Goal: Task Accomplishment & Management: Manage account settings

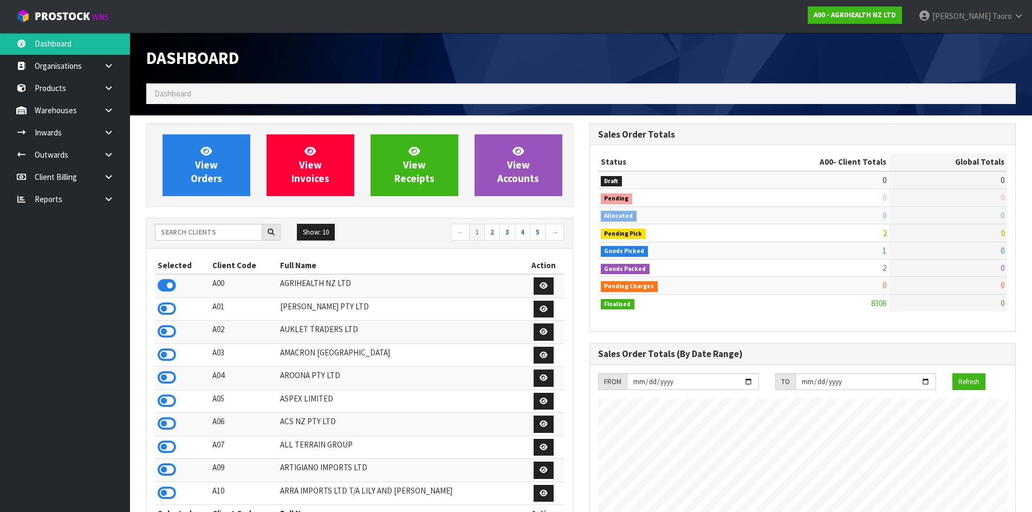
scroll to position [821, 443]
click at [188, 236] on input "text" at bounding box center [208, 232] width 107 height 17
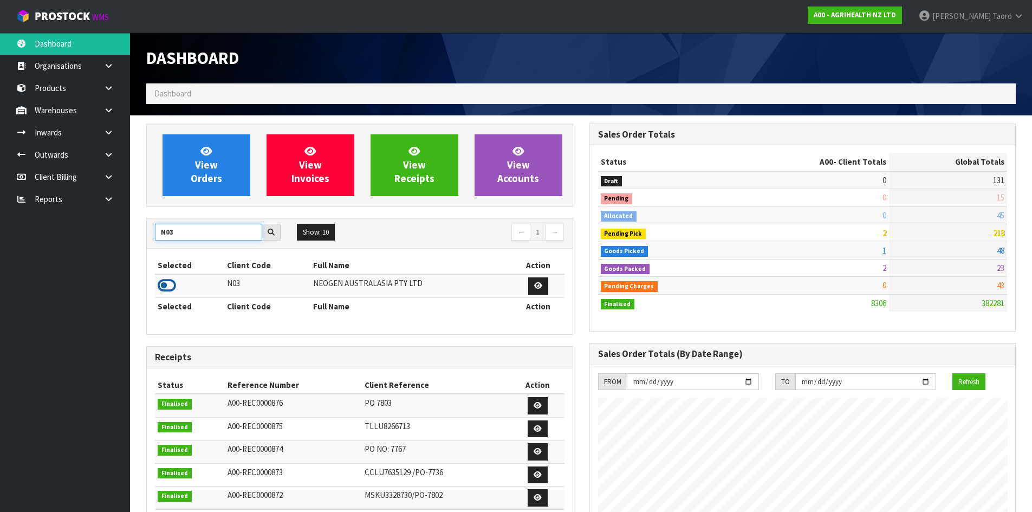
type input "N03"
click at [167, 279] on icon at bounding box center [167, 285] width 18 height 16
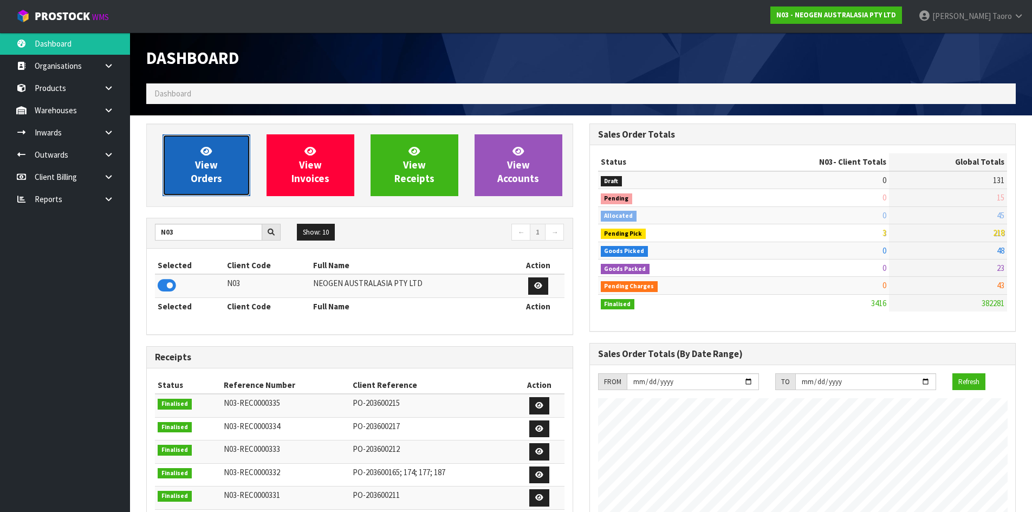
click at [196, 185] on link "View Orders" at bounding box center [206, 165] width 88 height 62
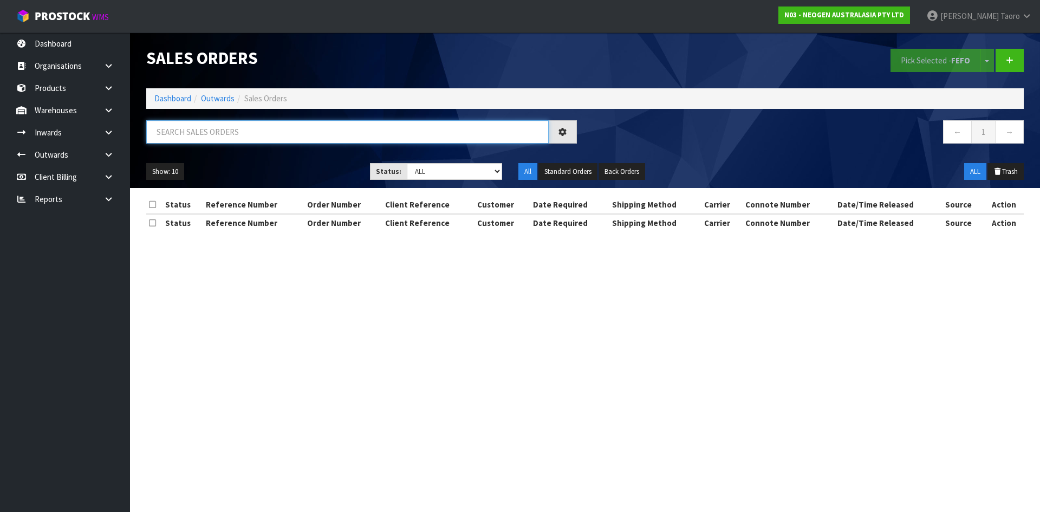
click at [206, 132] on input "text" at bounding box center [347, 131] width 402 height 23
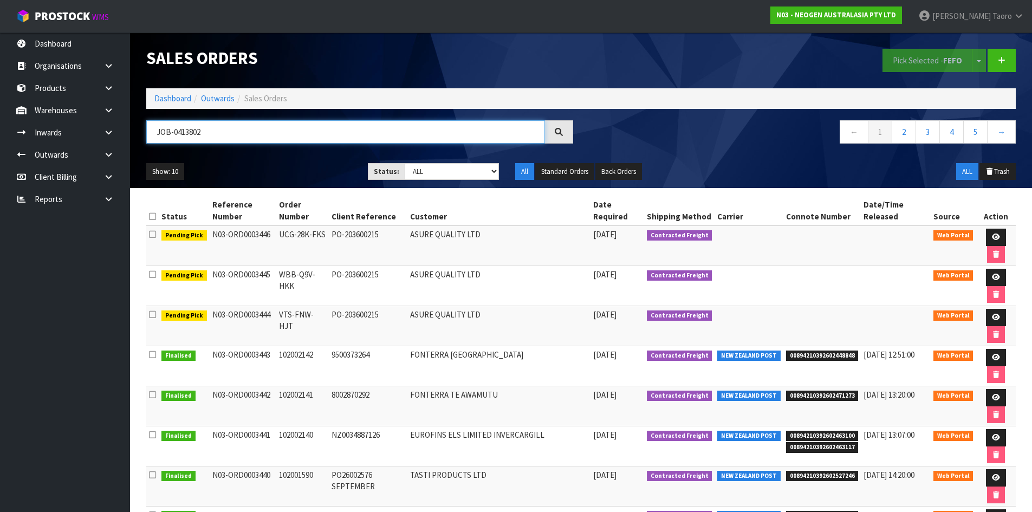
type input "JOB-0413802"
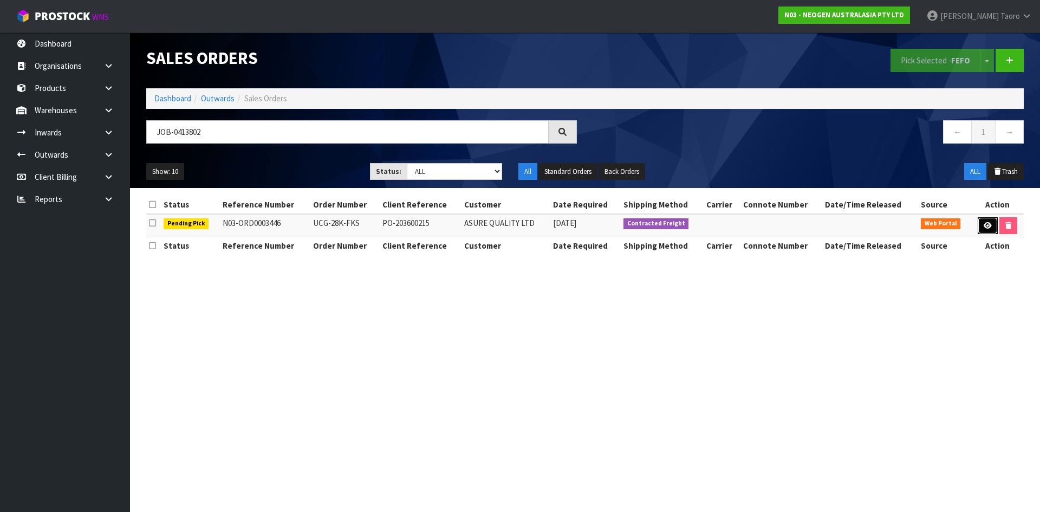
click at [987, 231] on link at bounding box center [988, 225] width 20 height 17
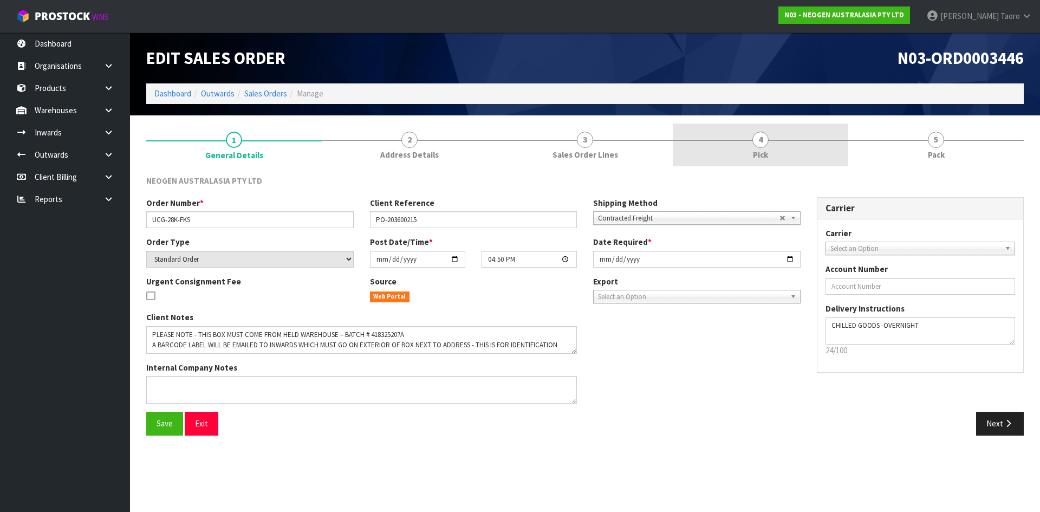
click at [756, 141] on span "4" at bounding box center [760, 140] width 16 height 16
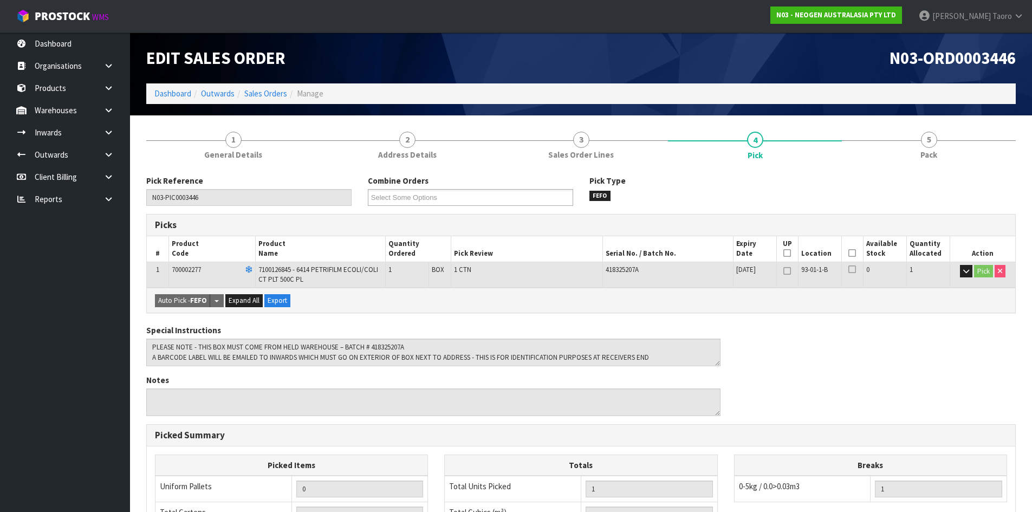
click at [853, 253] on icon at bounding box center [852, 253] width 8 height 1
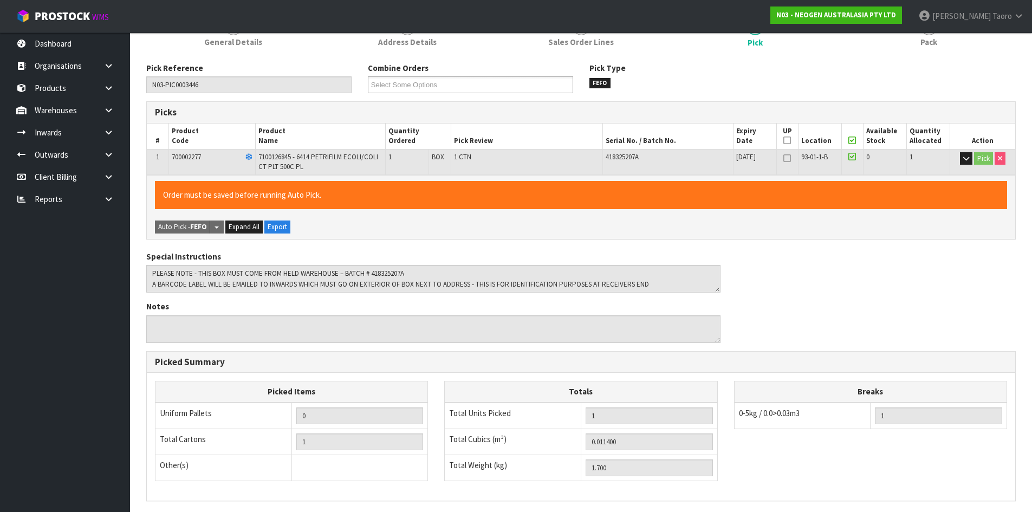
scroll to position [250, 0]
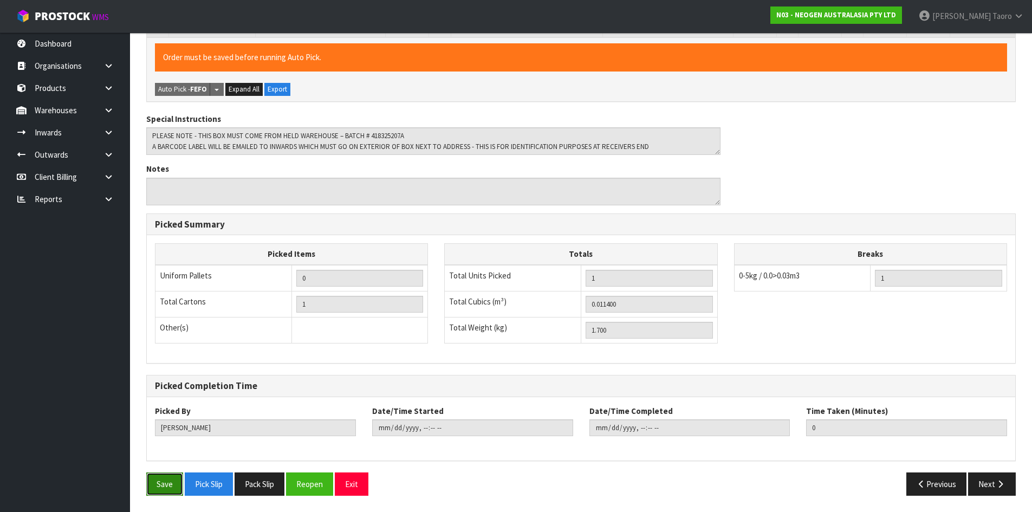
click at [165, 479] on button "Save" at bounding box center [164, 483] width 37 height 23
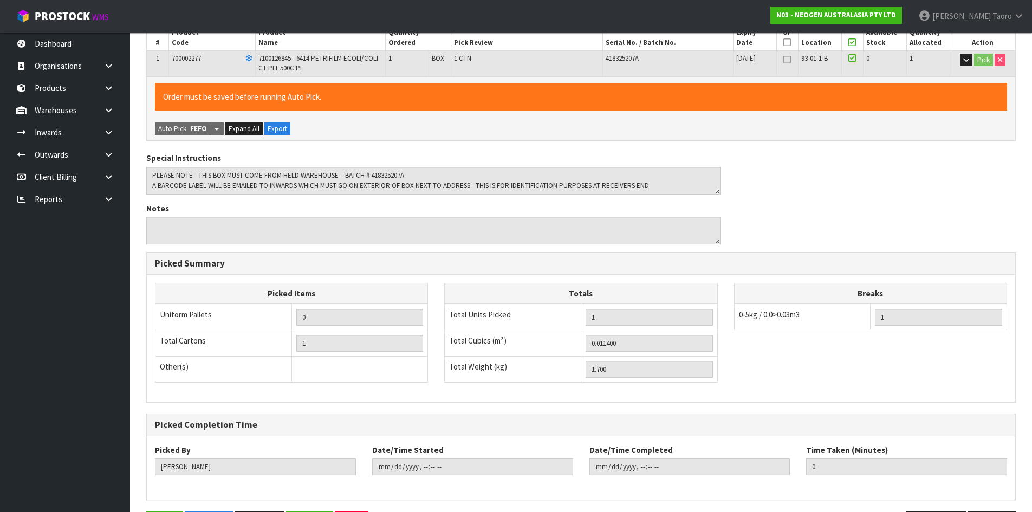
scroll to position [0, 0]
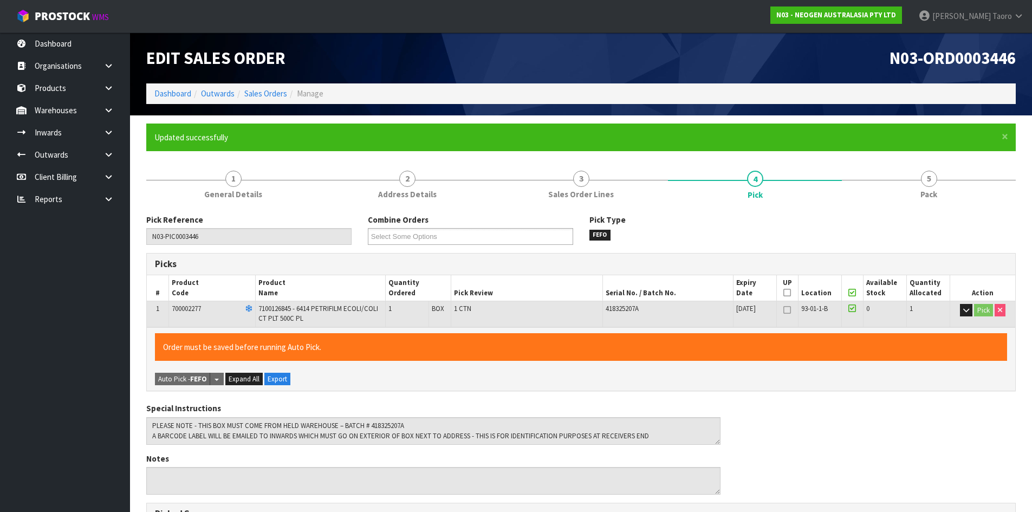
type input "[PERSON_NAME]"
type input "[DATE]T09:15:57"
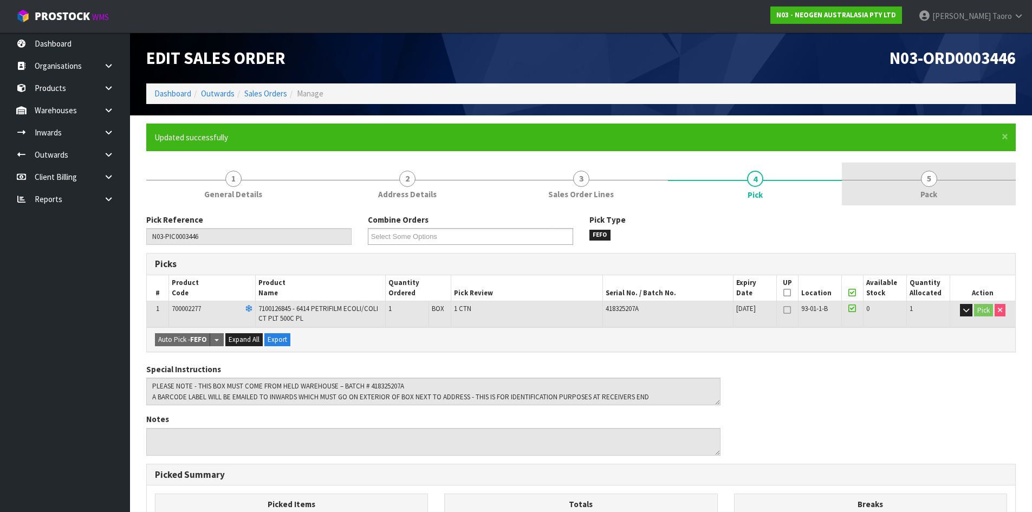
click at [972, 190] on link "5 Pack" at bounding box center [929, 183] width 174 height 43
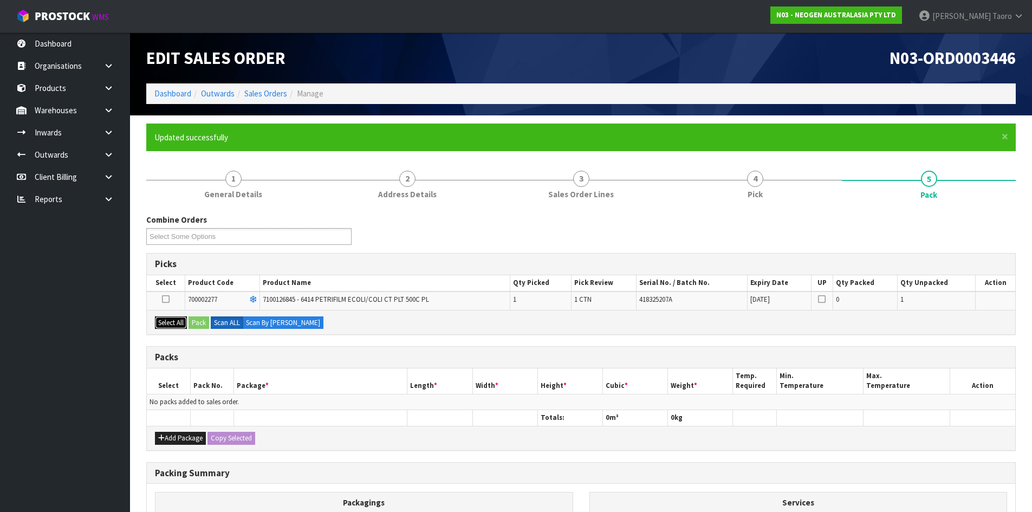
click at [184, 327] on button "Select All" at bounding box center [171, 322] width 32 height 13
click at [197, 321] on button "Pack" at bounding box center [198, 322] width 21 height 13
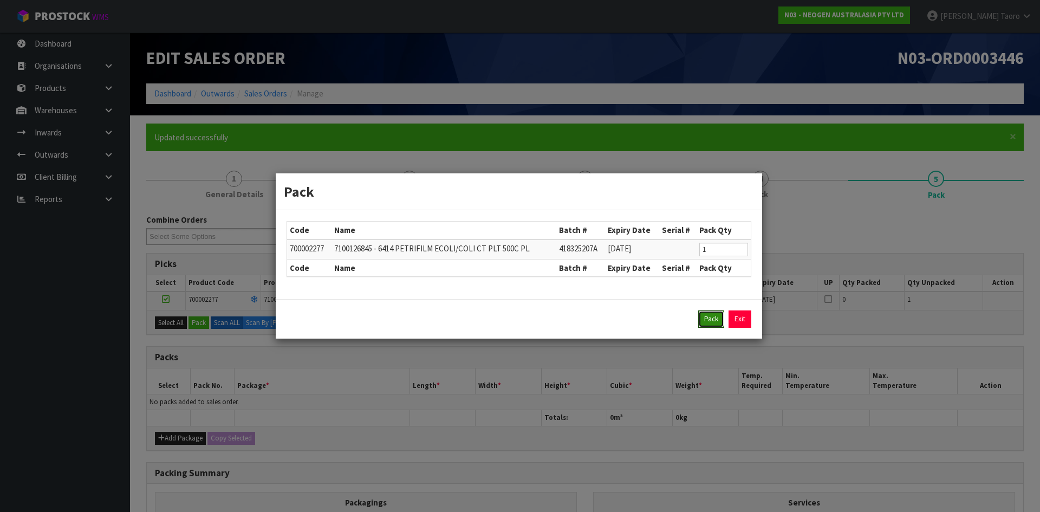
click at [712, 321] on button "Pack" at bounding box center [711, 318] width 26 height 17
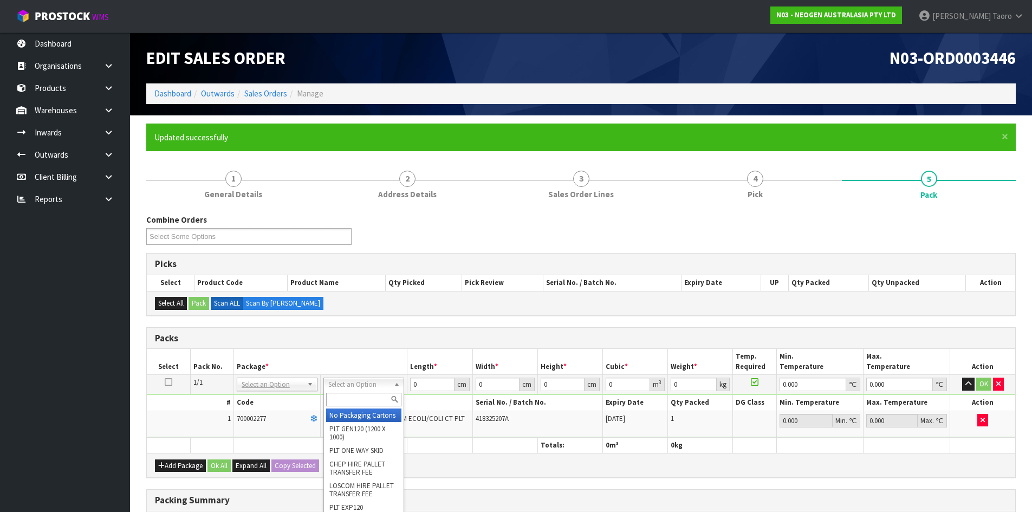
drag, startPoint x: 347, startPoint y: 426, endPoint x: 354, endPoint y: 424, distance: 7.4
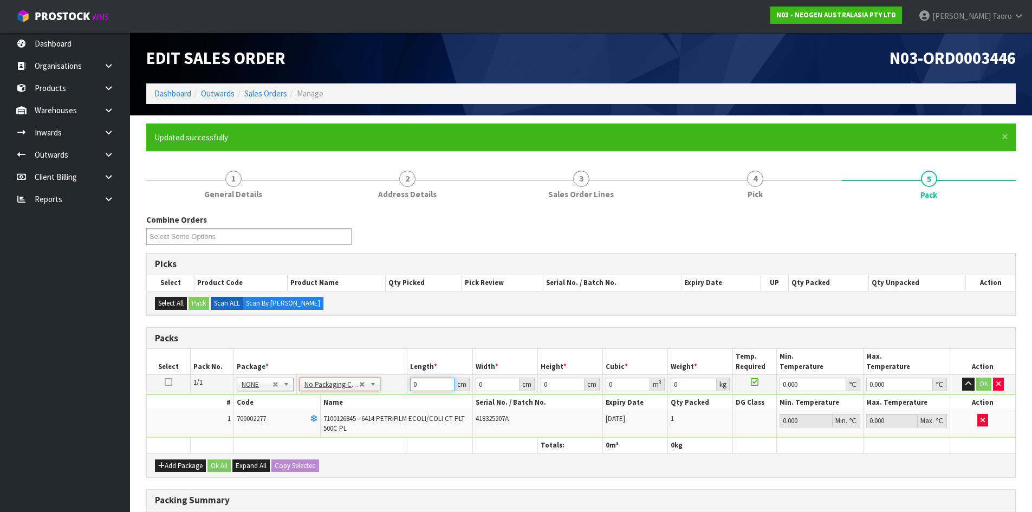
click at [427, 386] on input "0" at bounding box center [432, 385] width 44 height 14
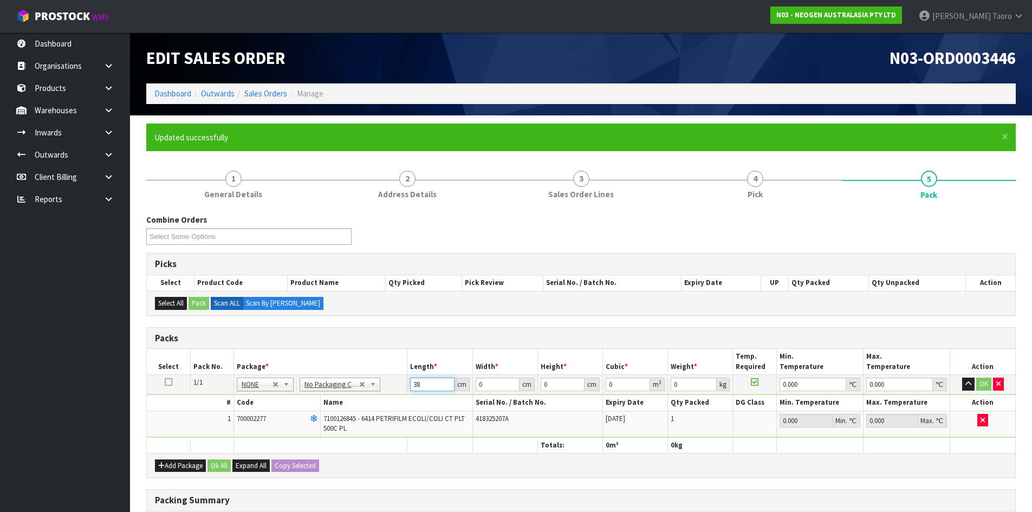
type input "38"
type input "20"
type input "1"
type input "0.00076"
type input "15"
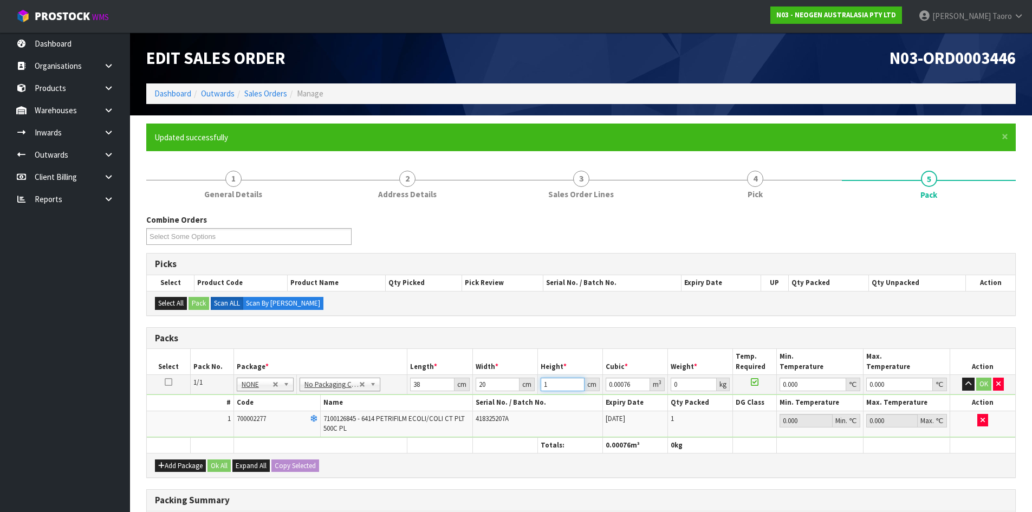
type input "0.0114"
type input "15"
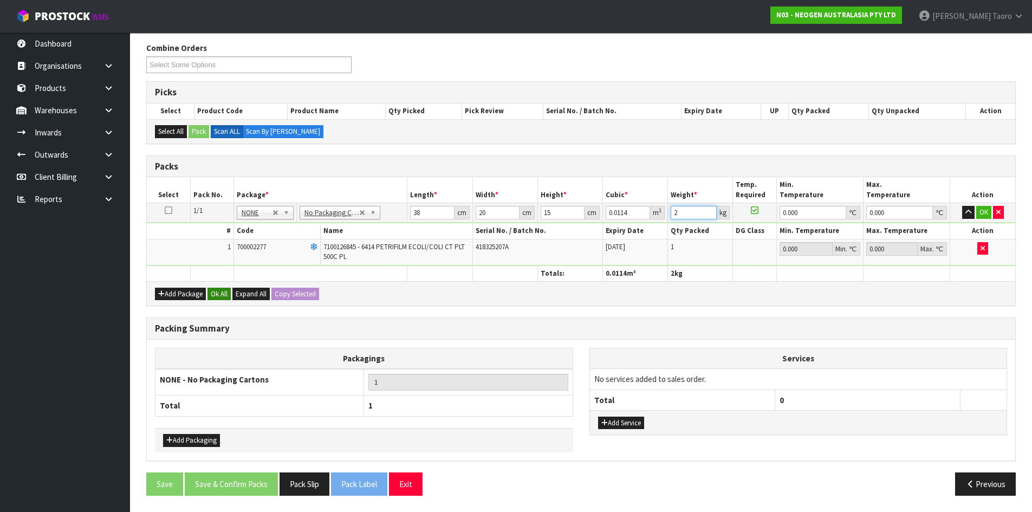
type input "2"
click at [223, 294] on button "Ok All" at bounding box center [218, 294] width 23 height 13
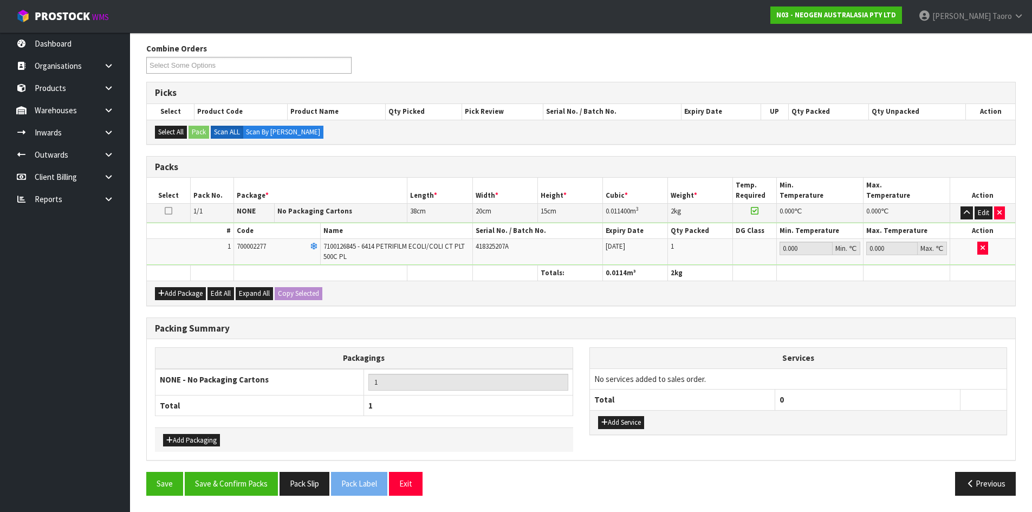
scroll to position [171, 0]
click at [244, 488] on button "Save & Confirm Packs" at bounding box center [231, 483] width 93 height 23
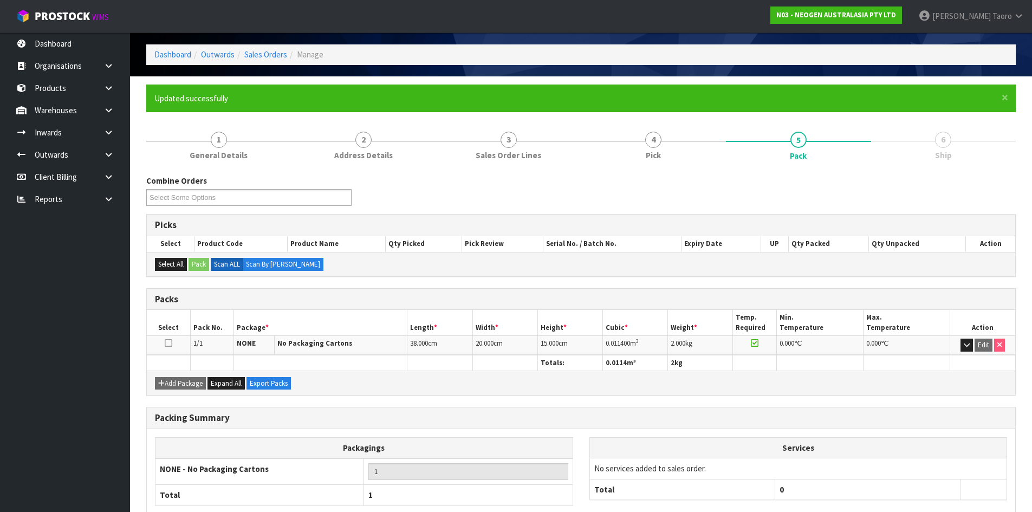
scroll to position [104, 0]
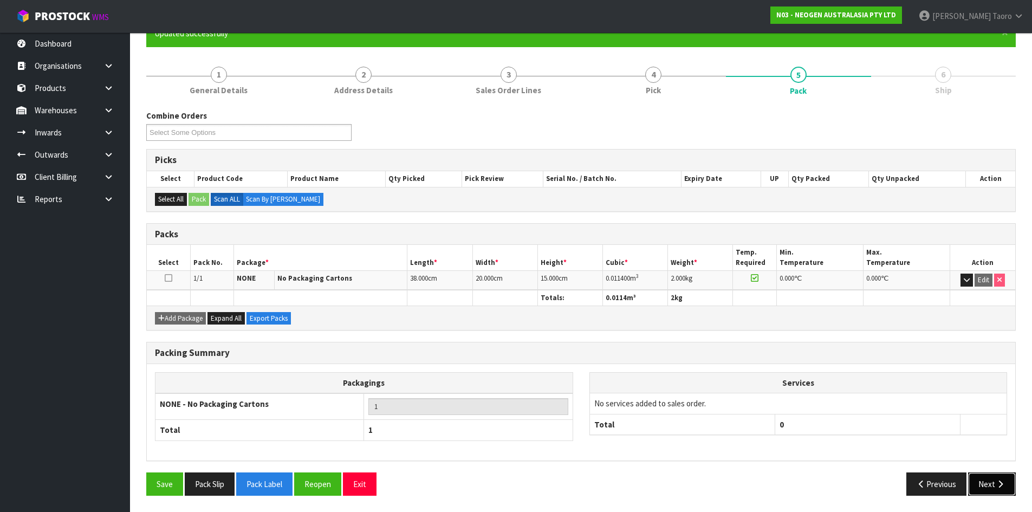
drag, startPoint x: 991, startPoint y: 480, endPoint x: 823, endPoint y: 477, distance: 167.4
click at [991, 480] on button "Next" at bounding box center [992, 483] width 48 height 23
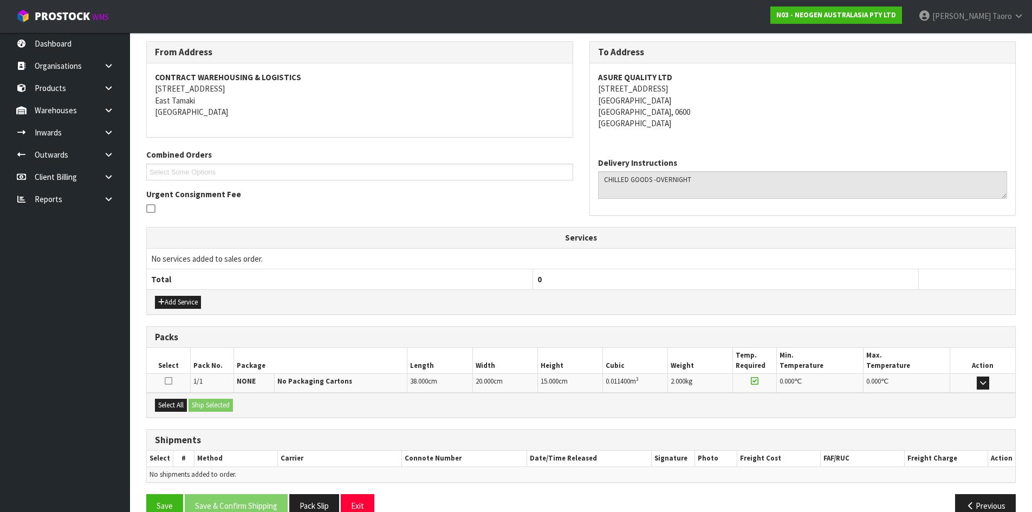
scroll to position [195, 0]
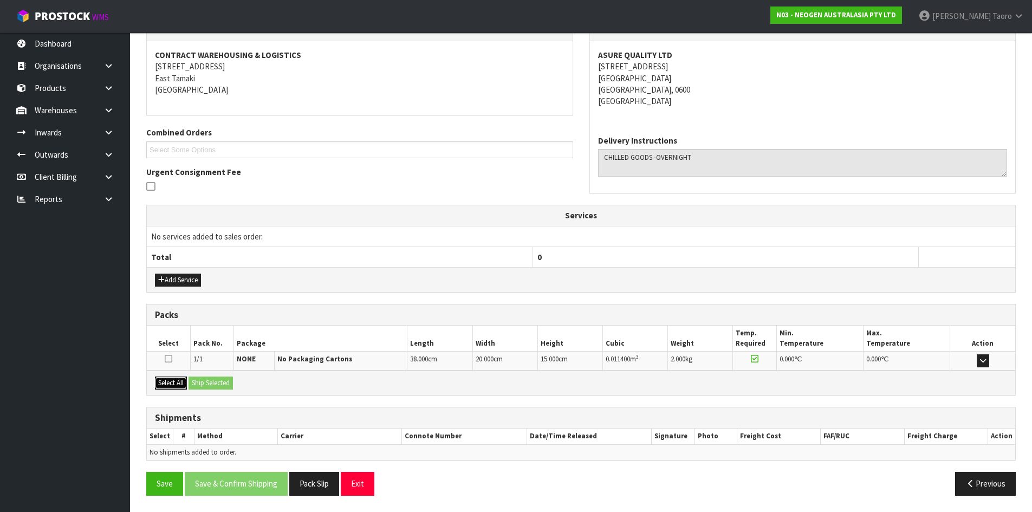
click at [179, 381] on button "Select All" at bounding box center [171, 382] width 32 height 13
click at [210, 383] on button "Ship Selected" at bounding box center [210, 382] width 44 height 13
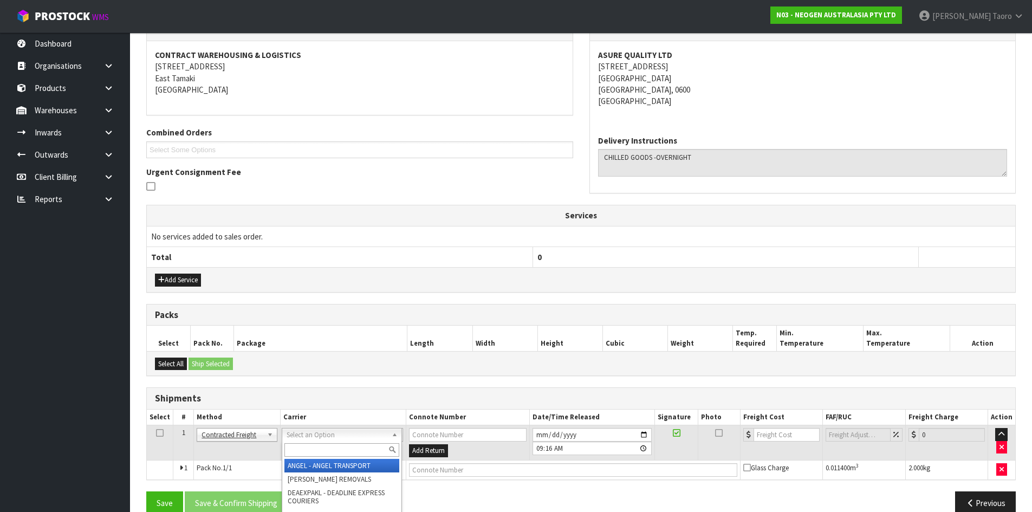
click at [318, 446] on input "text" at bounding box center [341, 450] width 115 height 14
type input "NZP"
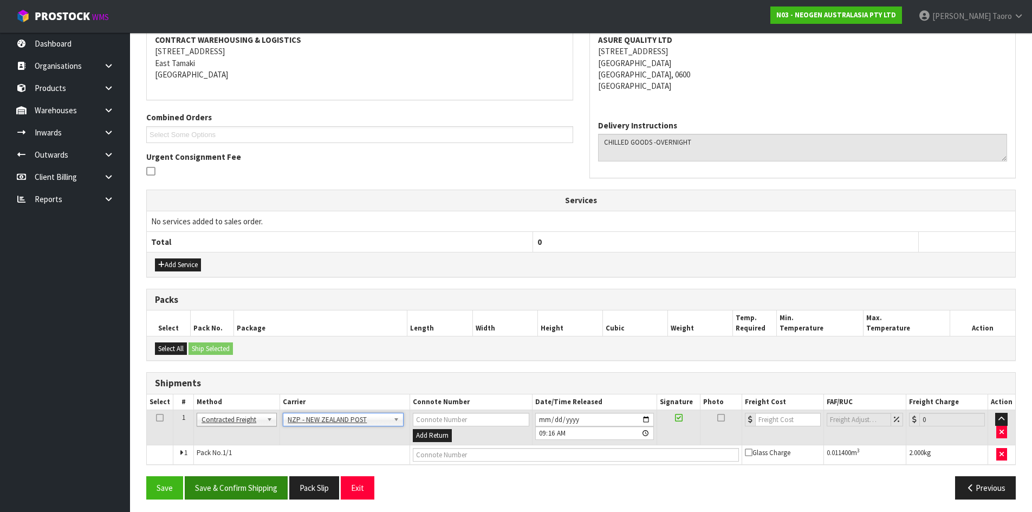
scroll to position [214, 0]
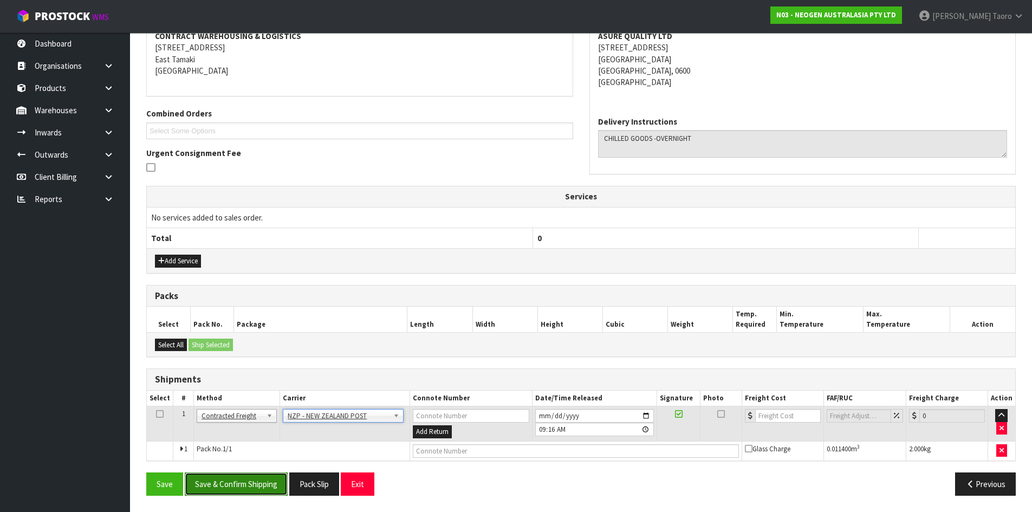
click at [250, 482] on button "Save & Confirm Shipping" at bounding box center [236, 483] width 103 height 23
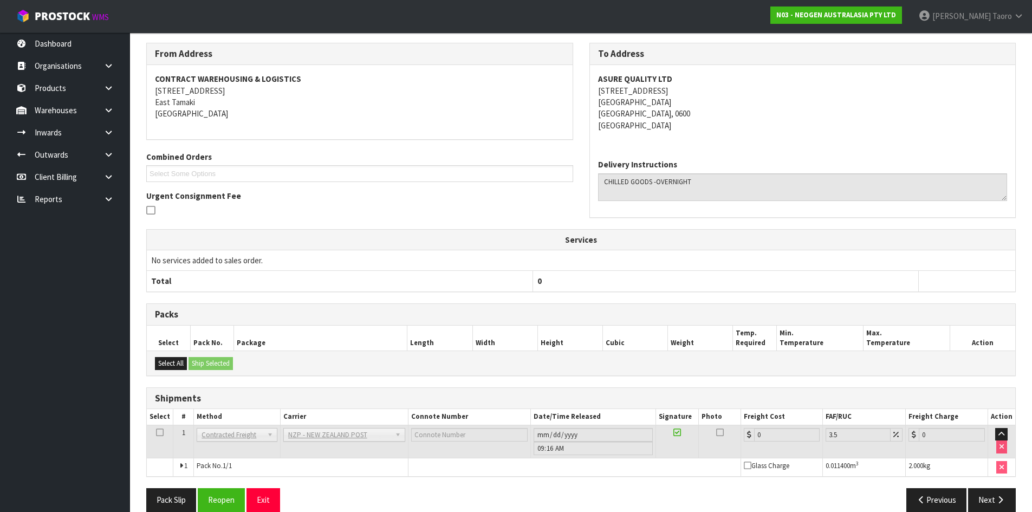
scroll to position [199, 0]
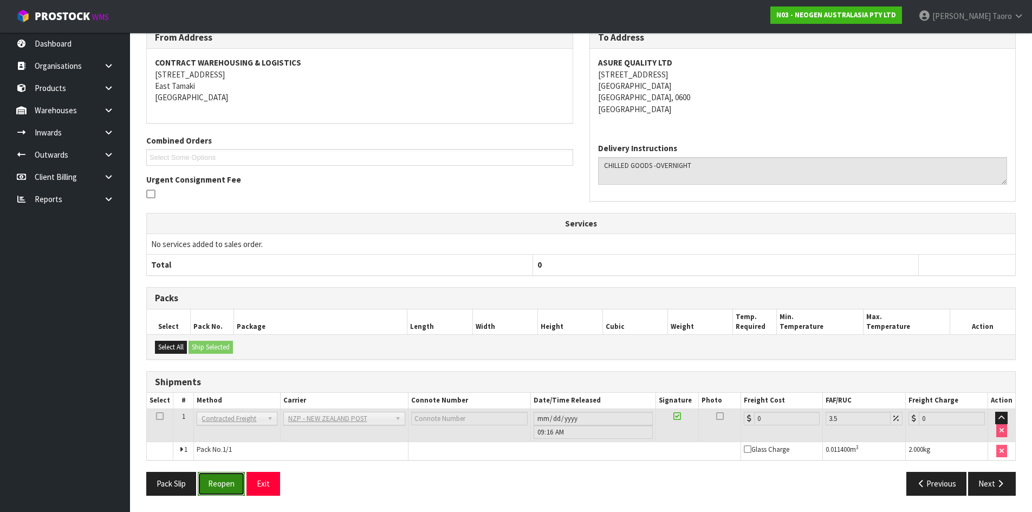
drag, startPoint x: 231, startPoint y: 483, endPoint x: 222, endPoint y: 476, distance: 12.0
click at [231, 483] on button "Reopen" at bounding box center [221, 483] width 47 height 23
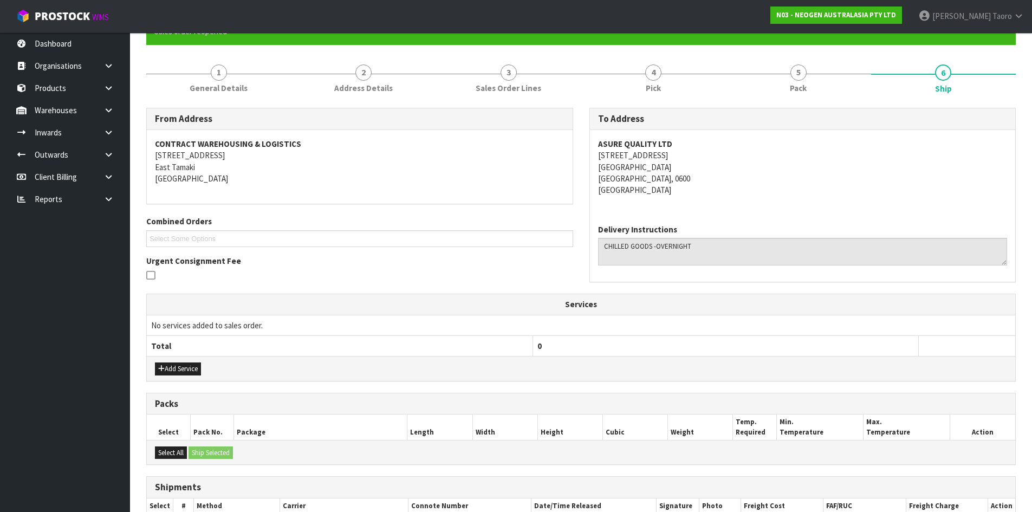
scroll to position [224, 0]
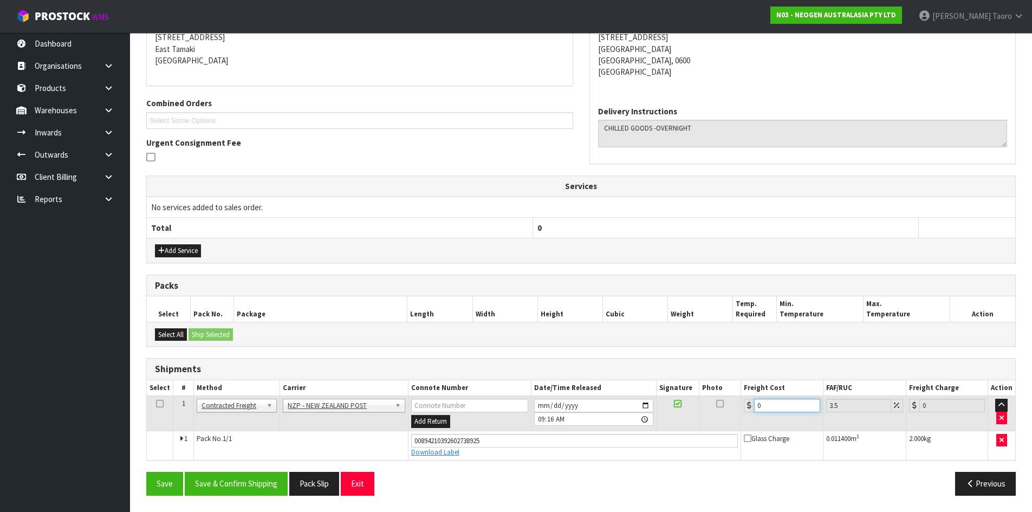
click at [778, 406] on input "0" at bounding box center [787, 406] width 66 height 14
click at [778, 405] on input "0" at bounding box center [787, 406] width 66 height 14
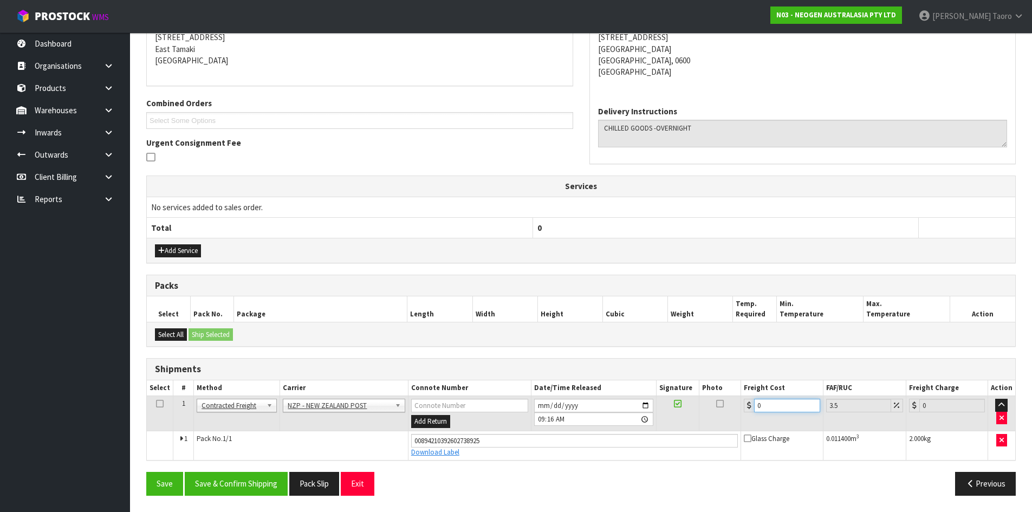
type input "4"
type input "4.14"
type input "4.3"
type input "4.45"
type input "4.33"
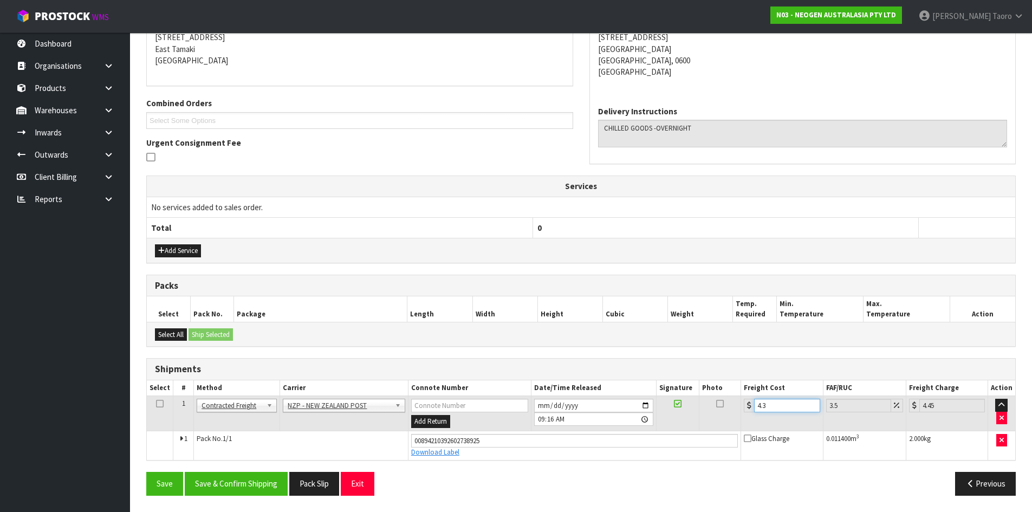
type input "4.48"
type input "4.33"
click at [268, 489] on button "Save & Confirm Shipping" at bounding box center [236, 483] width 103 height 23
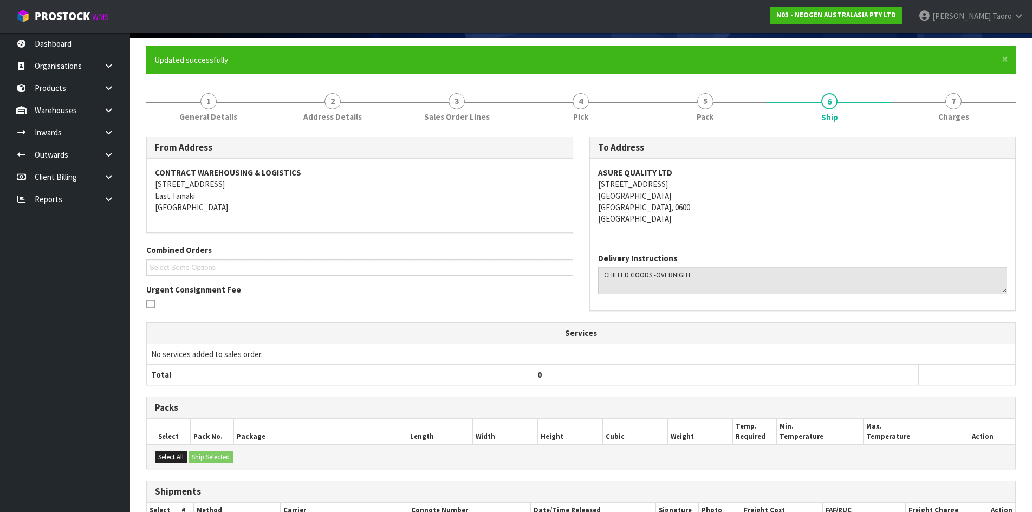
scroll to position [194, 0]
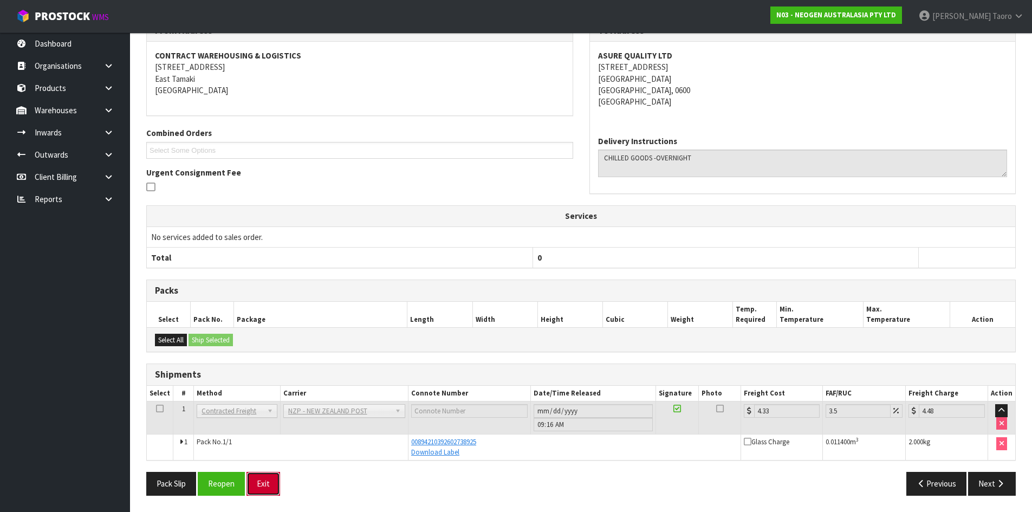
click at [270, 477] on button "Exit" at bounding box center [263, 483] width 34 height 23
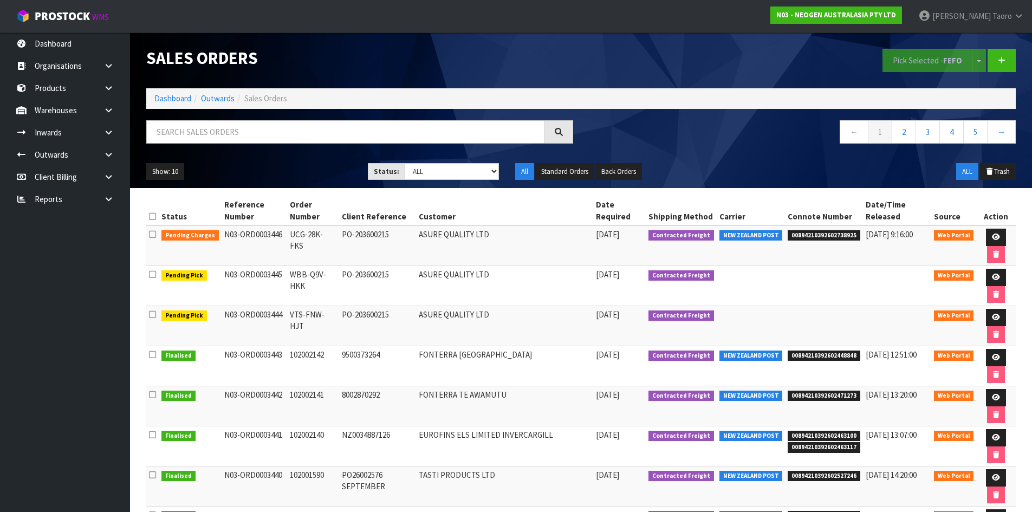
click at [347, 66] on h1 "Sales Orders" at bounding box center [359, 58] width 427 height 18
click at [389, 138] on input "text" at bounding box center [345, 131] width 399 height 23
type input "JOB-0413801"
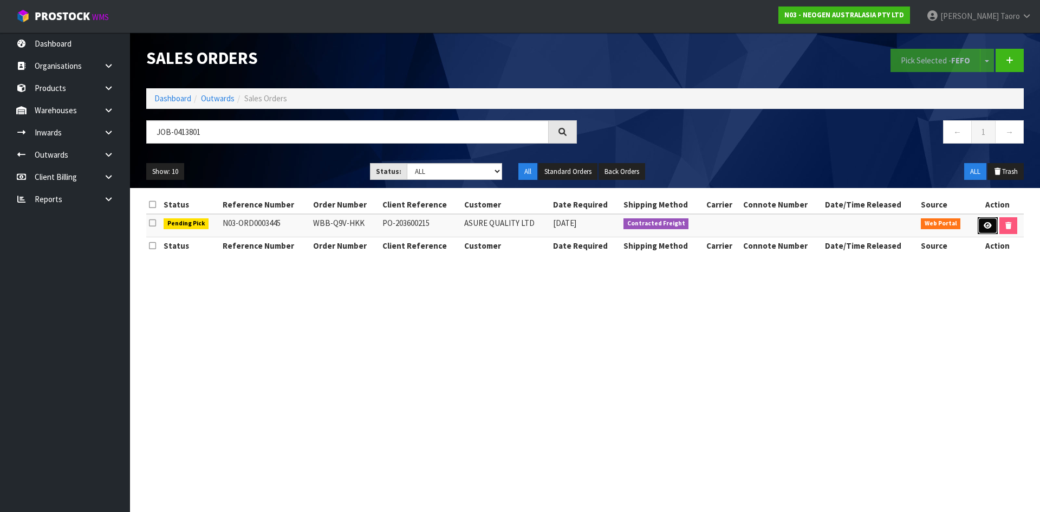
click at [989, 222] on icon at bounding box center [988, 225] width 8 height 7
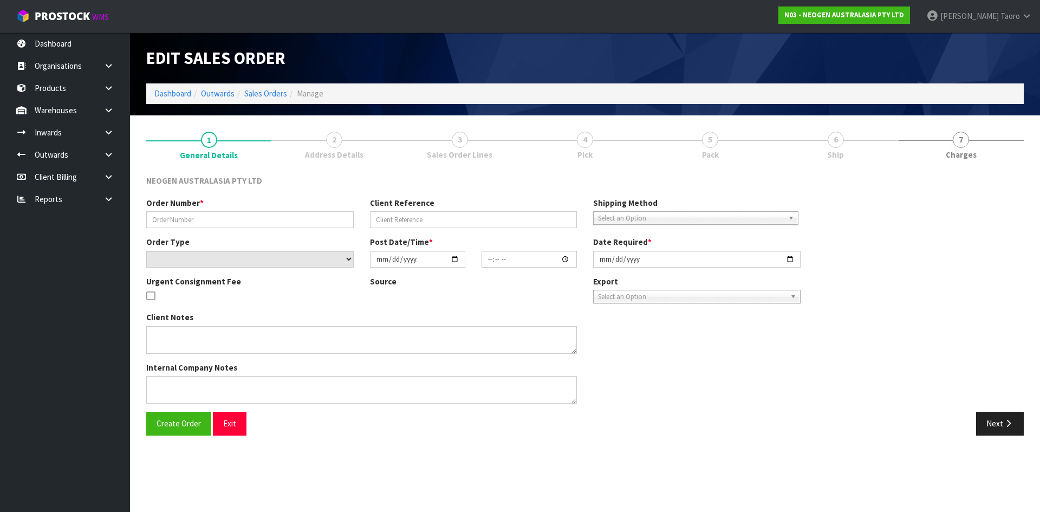
type input "WBB-Q9V-HKK"
type input "PO-203600215"
select select "number:0"
type input "[DATE]"
type input "18:35:00.000"
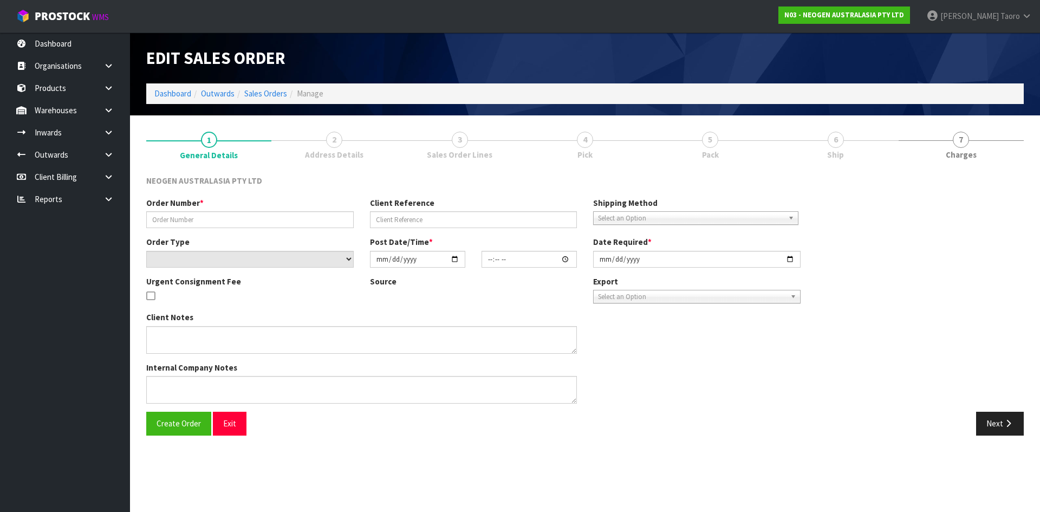
type input "[DATE]"
type textarea "PLEASE NOTE - THIS BOX MUST COME FROM HELD WAREHOUSE – BATCH # 418325201C A BAR…"
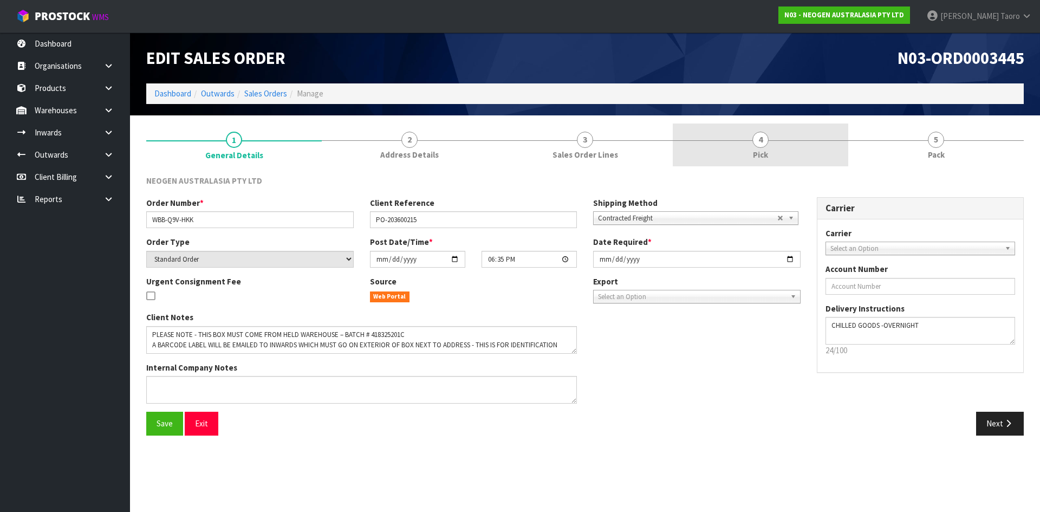
click at [758, 154] on span "Pick" at bounding box center [760, 154] width 15 height 11
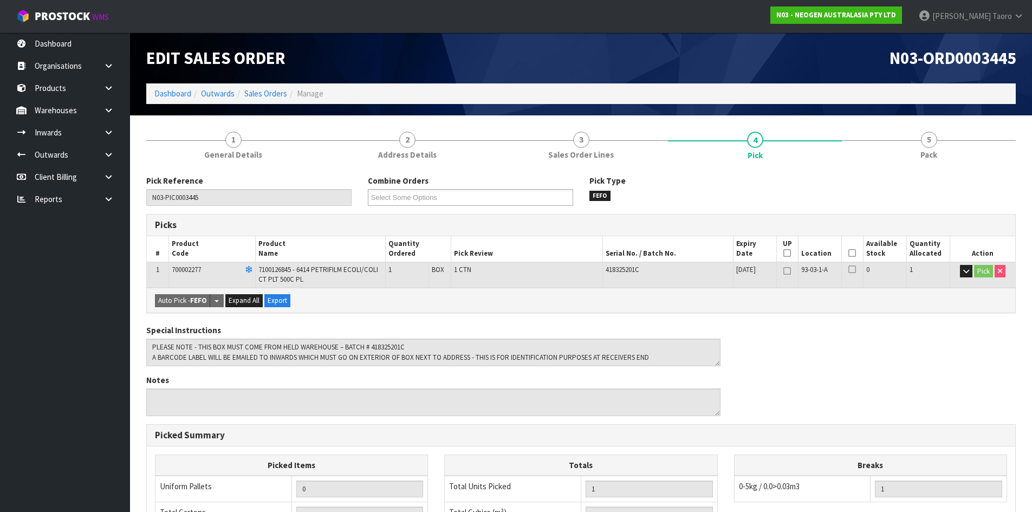
drag, startPoint x: 849, startPoint y: 253, endPoint x: 828, endPoint y: 262, distance: 22.6
click at [849, 253] on icon at bounding box center [852, 253] width 8 height 1
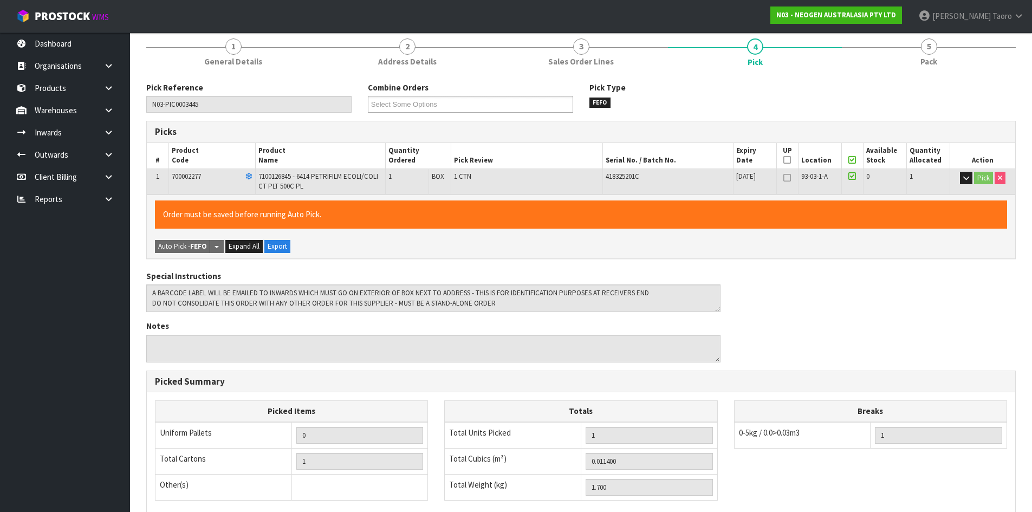
scroll to position [250, 0]
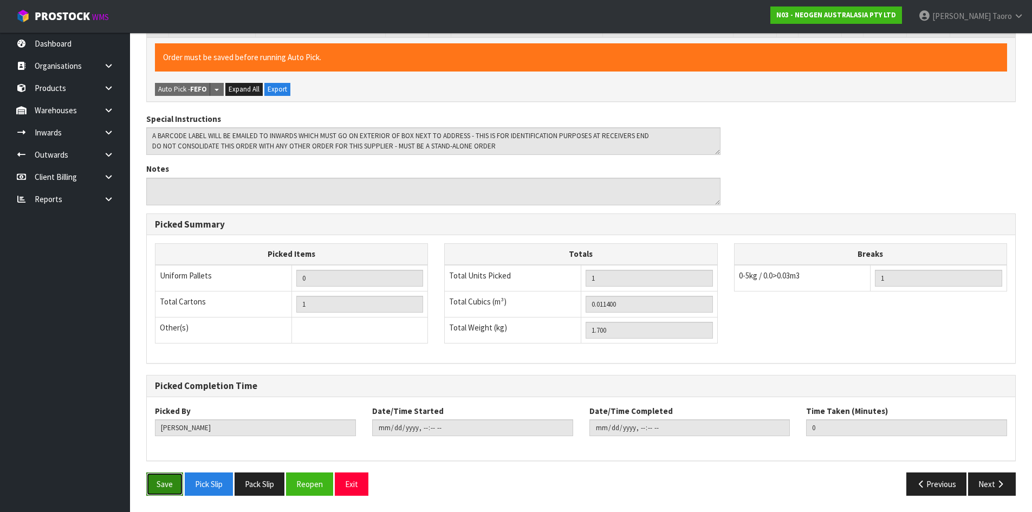
click at [167, 483] on button "Save" at bounding box center [164, 483] width 37 height 23
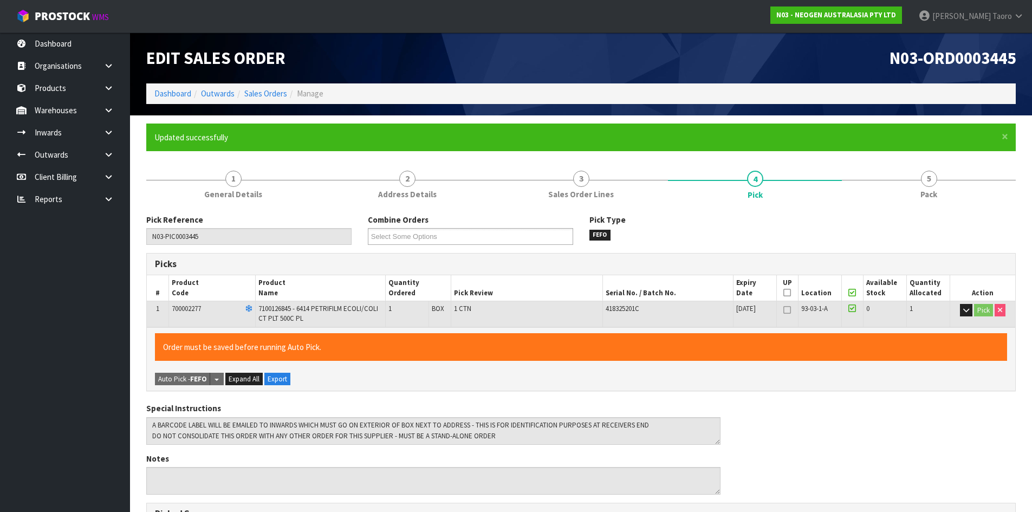
type input "[PERSON_NAME]"
type input "[DATE]T09:33:24"
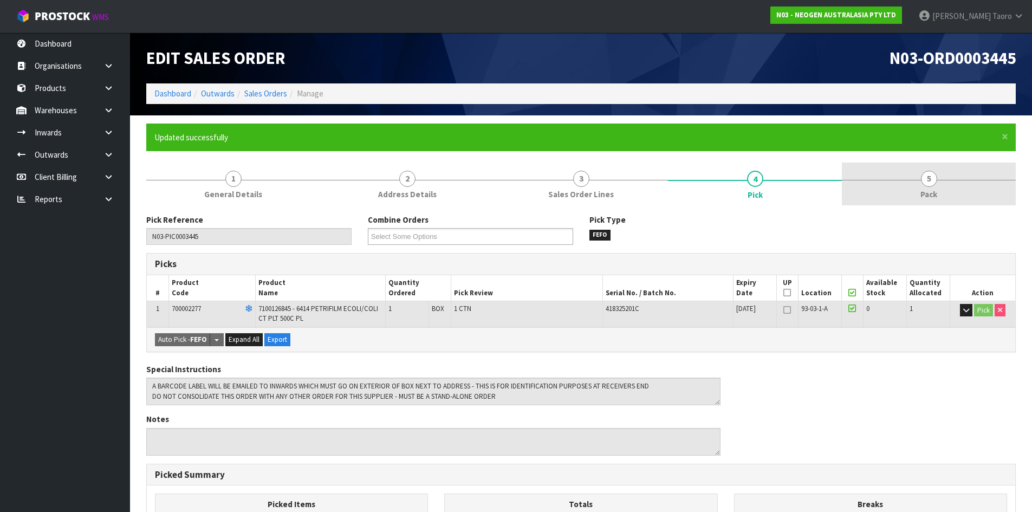
click at [906, 187] on link "5 Pack" at bounding box center [929, 183] width 174 height 43
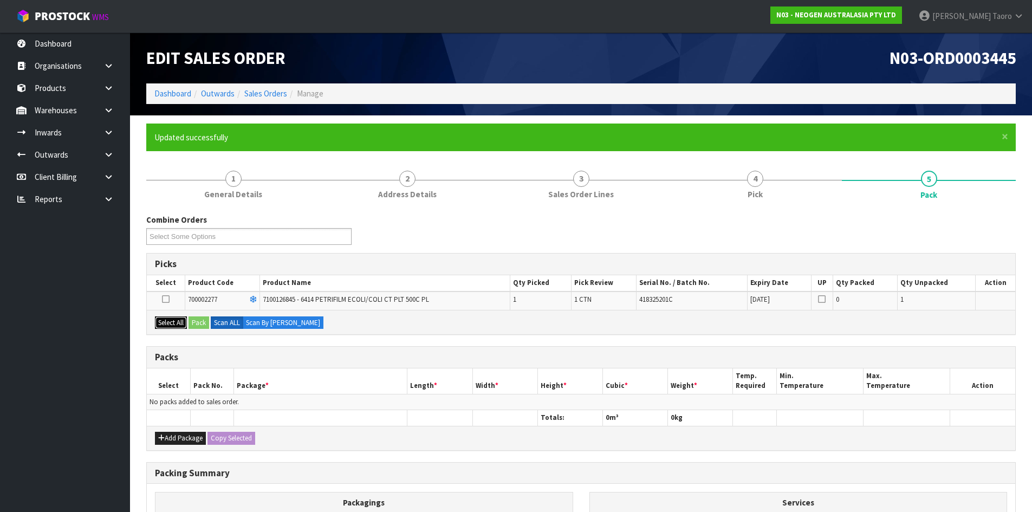
click at [169, 318] on button "Select All" at bounding box center [171, 322] width 32 height 13
click at [197, 321] on button "Pack" at bounding box center [198, 322] width 21 height 13
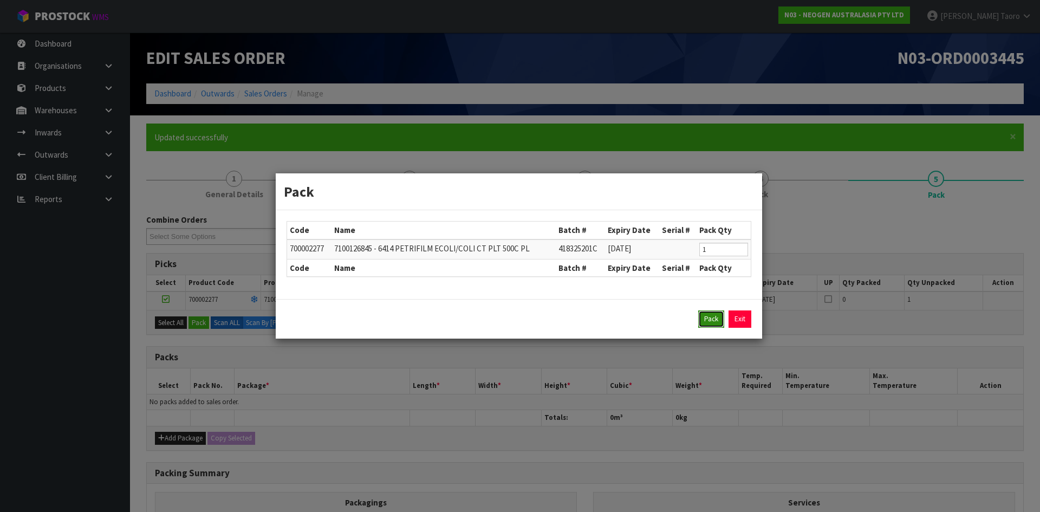
click at [716, 318] on button "Pack" at bounding box center [711, 318] width 26 height 17
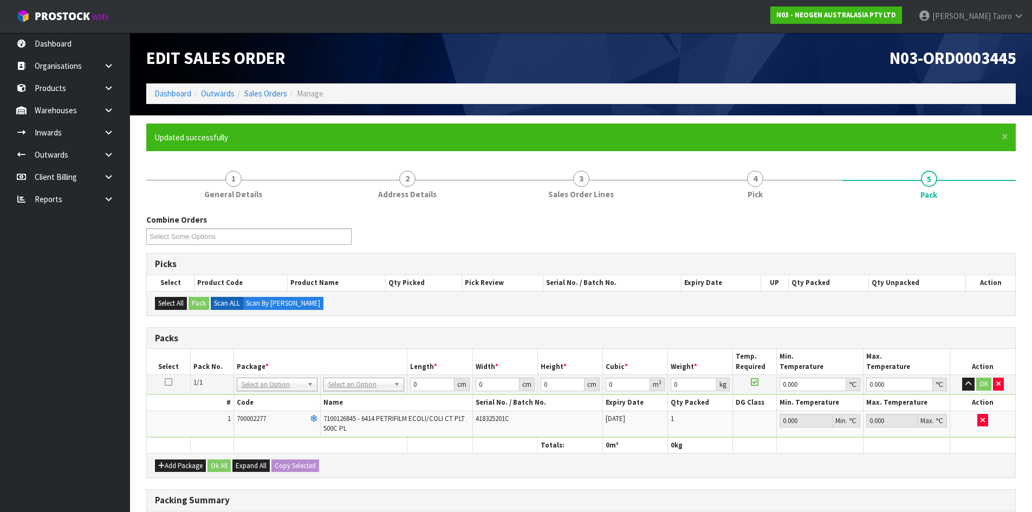
click at [360, 375] on td "No Packaging Cartons PLT GEN120 (1200 X 1000) PLT ONE WAY SKID CHEP HIRE PALLET…" at bounding box center [364, 384] width 87 height 19
click at [425, 384] on input "0" at bounding box center [432, 385] width 44 height 14
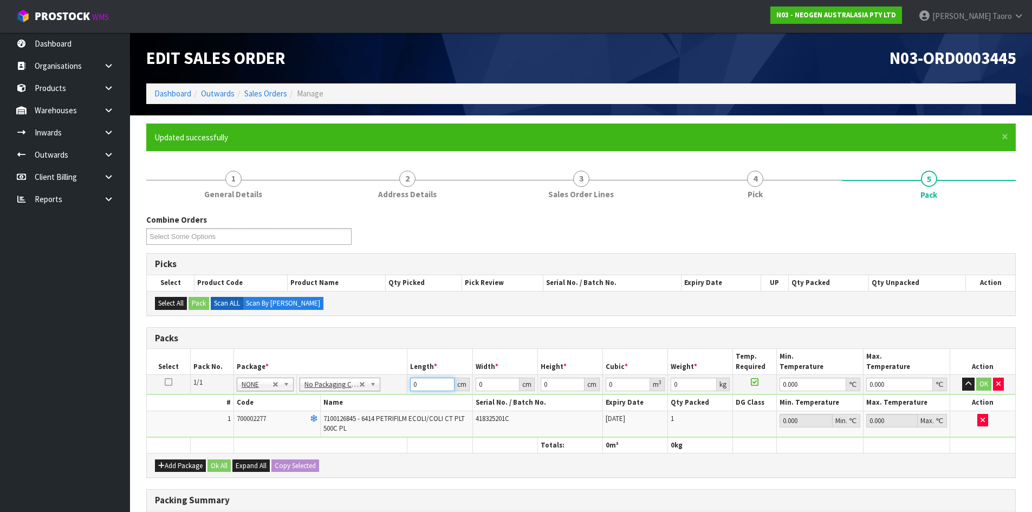
click at [425, 384] on input "0" at bounding box center [432, 385] width 44 height 14
type input "38"
type input "20"
type input "1"
type input "0.00076"
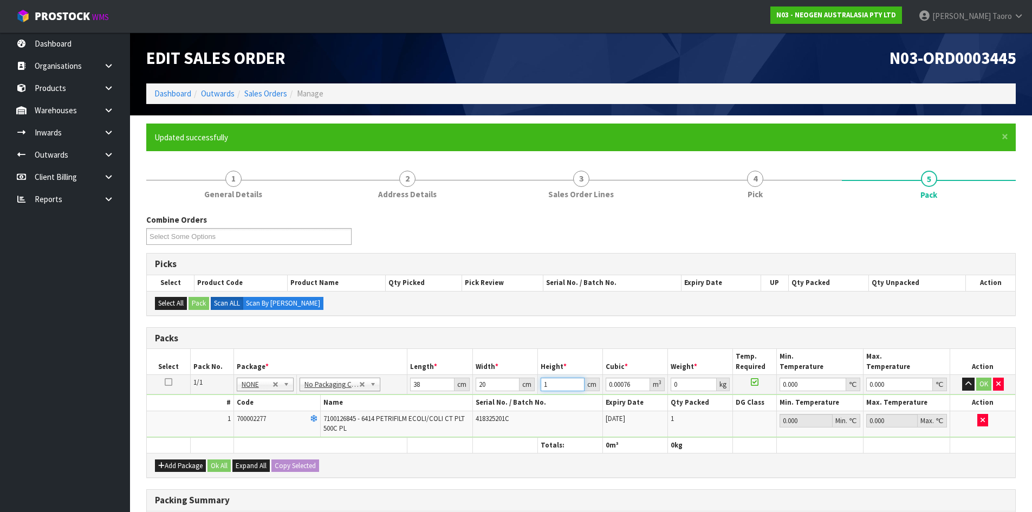
type input "15"
type input "0.0114"
type input "15"
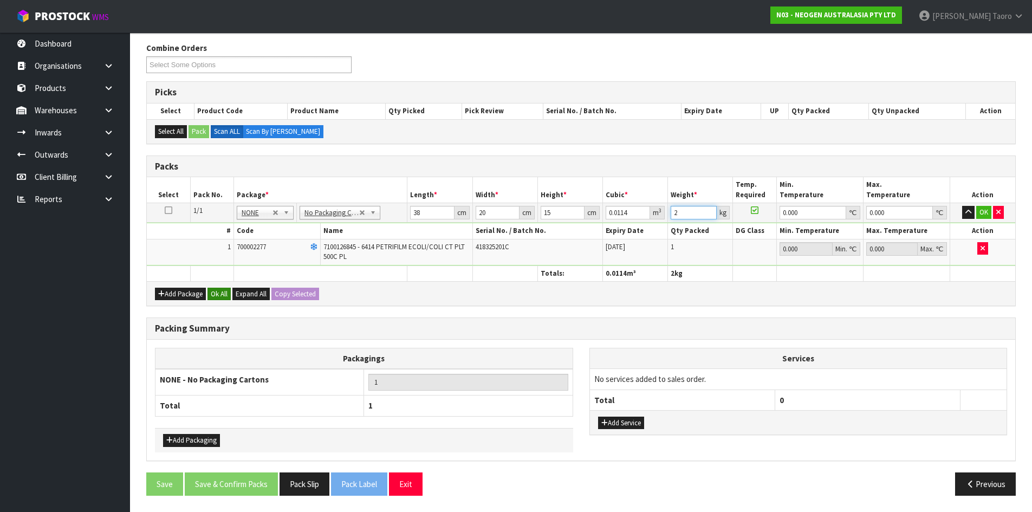
type input "2"
click at [218, 290] on button "Ok All" at bounding box center [218, 294] width 23 height 13
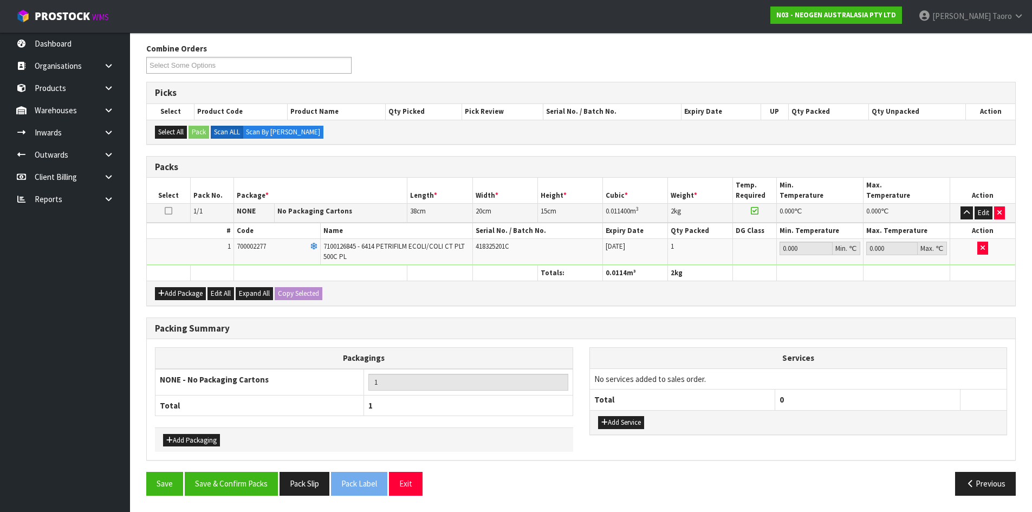
scroll to position [171, 0]
click at [245, 480] on button "Save & Confirm Packs" at bounding box center [231, 483] width 93 height 23
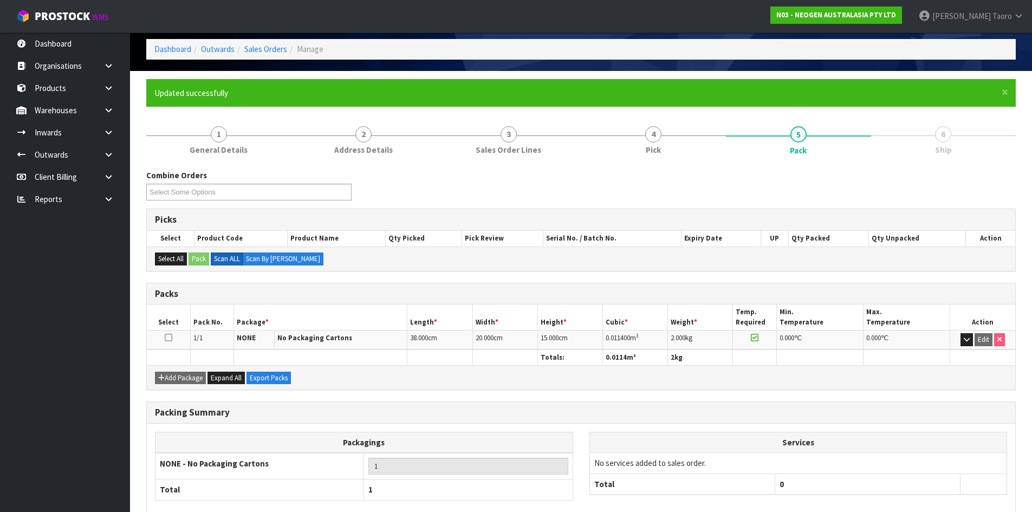
scroll to position [104, 0]
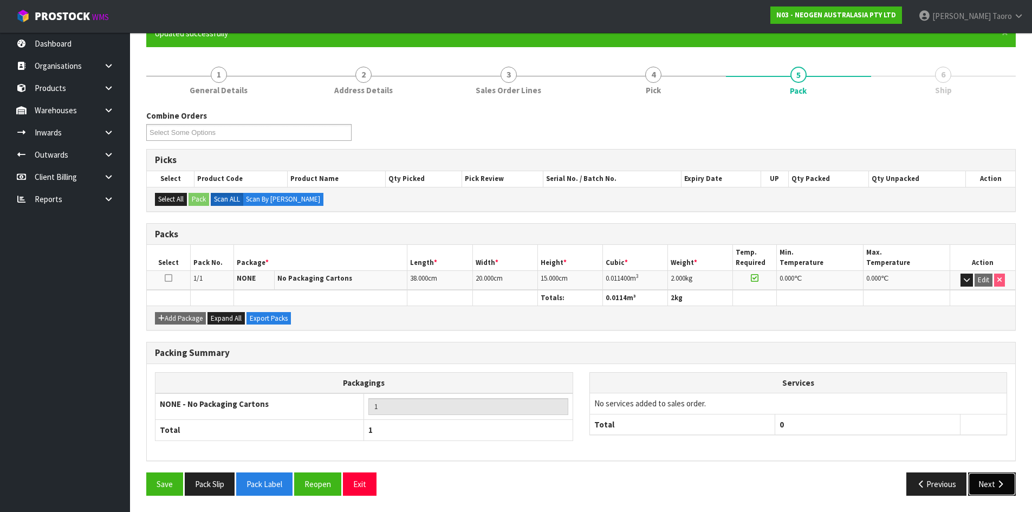
click at [996, 481] on icon "button" at bounding box center [1000, 484] width 10 height 8
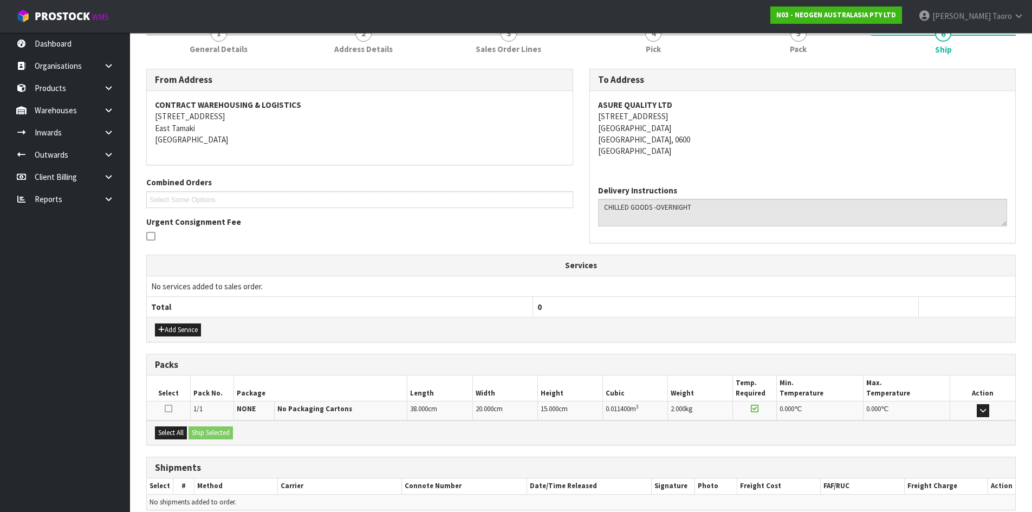
scroll to position [195, 0]
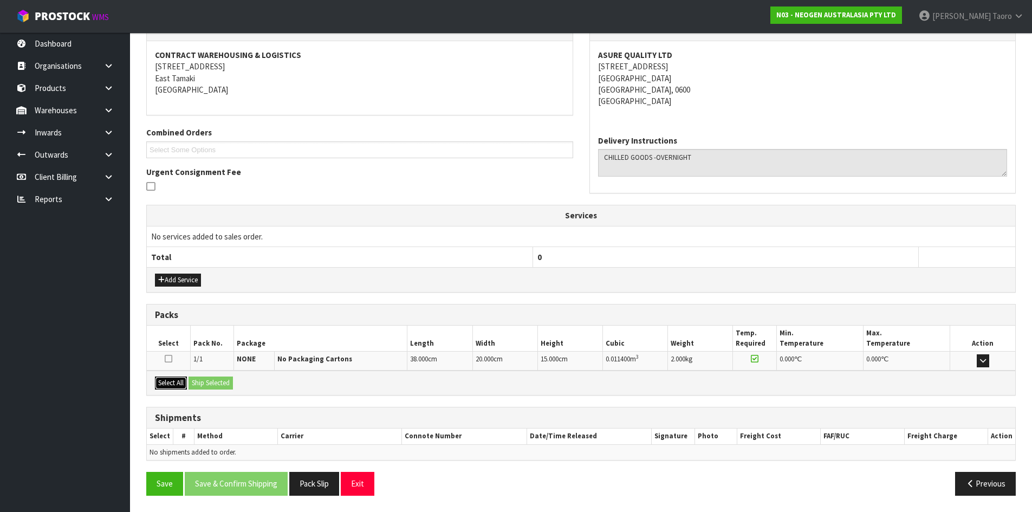
click at [167, 382] on button "Select All" at bounding box center [171, 382] width 32 height 13
click at [204, 380] on button "Ship Selected" at bounding box center [210, 382] width 44 height 13
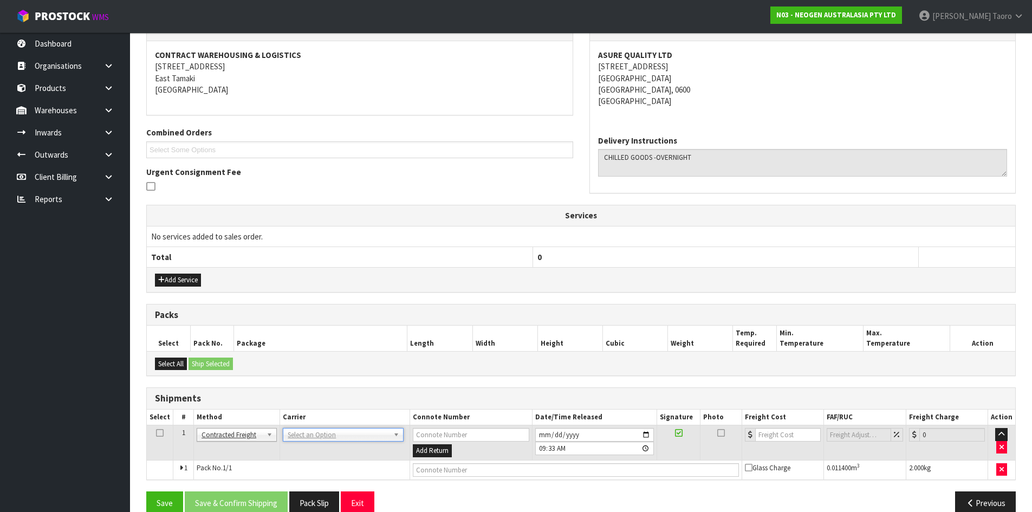
click at [318, 442] on td "ANGEL - ANGEL TRANSPORT [PERSON_NAME] REMOVALS DEAEXPAKL - DEADLINE EXPRESS COU…" at bounding box center [345, 442] width 130 height 35
click at [323, 447] on input "text" at bounding box center [341, 450] width 115 height 14
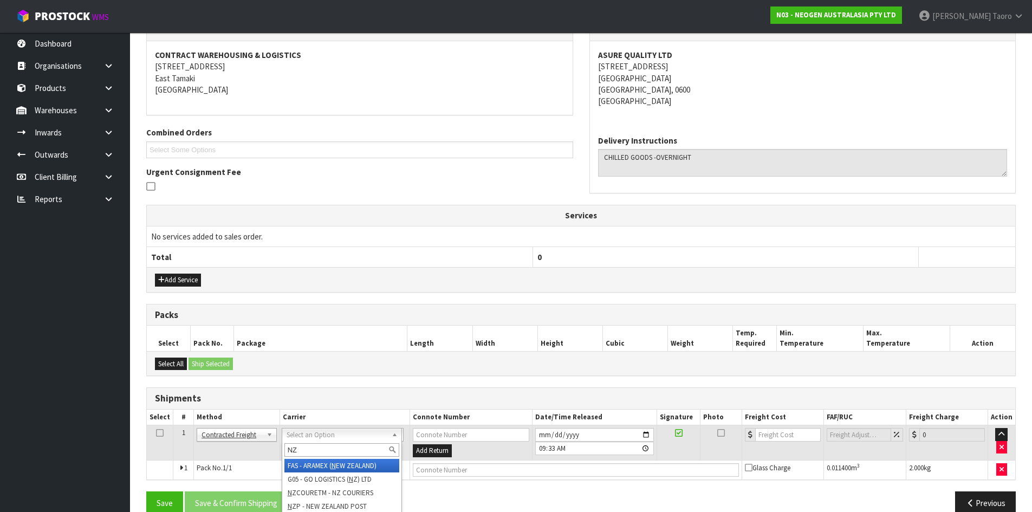
type input "NZP"
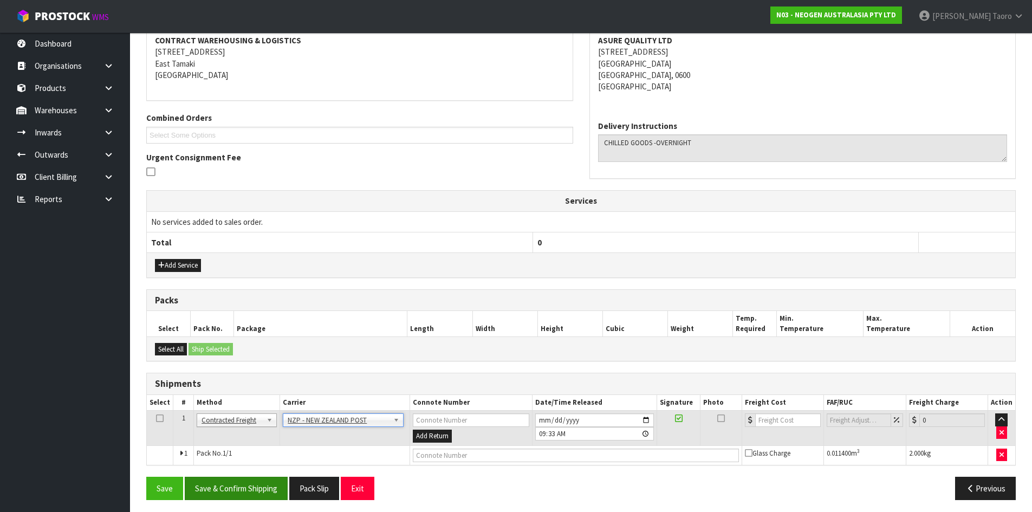
scroll to position [214, 0]
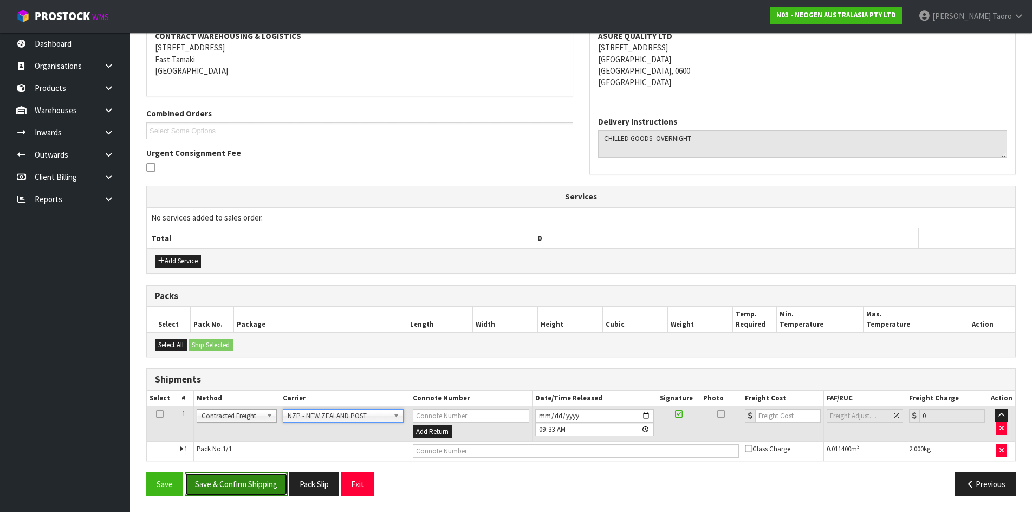
click at [279, 487] on button "Save & Confirm Shipping" at bounding box center [236, 483] width 103 height 23
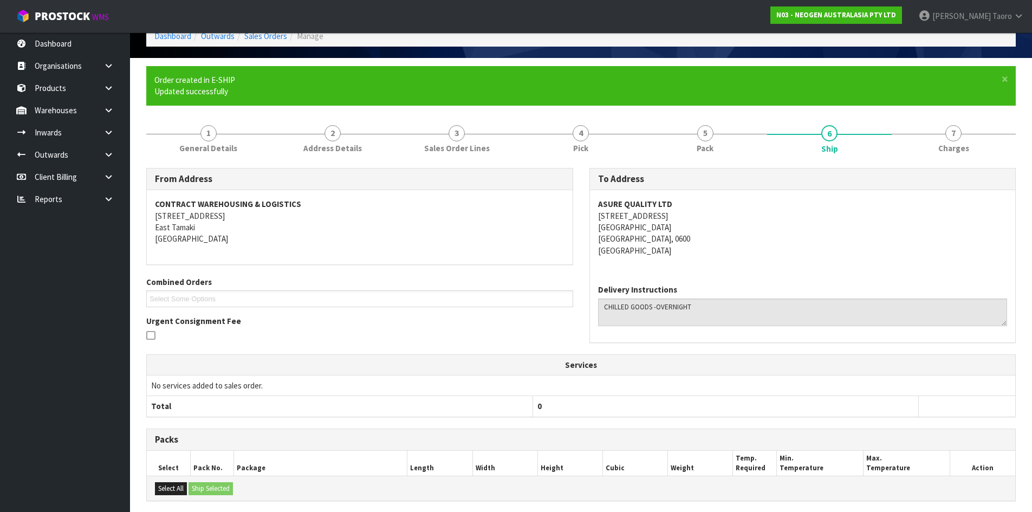
scroll to position [199, 0]
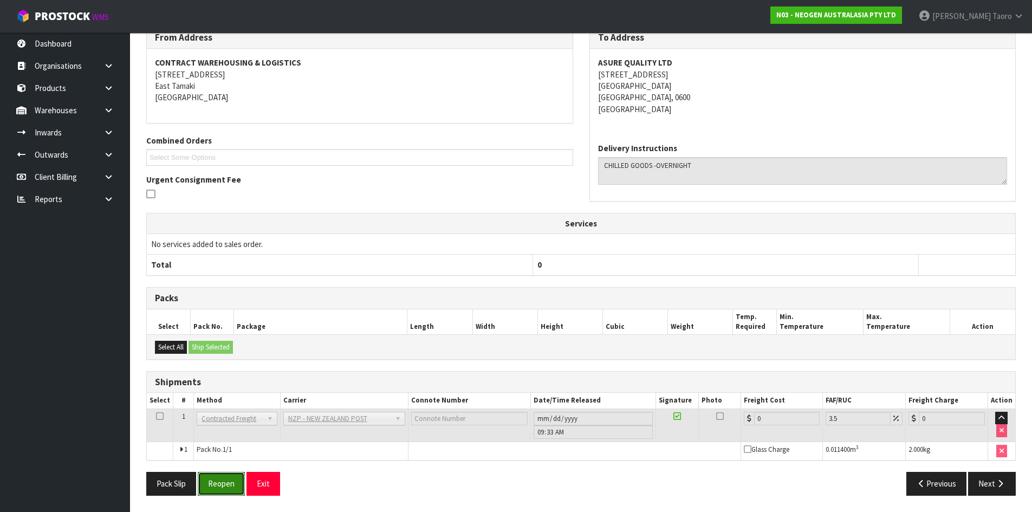
click at [230, 492] on button "Reopen" at bounding box center [221, 483] width 47 height 23
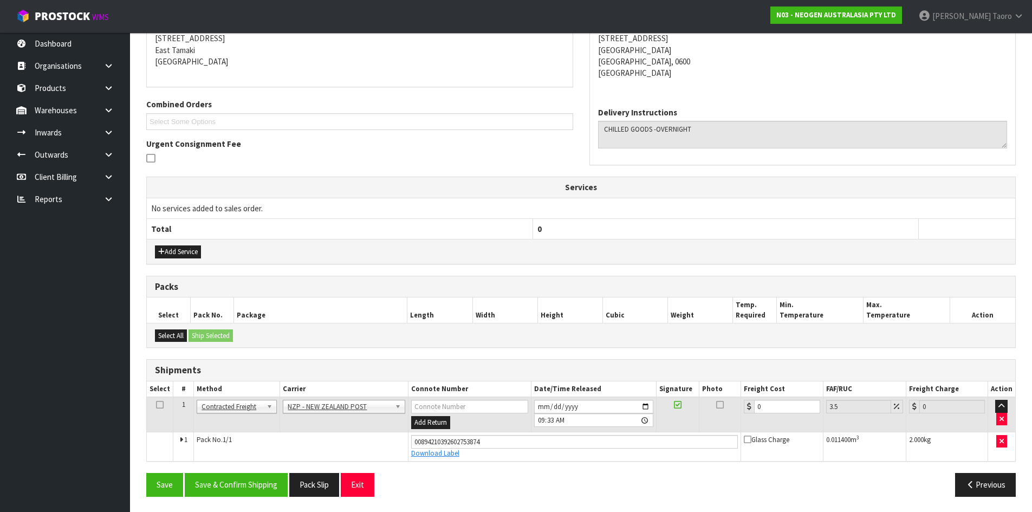
scroll to position [224, 0]
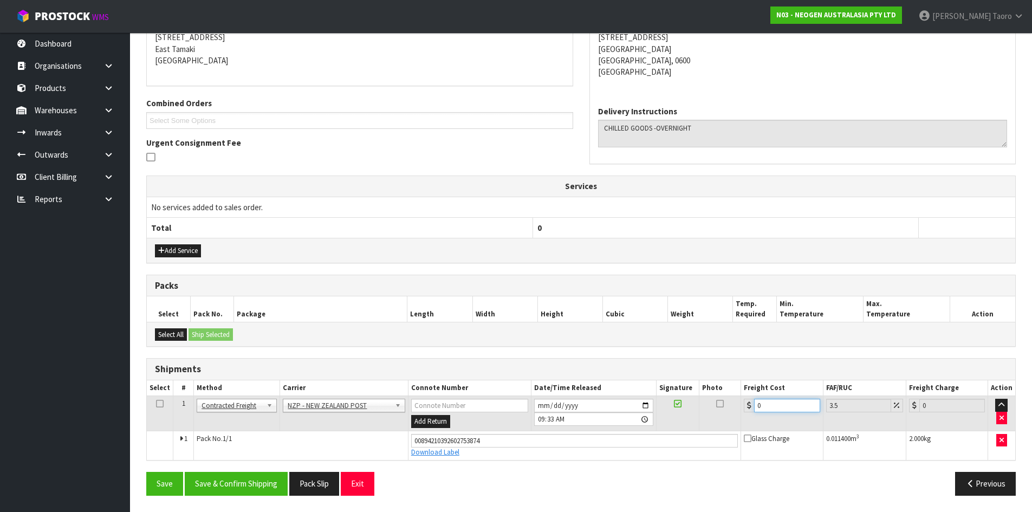
click at [782, 405] on input "0" at bounding box center [787, 406] width 66 height 14
type input "4"
type input "4.14"
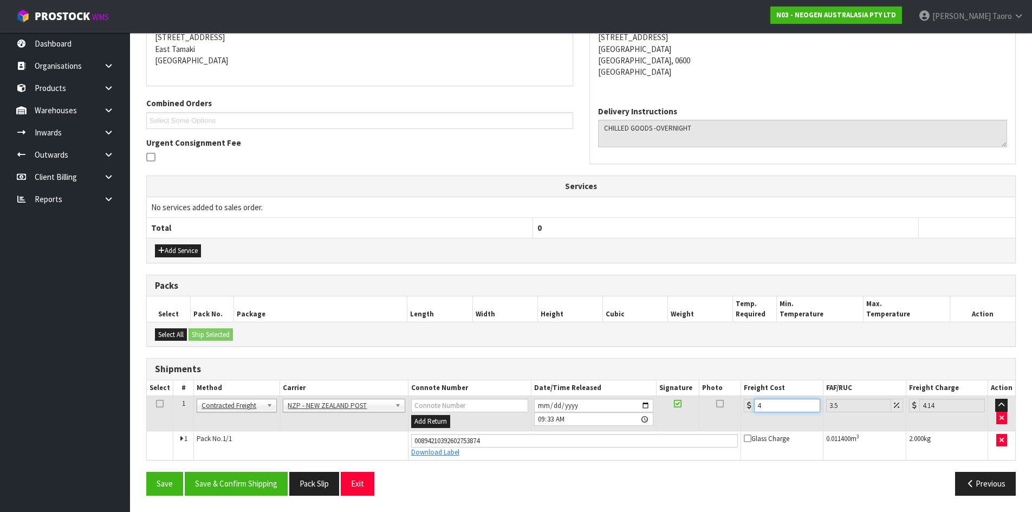
type input "4.3"
type input "4.45"
type input "4.33"
type input "4.48"
type input "4.33"
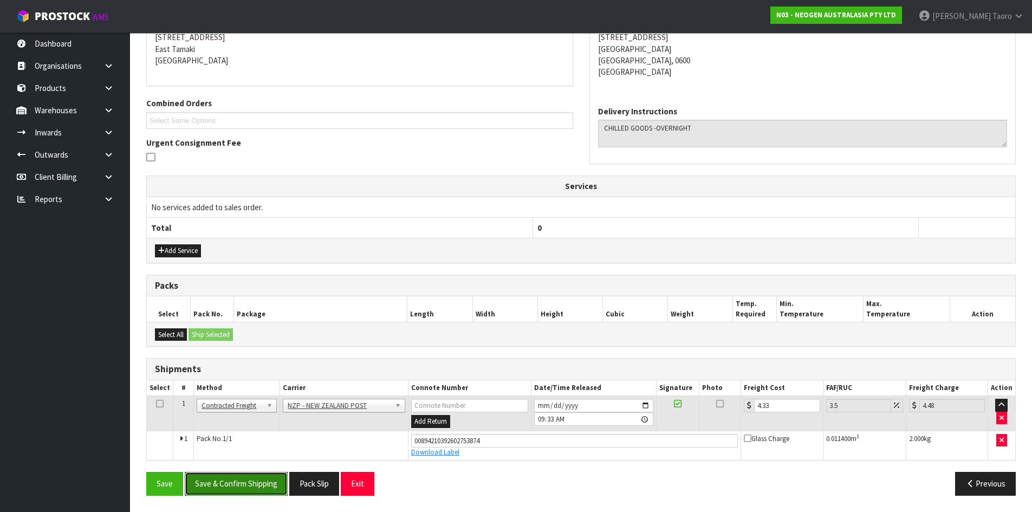
click at [255, 493] on button "Save & Confirm Shipping" at bounding box center [236, 483] width 103 height 23
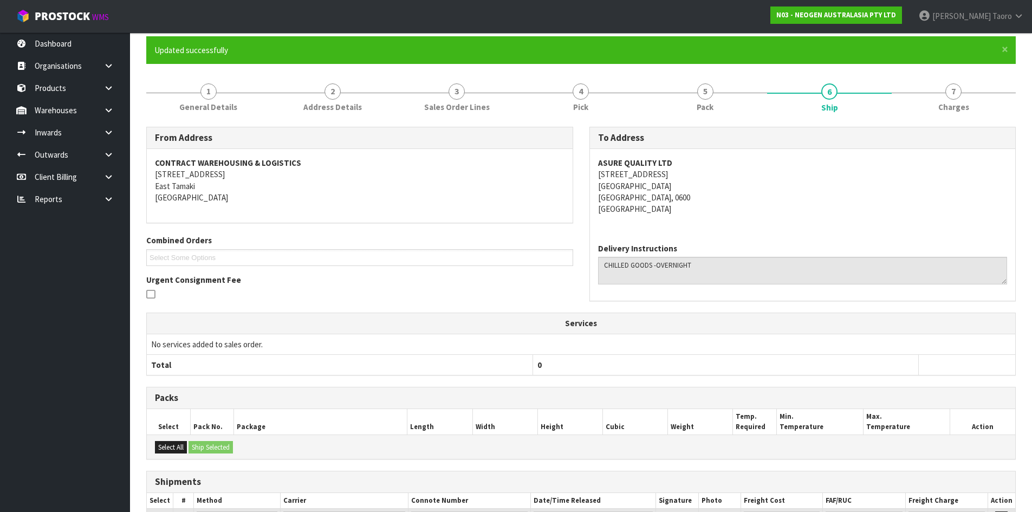
scroll to position [194, 0]
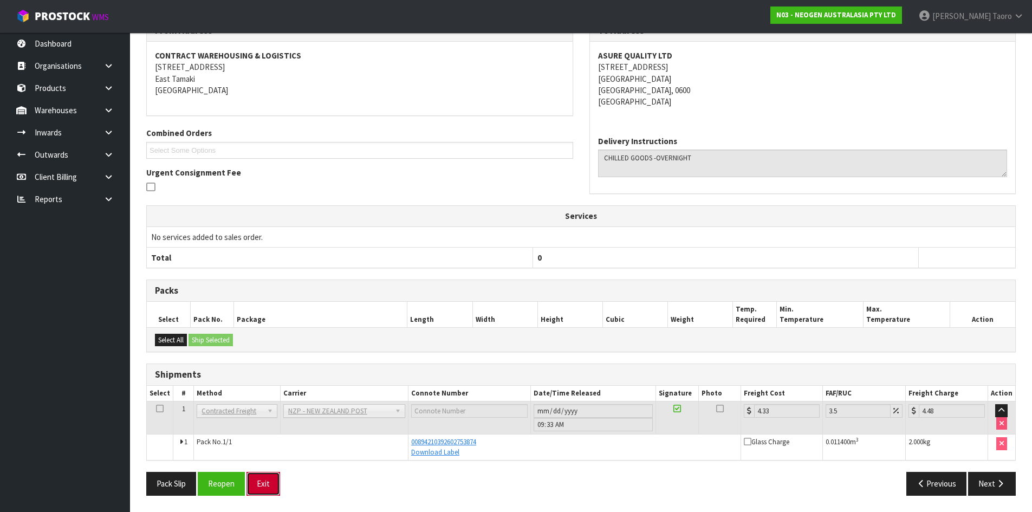
click at [270, 484] on button "Exit" at bounding box center [263, 483] width 34 height 23
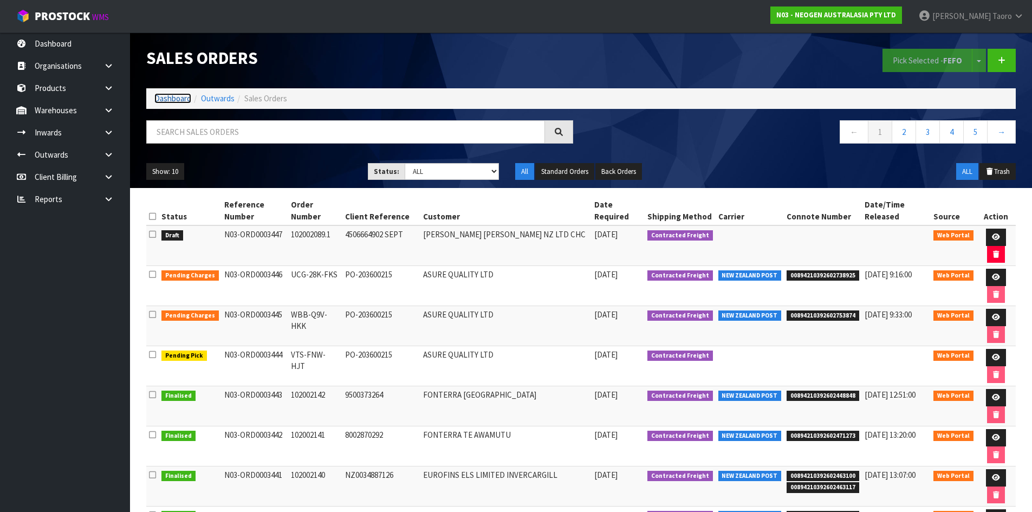
click at [180, 101] on link "Dashboard" at bounding box center [172, 98] width 37 height 10
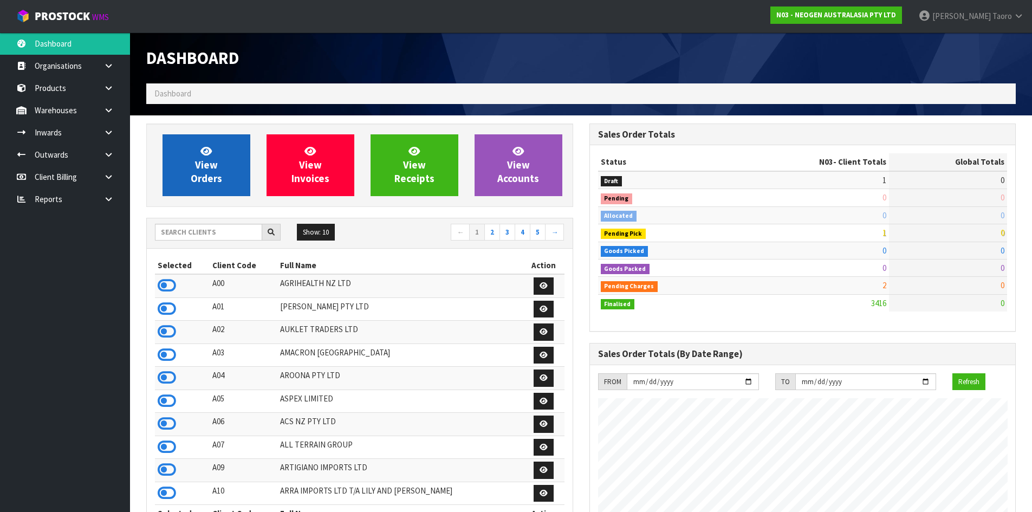
scroll to position [821, 443]
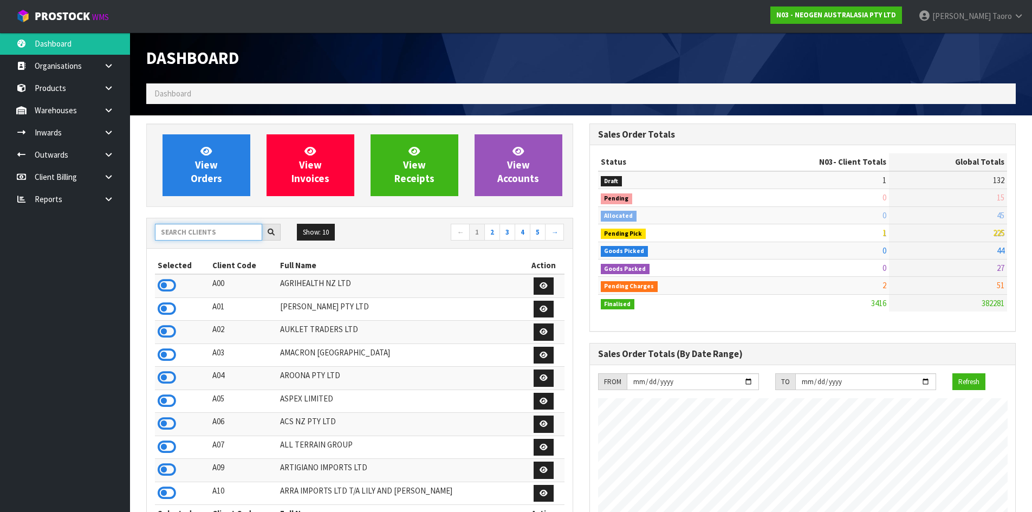
click at [197, 238] on input "text" at bounding box center [208, 232] width 107 height 17
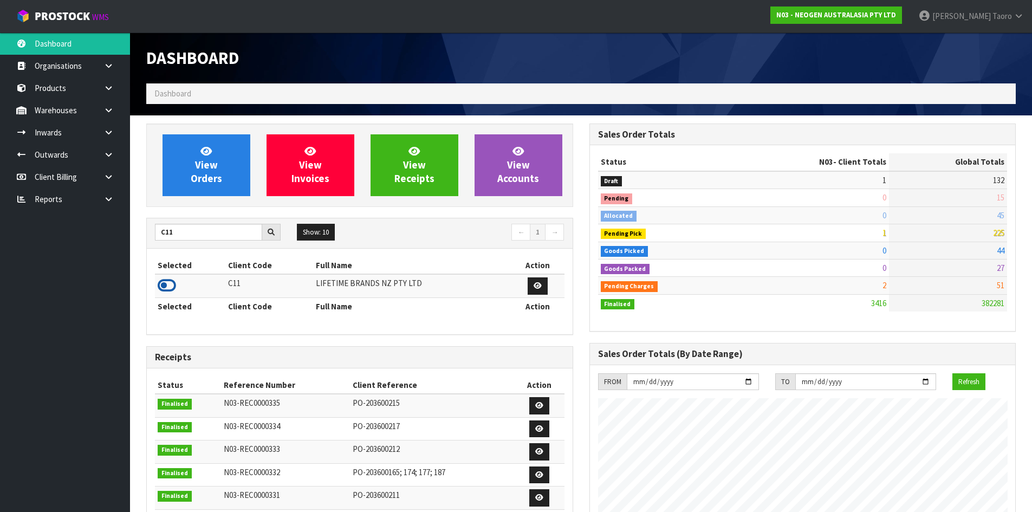
click at [168, 290] on icon at bounding box center [167, 285] width 18 height 16
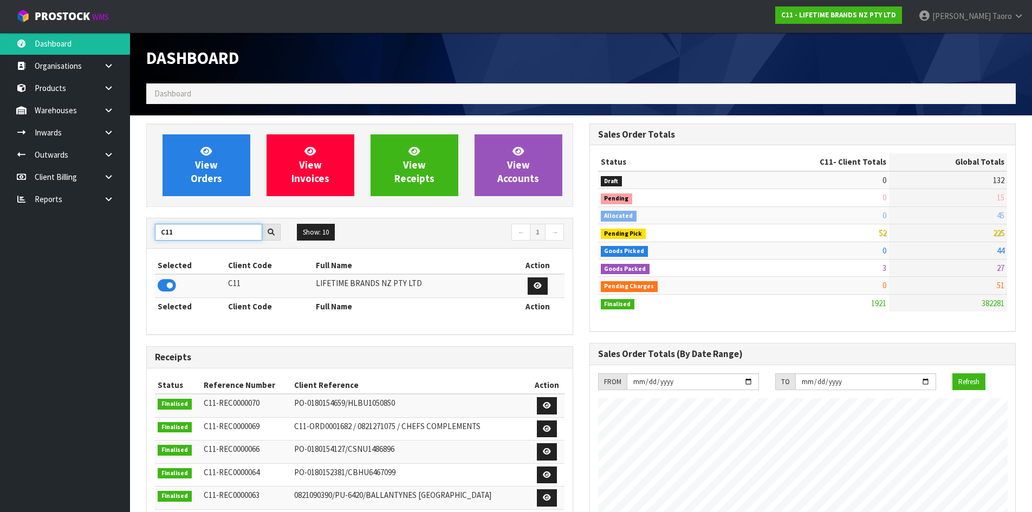
click at [176, 237] on input "C11" at bounding box center [208, 232] width 107 height 17
drag, startPoint x: 171, startPoint y: 285, endPoint x: 180, endPoint y: 270, distance: 17.6
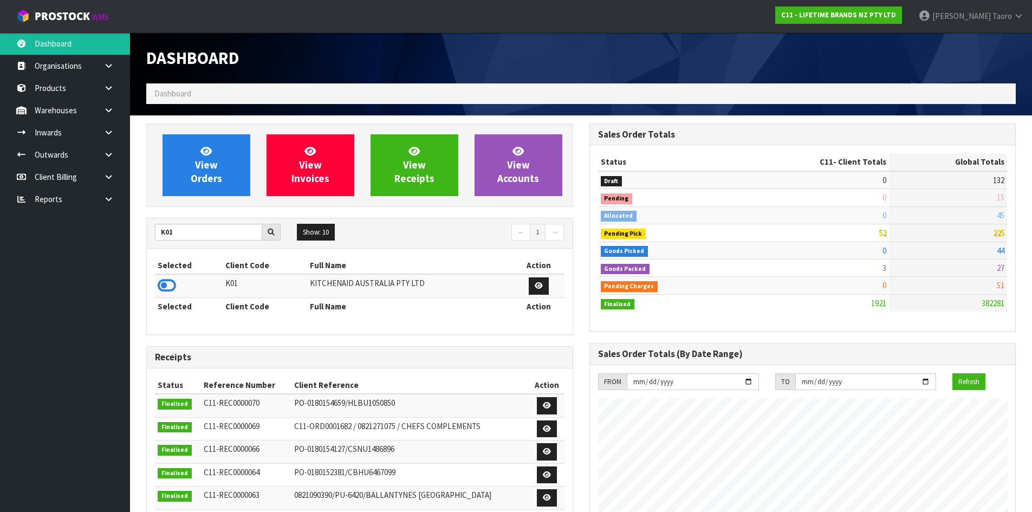
click at [171, 285] on icon at bounding box center [167, 285] width 18 height 16
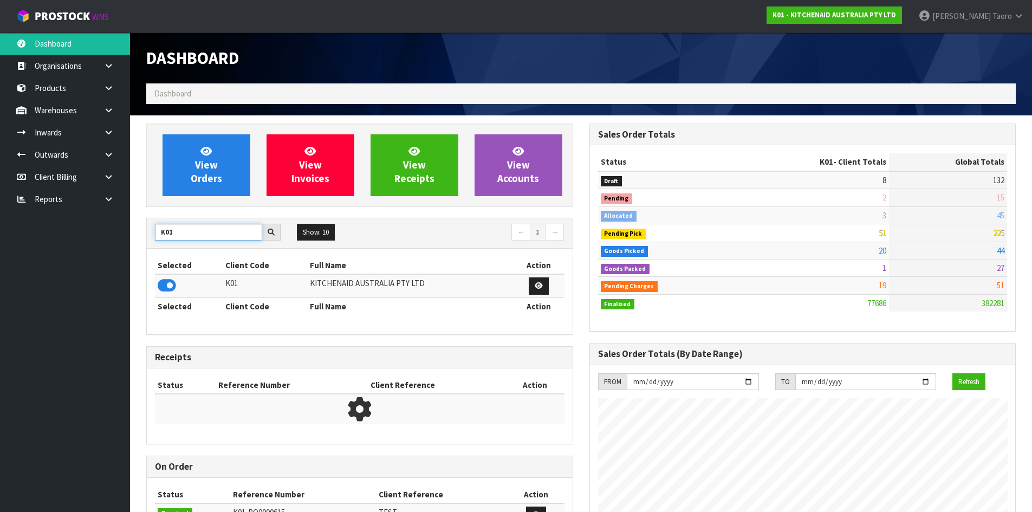
click at [189, 232] on input "K01" at bounding box center [208, 232] width 107 height 17
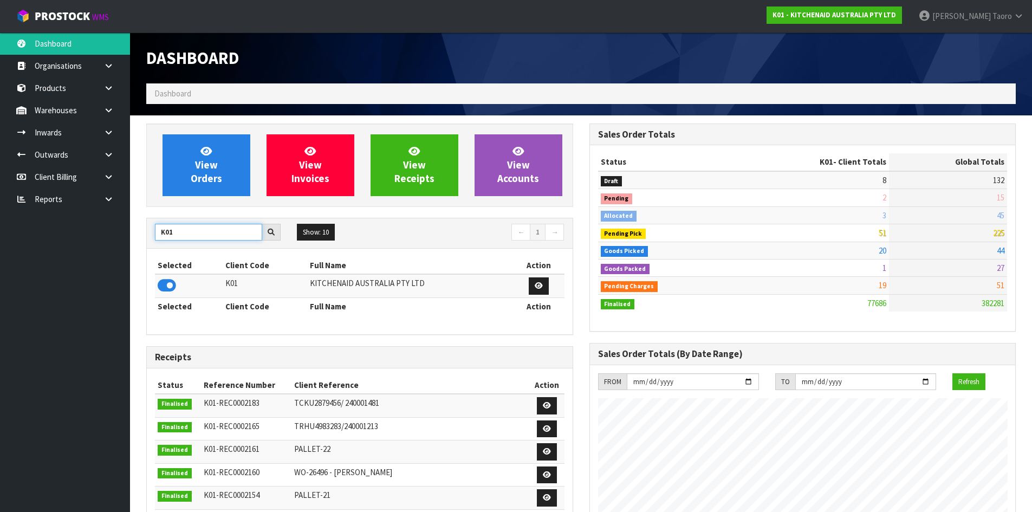
click at [189, 232] on input "K01" at bounding box center [208, 232] width 107 height 17
click at [171, 282] on icon at bounding box center [167, 285] width 18 height 16
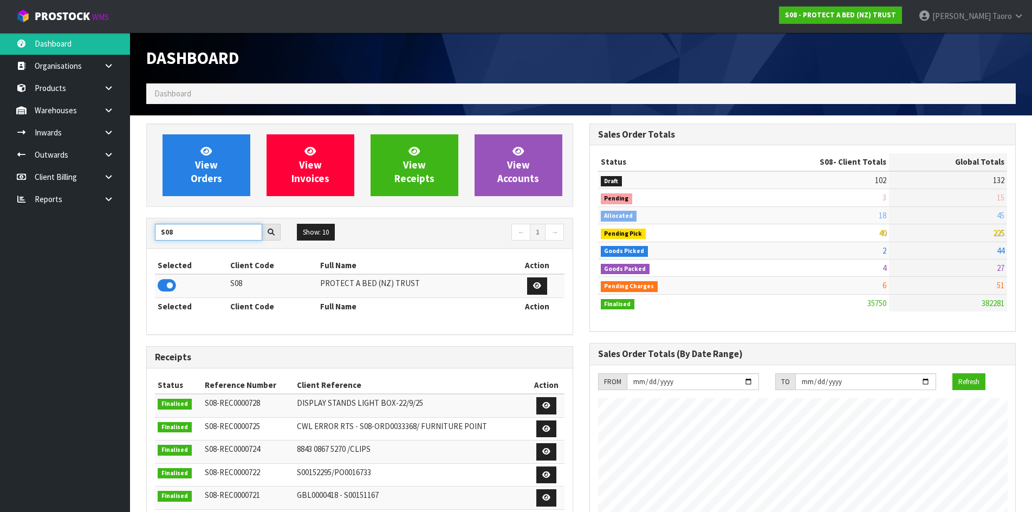
click at [181, 230] on input "S08" at bounding box center [208, 232] width 107 height 17
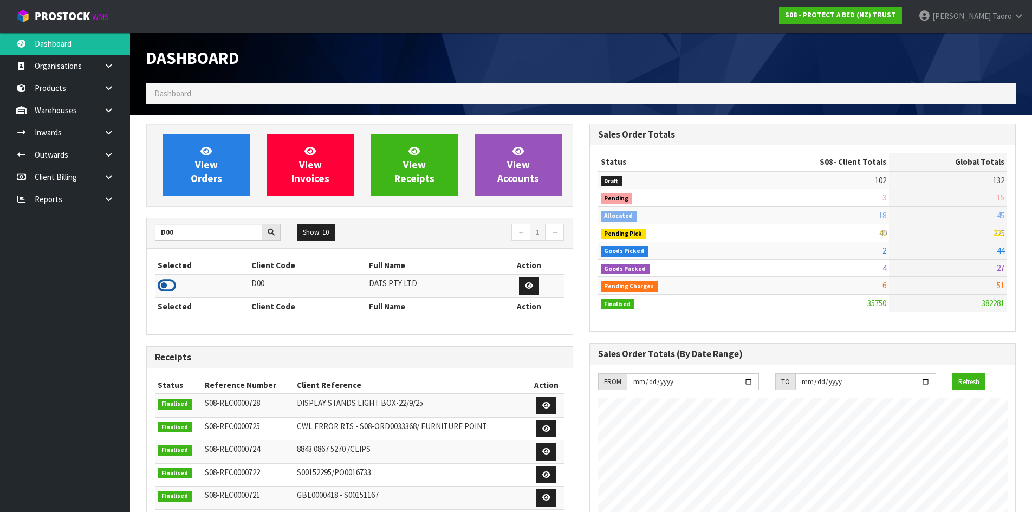
click at [162, 283] on icon at bounding box center [167, 285] width 18 height 16
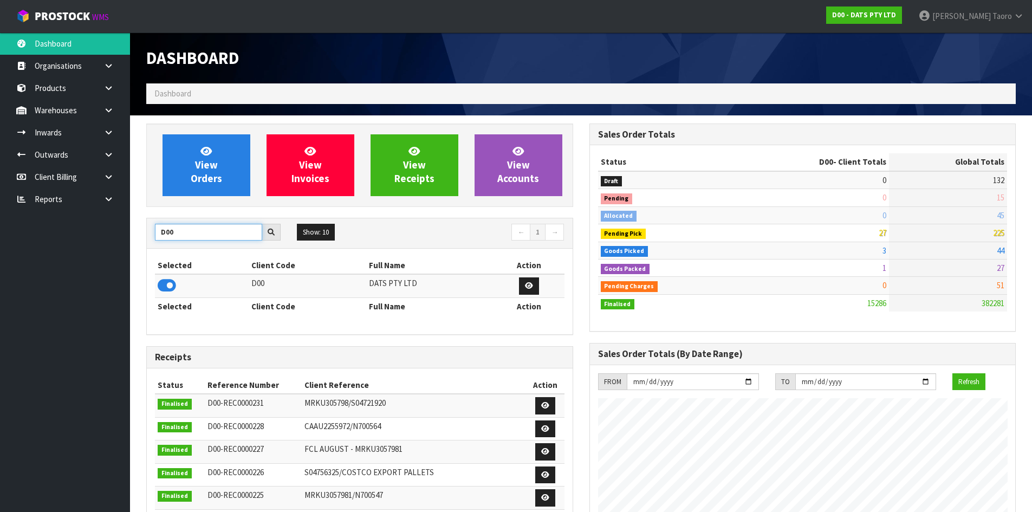
click at [181, 231] on input "D00" at bounding box center [208, 232] width 107 height 17
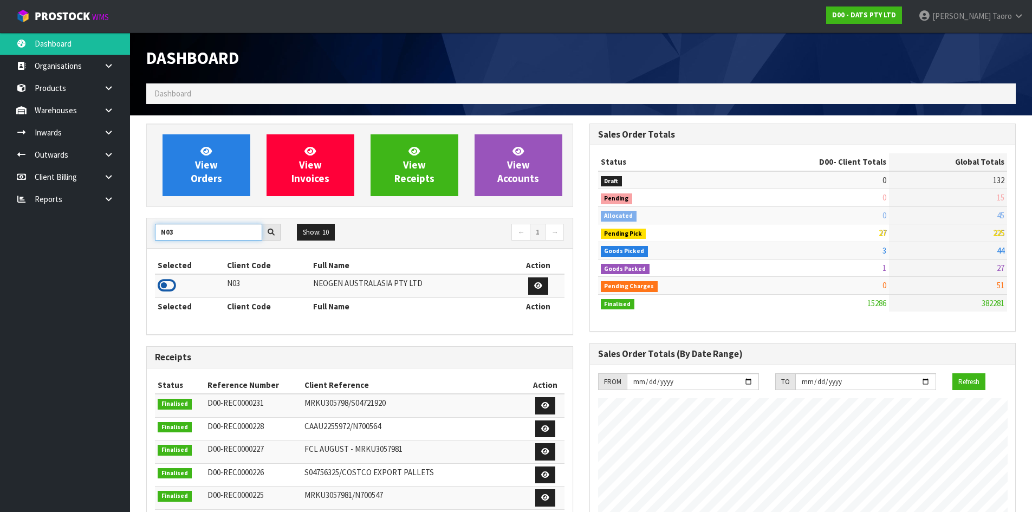
type input "N03"
click at [165, 285] on icon at bounding box center [167, 285] width 18 height 16
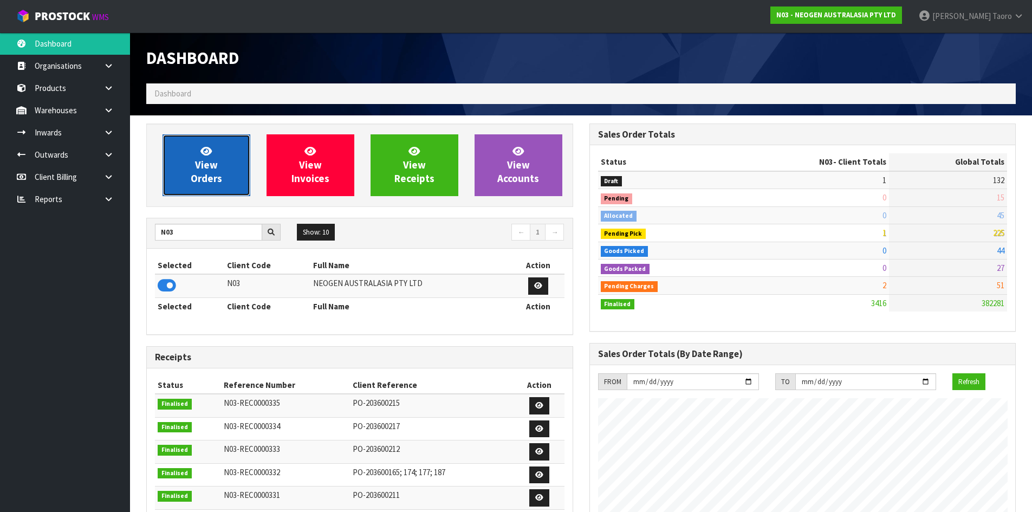
click at [192, 180] on span "View Orders" at bounding box center [206, 165] width 31 height 41
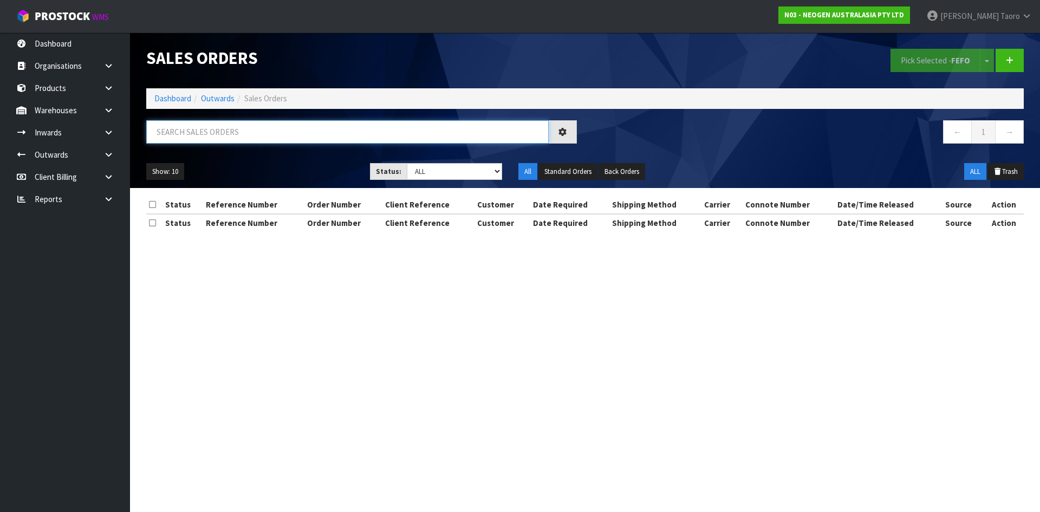
click at [205, 139] on input "text" at bounding box center [347, 131] width 402 height 23
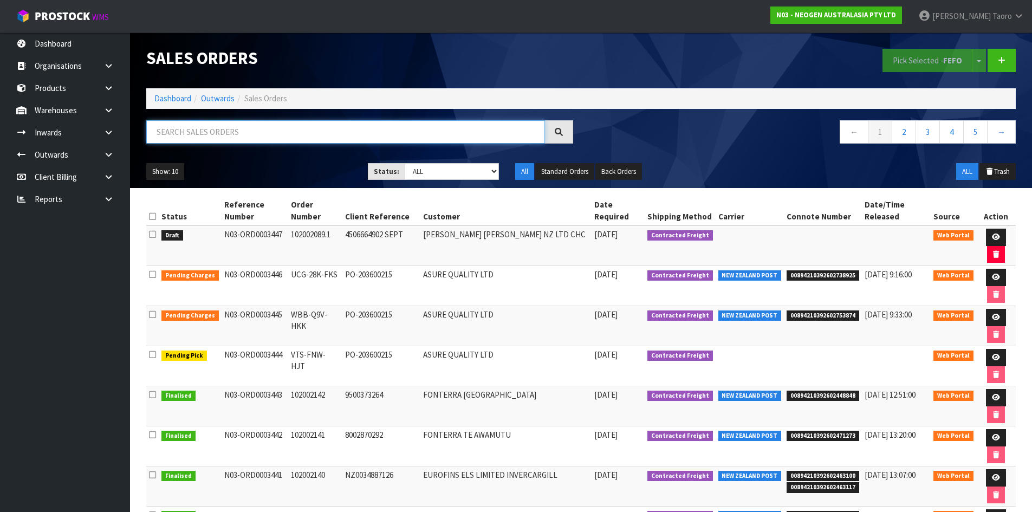
click at [318, 128] on input "text" at bounding box center [345, 131] width 399 height 23
type input "JOB-0413792"
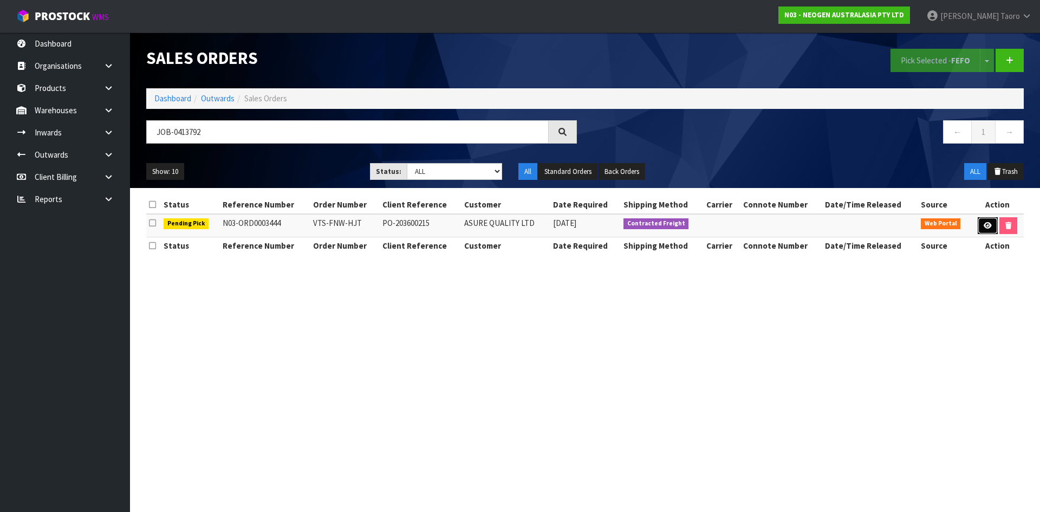
click at [984, 225] on icon at bounding box center [988, 225] width 8 height 7
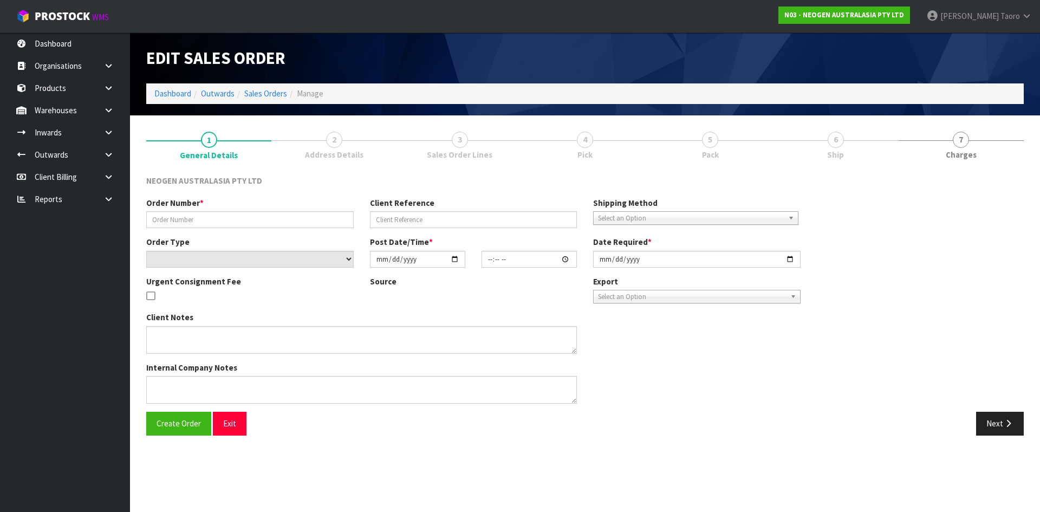
type input "VTS-FNW-HJT"
type input "PO-203600215"
select select "number:0"
type input "[DATE]"
type input "20:08:00.000"
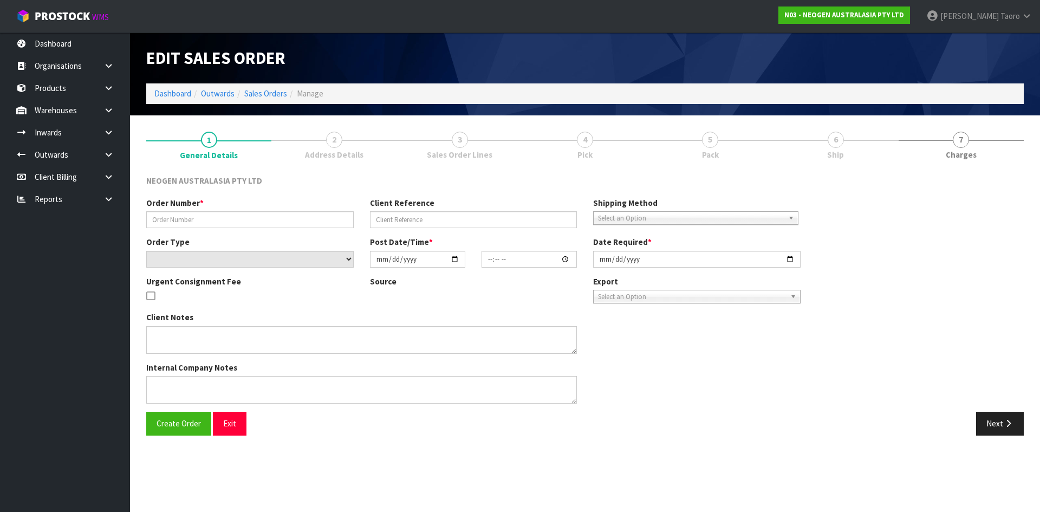
type input "[DATE]"
type textarea "PLEASE NOTE - THIS BOX MUST COME FROM HELD WAREHOUSE – BATCH # 418325136D A BAR…"
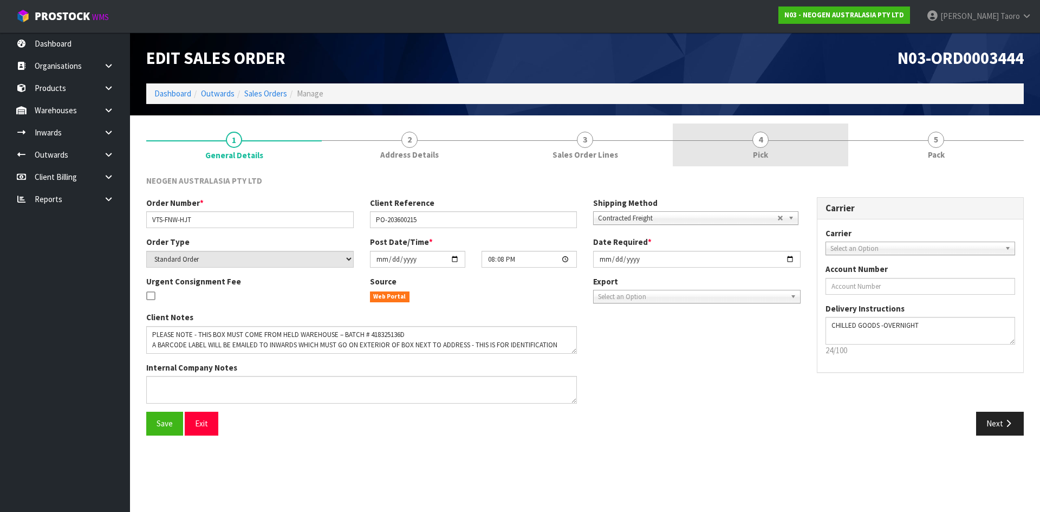
click at [752, 137] on link "4 Pick" at bounding box center [760, 144] width 175 height 43
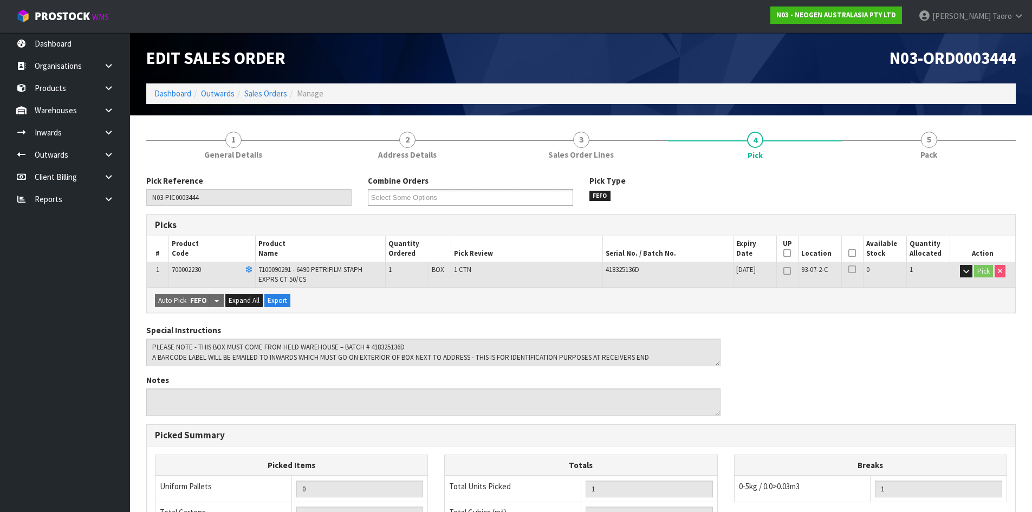
drag, startPoint x: 852, startPoint y: 253, endPoint x: 644, endPoint y: 286, distance: 210.6
click at [851, 253] on icon at bounding box center [852, 253] width 8 height 1
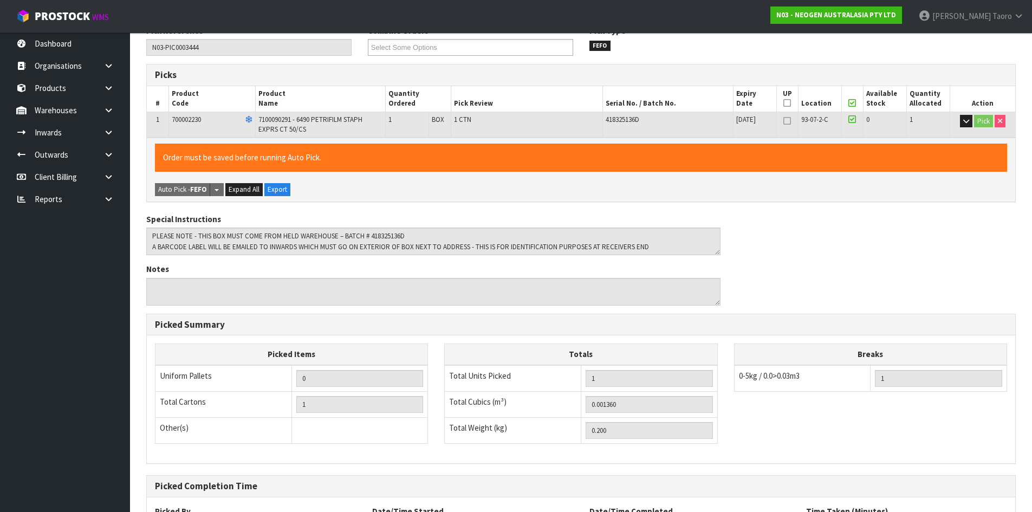
scroll to position [250, 0]
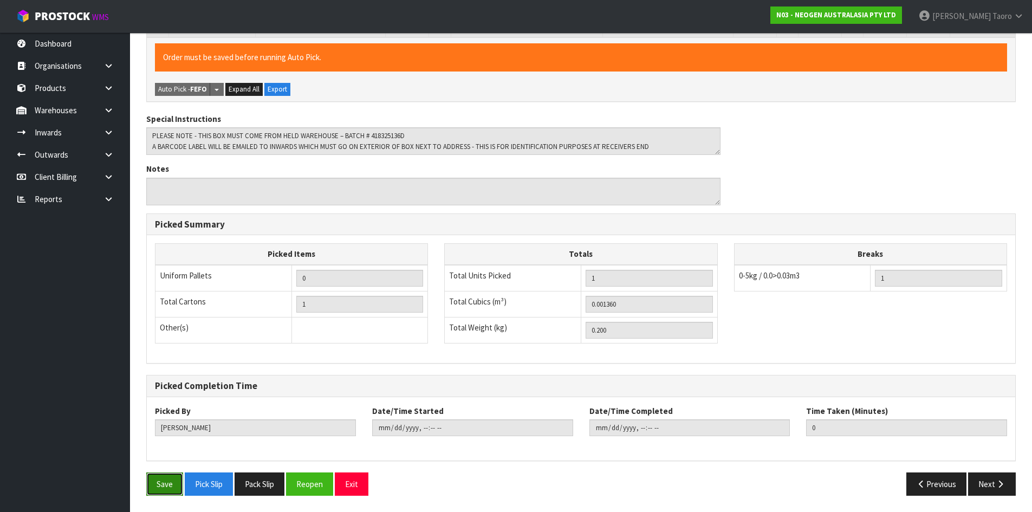
click at [170, 483] on button "Save" at bounding box center [164, 483] width 37 height 23
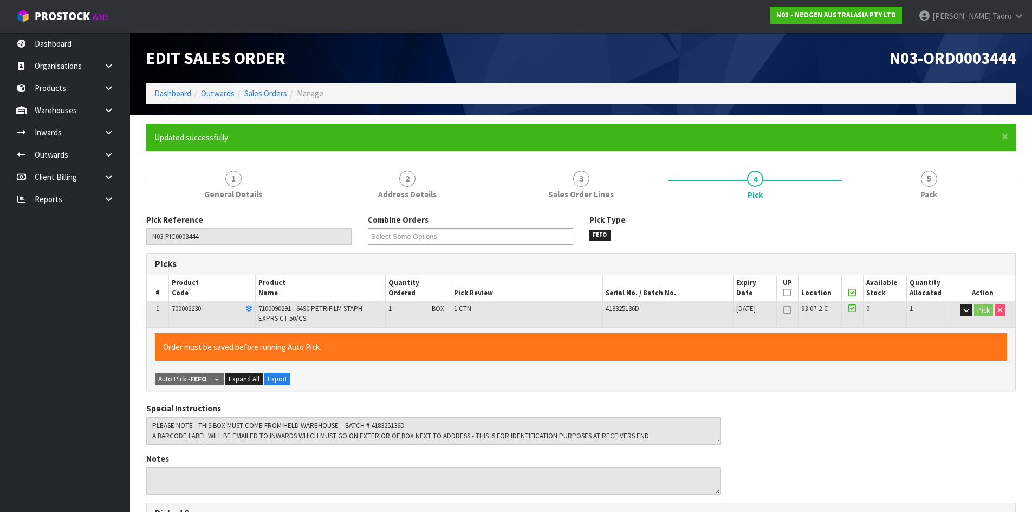
type input "[PERSON_NAME]"
type input "[DATE]T09:42:13"
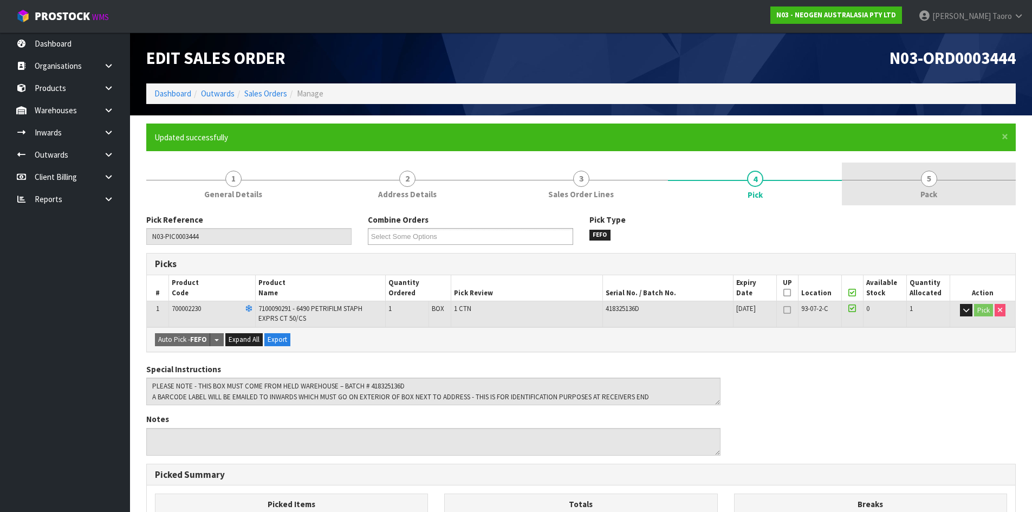
click at [973, 178] on link "5 Pack" at bounding box center [929, 183] width 174 height 43
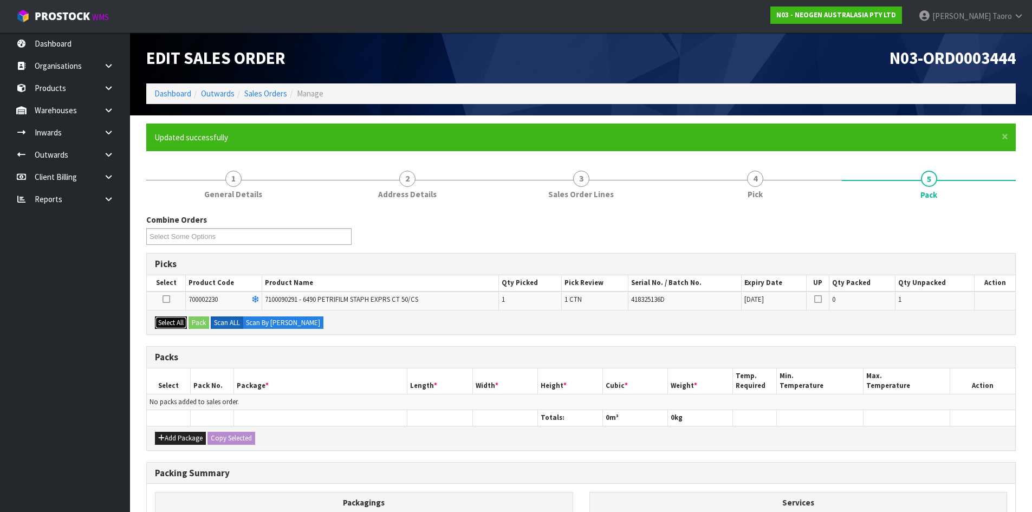
click at [178, 318] on button "Select All" at bounding box center [171, 322] width 32 height 13
click at [199, 320] on button "Pack" at bounding box center [198, 322] width 21 height 13
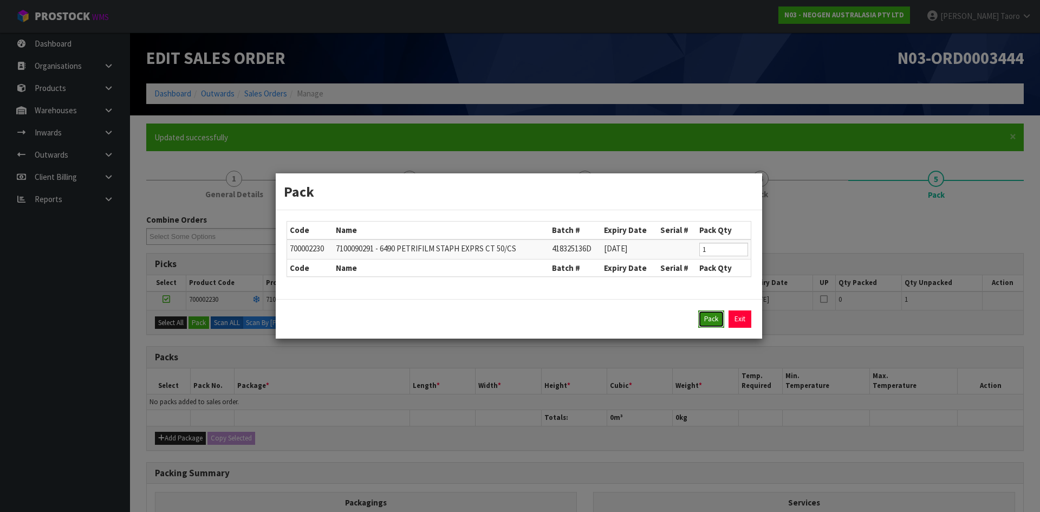
click at [707, 316] on button "Pack" at bounding box center [711, 318] width 26 height 17
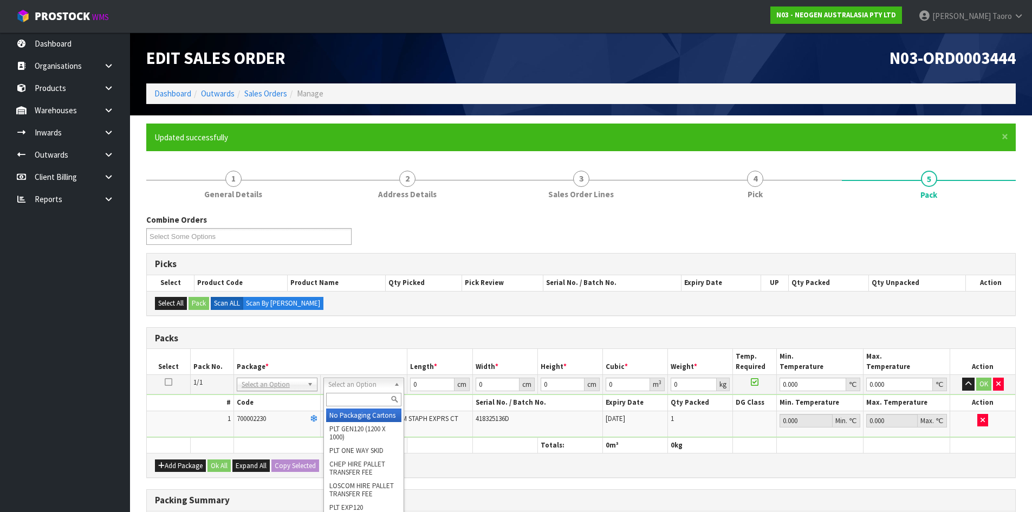
click at [372, 401] on input "text" at bounding box center [363, 400] width 75 height 14
type input "200"
type input "25"
type input "20"
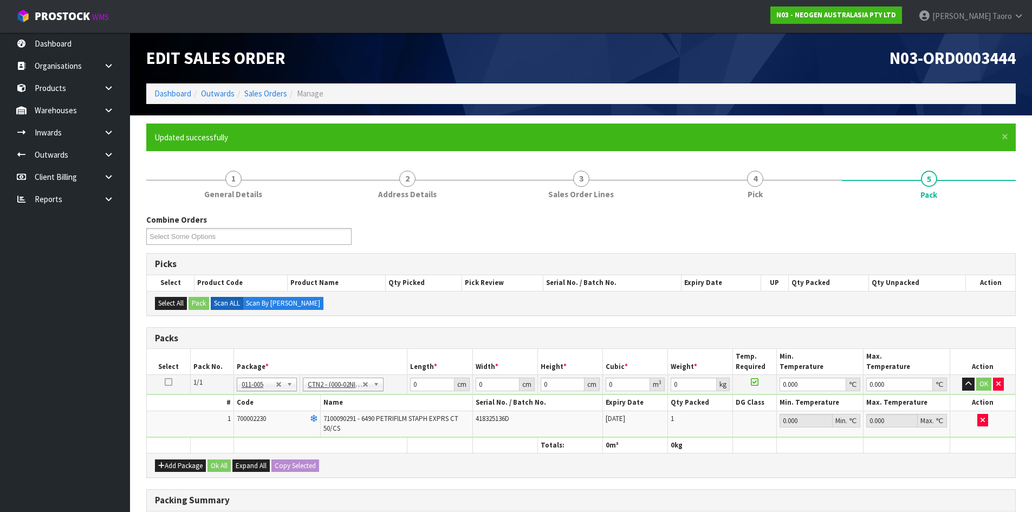
type input "0.0125"
type input "0.4"
click at [425, 386] on input "25" at bounding box center [432, 385] width 44 height 14
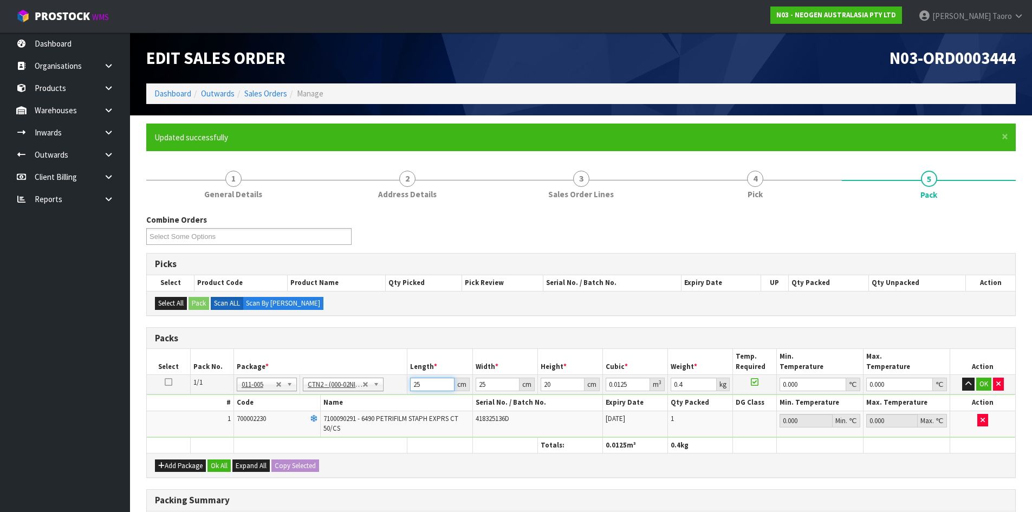
type input "2"
type input "0.001"
type input "21"
type input "0.0105"
type input "21"
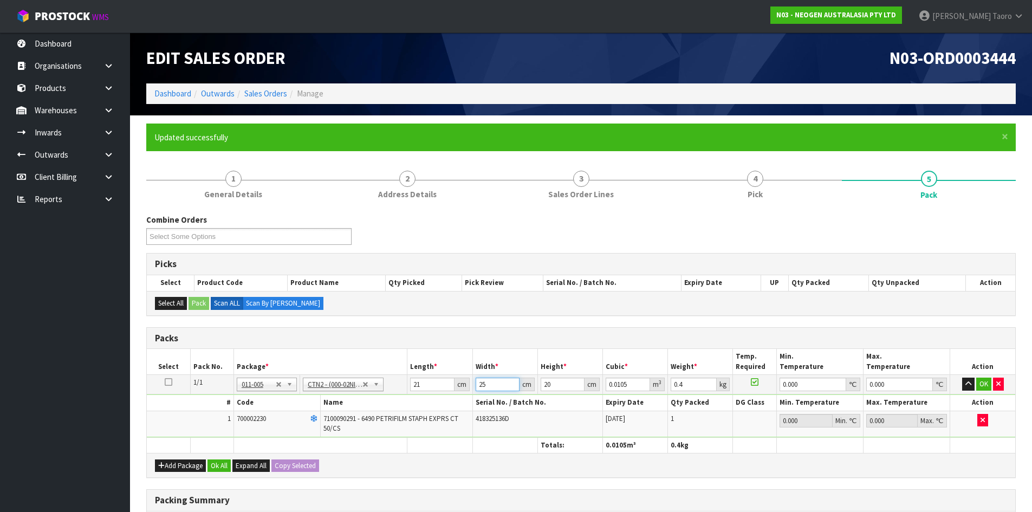
type input "1"
type input "0.00042"
type input "14"
type input "0.00588"
type input "14"
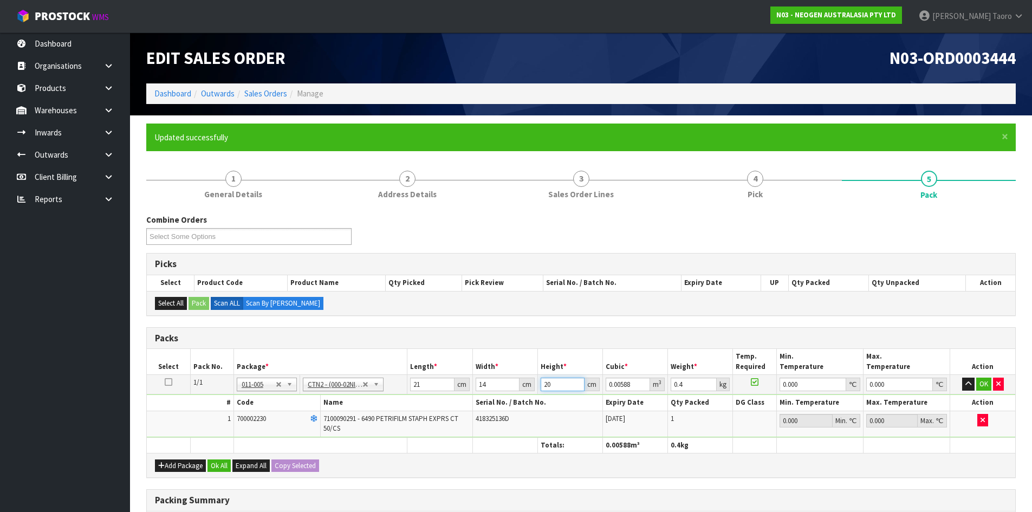
type input "1"
type input "0.000294"
type input "17"
type input "0.004998"
type input "17"
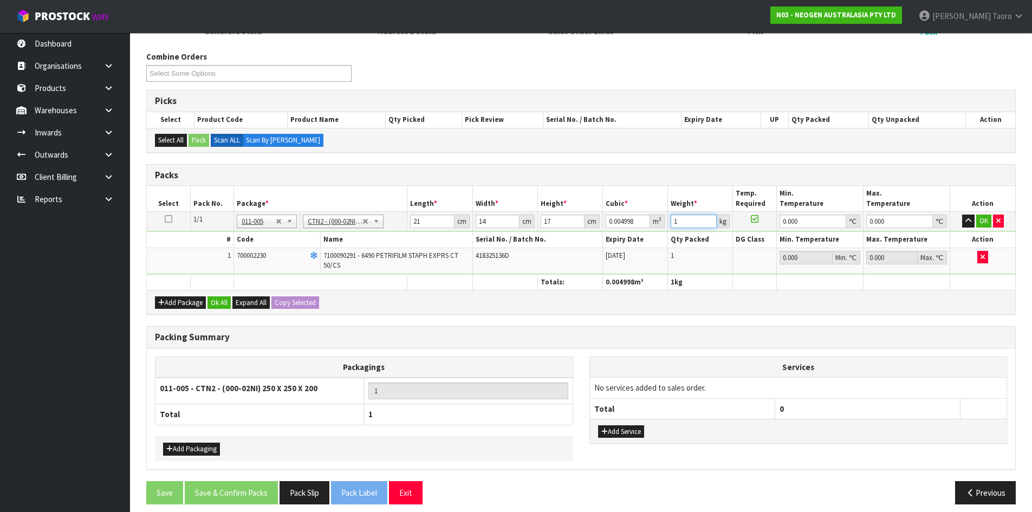
scroll to position [172, 0]
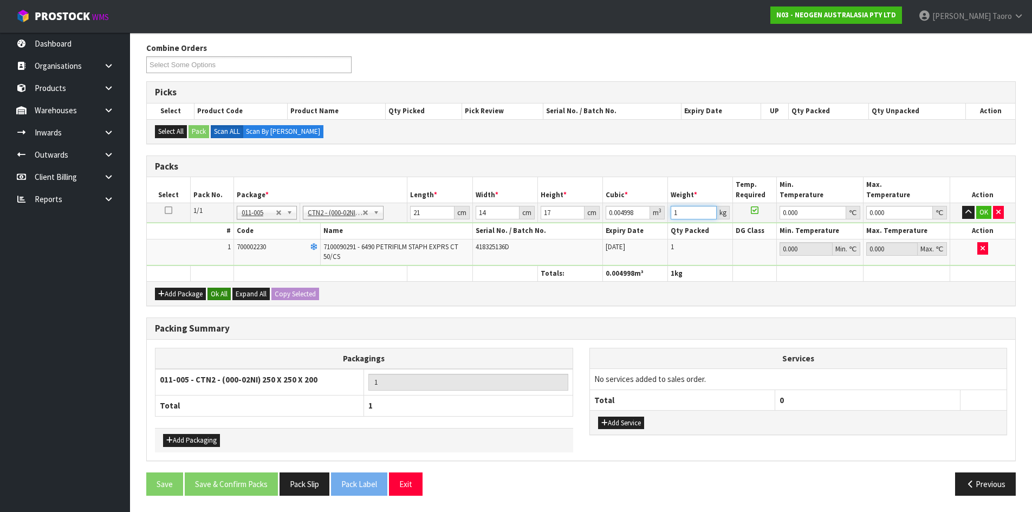
type input "1"
click at [225, 295] on button "Ok All" at bounding box center [218, 294] width 23 height 13
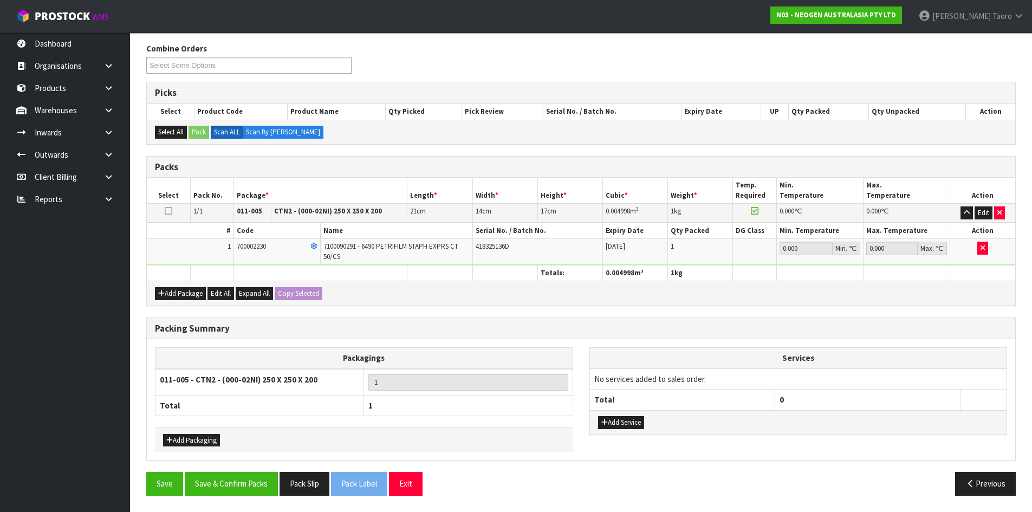
scroll to position [171, 0]
click at [249, 486] on button "Save & Confirm Packs" at bounding box center [231, 483] width 93 height 23
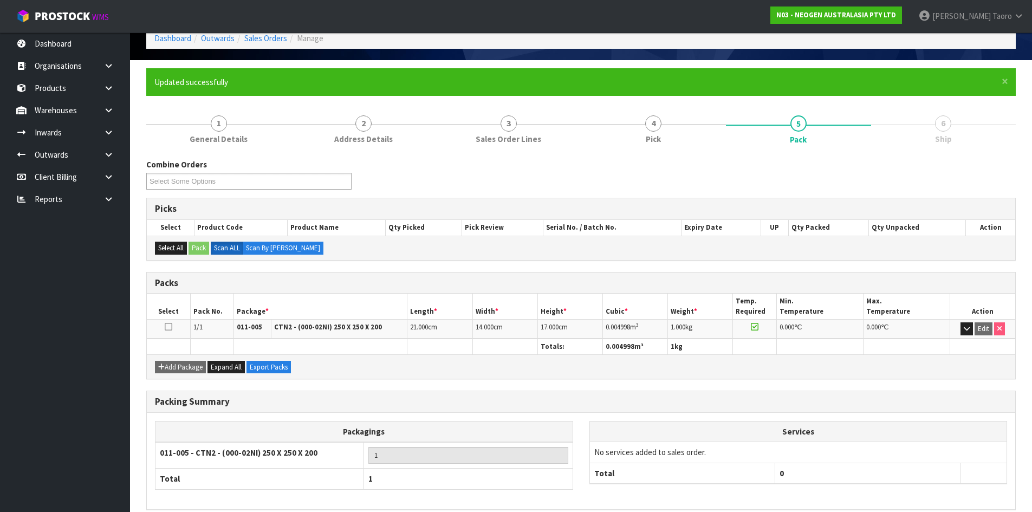
scroll to position [104, 0]
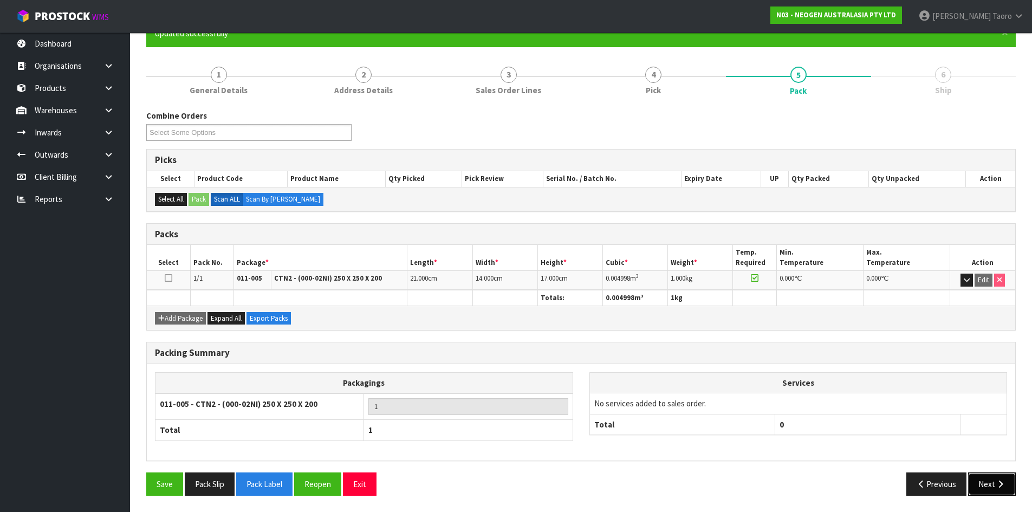
click at [993, 483] on button "Next" at bounding box center [992, 483] width 48 height 23
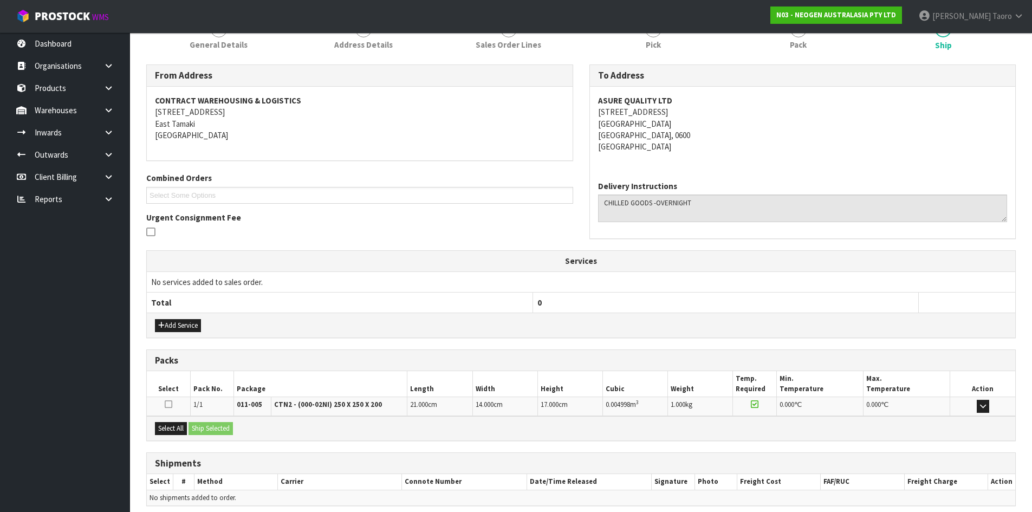
scroll to position [195, 0]
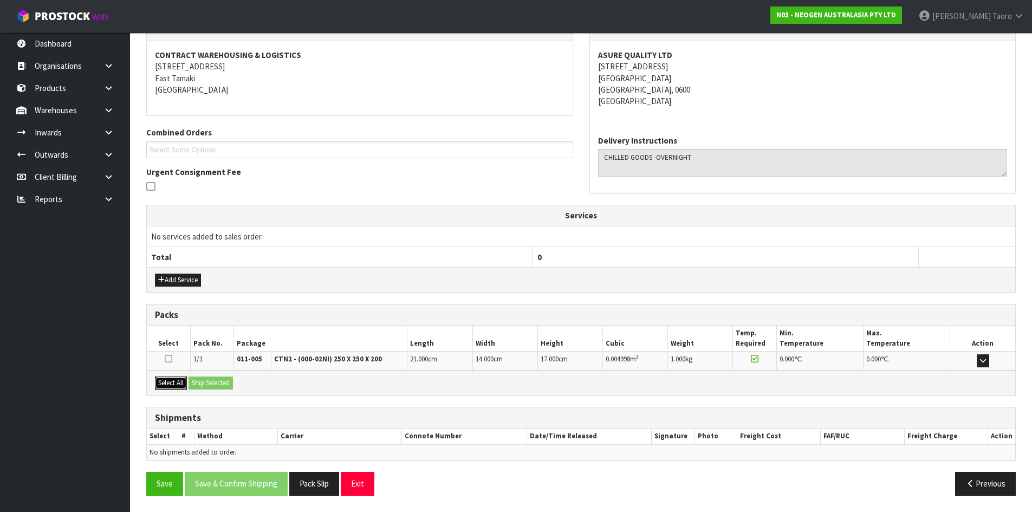
drag, startPoint x: 169, startPoint y: 379, endPoint x: 189, endPoint y: 382, distance: 20.4
click at [171, 380] on button "Select All" at bounding box center [171, 382] width 32 height 13
click at [203, 383] on button "Ship Selected" at bounding box center [210, 382] width 44 height 13
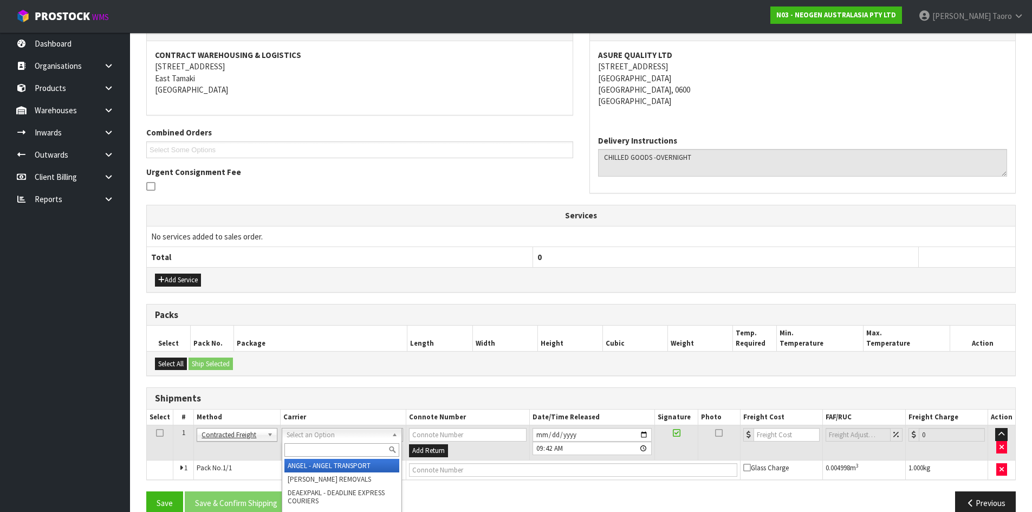
click at [305, 445] on input "text" at bounding box center [341, 450] width 115 height 14
type input "NZP"
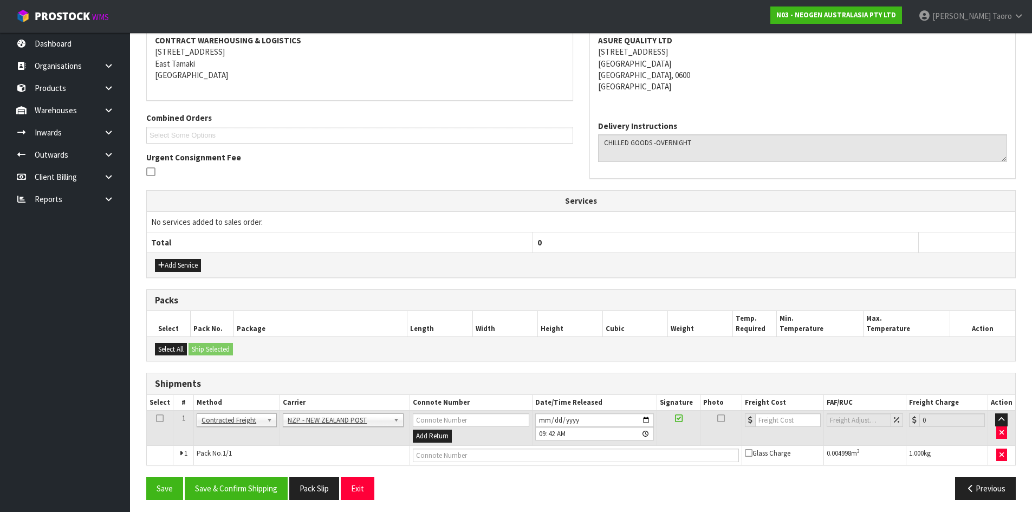
scroll to position [214, 0]
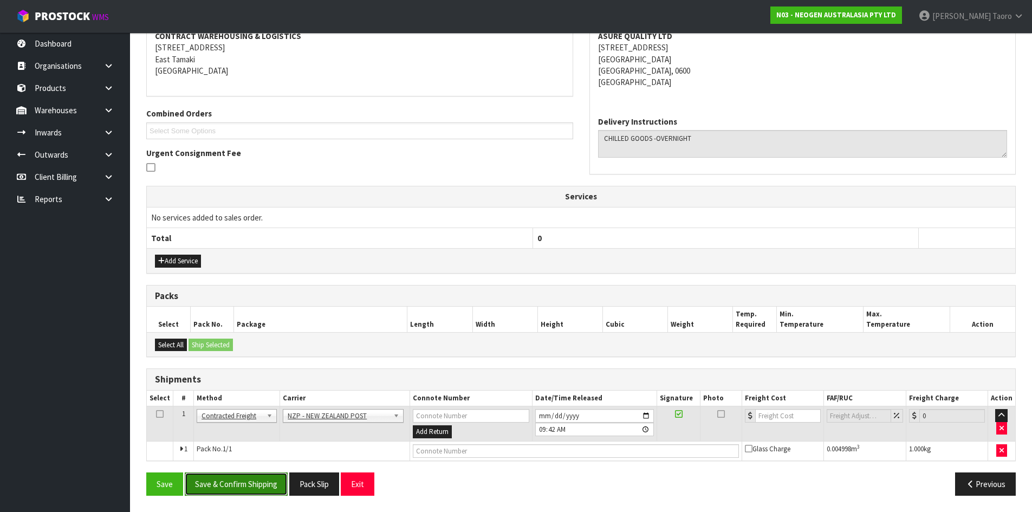
click at [259, 486] on button "Save & Confirm Shipping" at bounding box center [236, 483] width 103 height 23
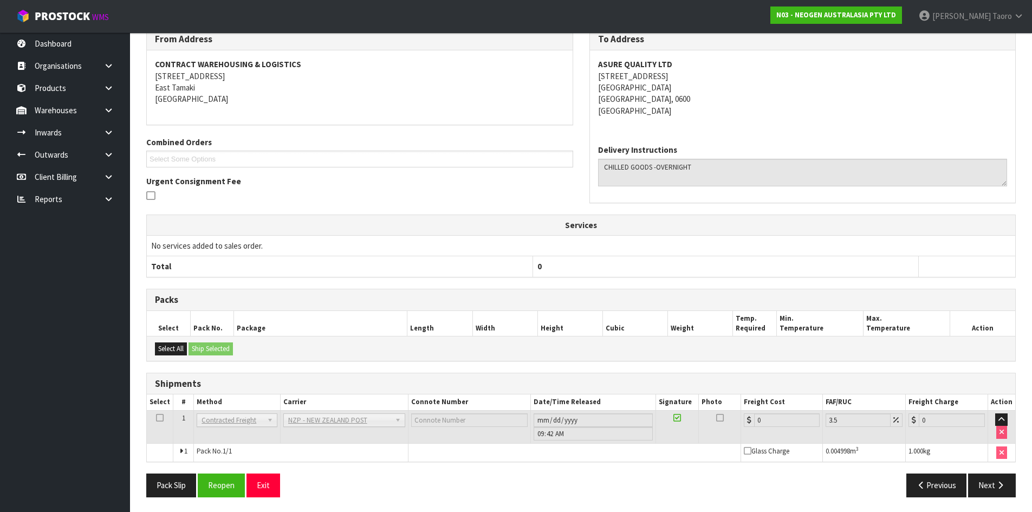
scroll to position [199, 0]
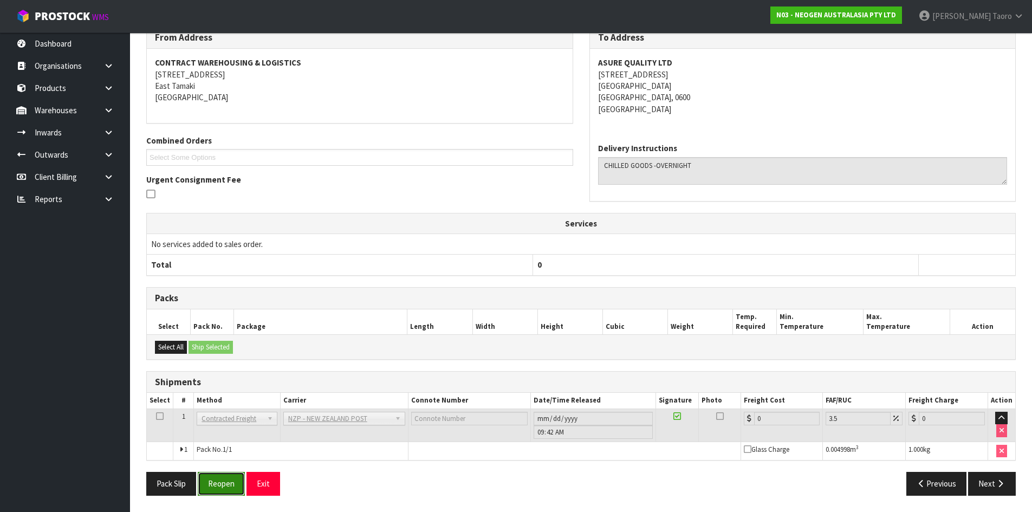
click at [210, 487] on button "Reopen" at bounding box center [221, 483] width 47 height 23
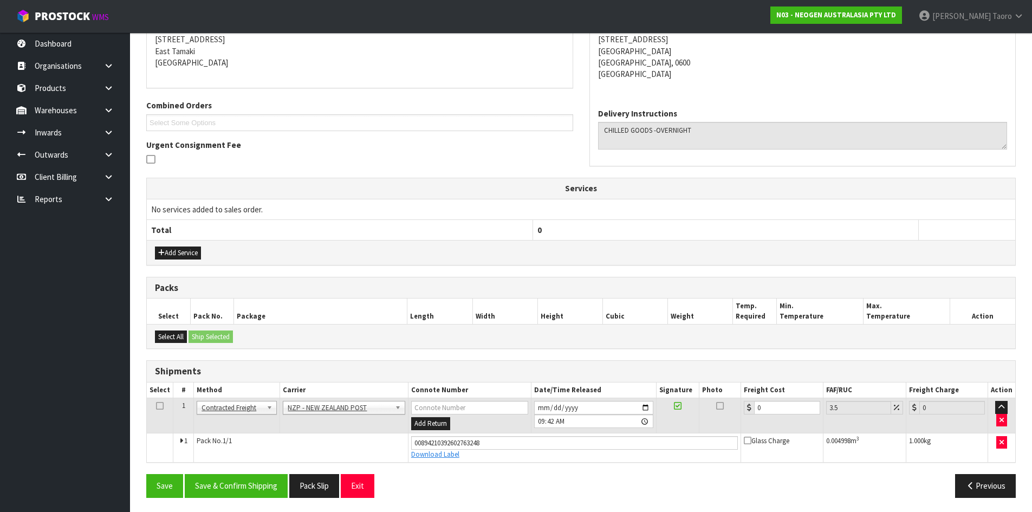
scroll to position [224, 0]
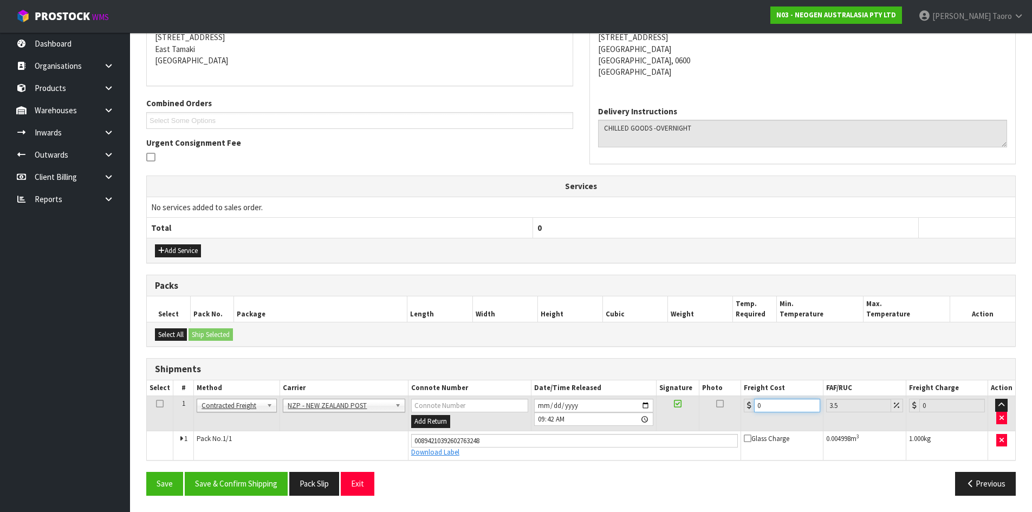
click at [785, 409] on input "0" at bounding box center [787, 406] width 66 height 14
type input "4"
type input "4.14"
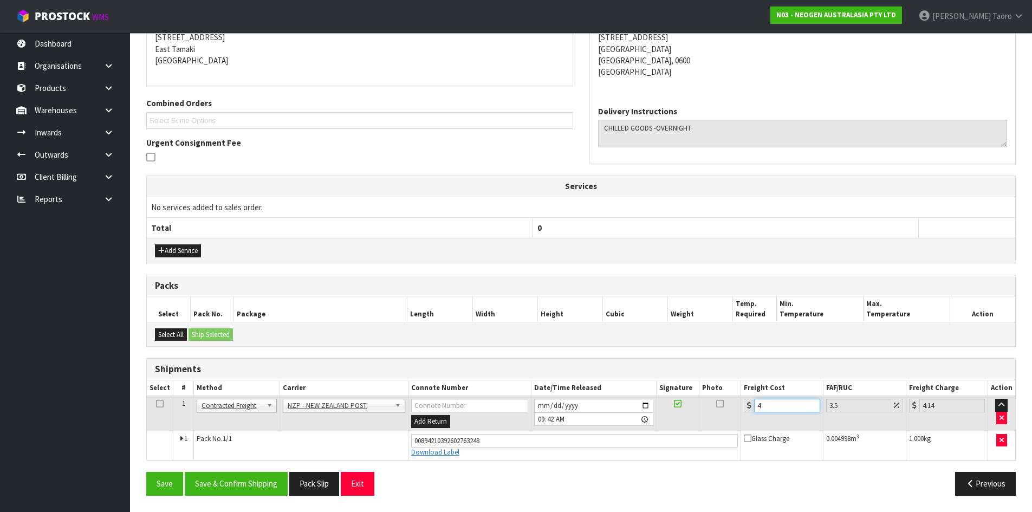
type input "4.3"
type input "4.45"
type input "4.33"
type input "4.48"
type input "4.33"
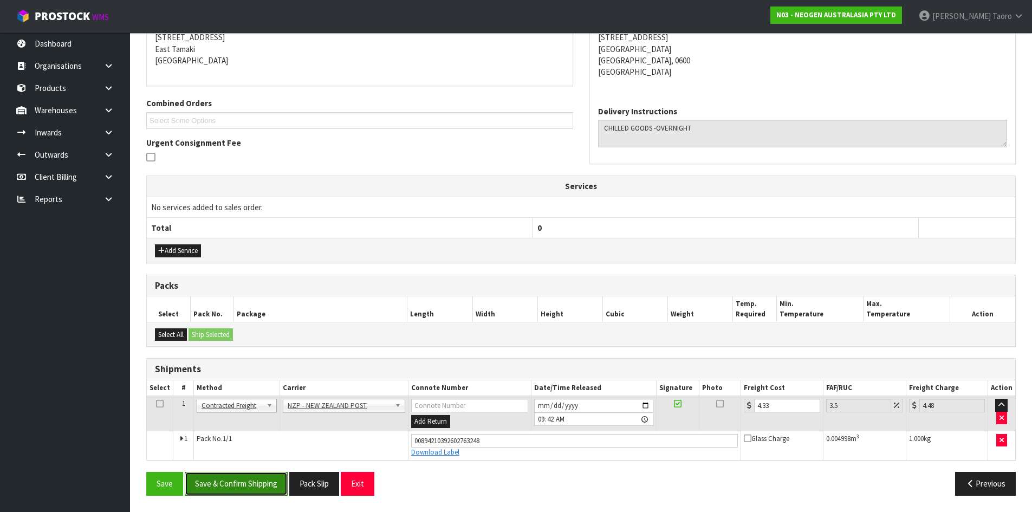
click at [265, 483] on button "Save & Confirm Shipping" at bounding box center [236, 483] width 103 height 23
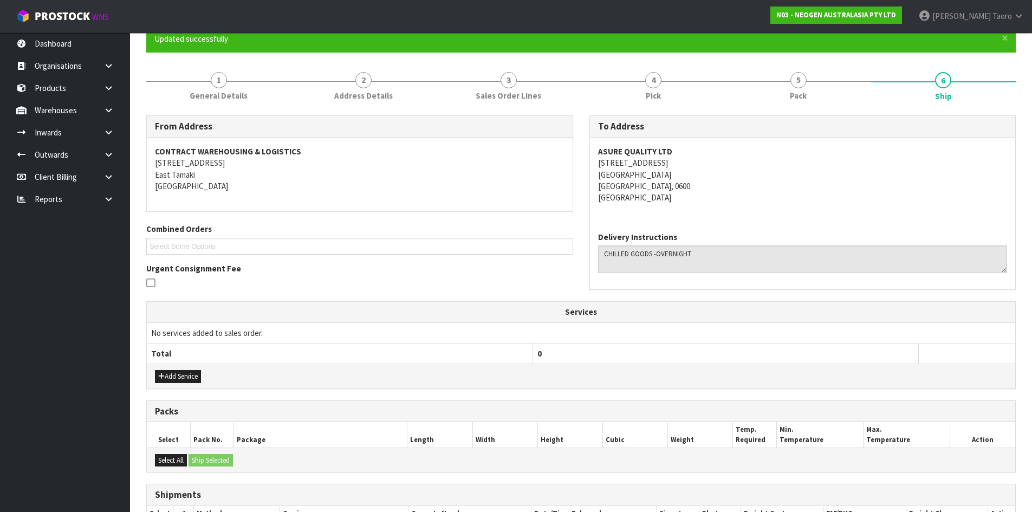
scroll to position [194, 0]
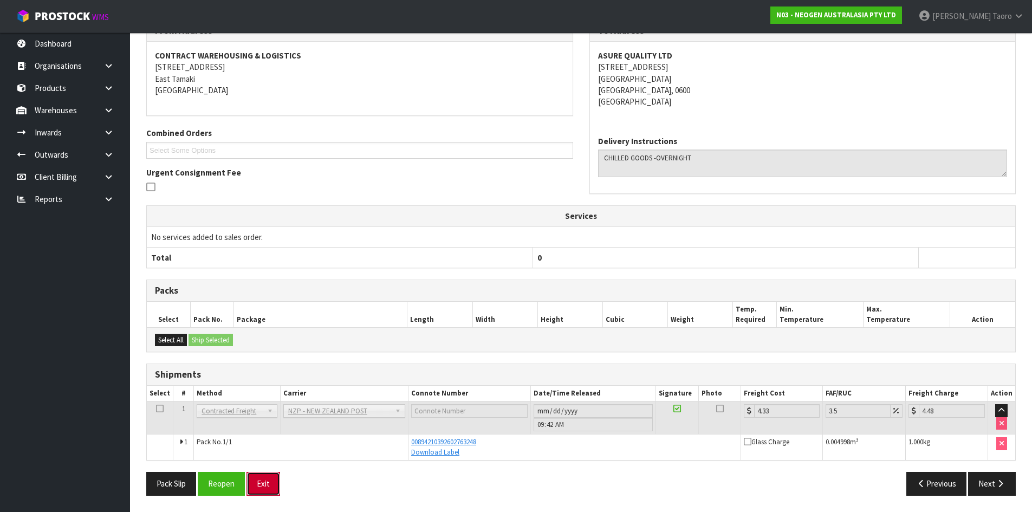
click at [273, 478] on button "Exit" at bounding box center [263, 483] width 34 height 23
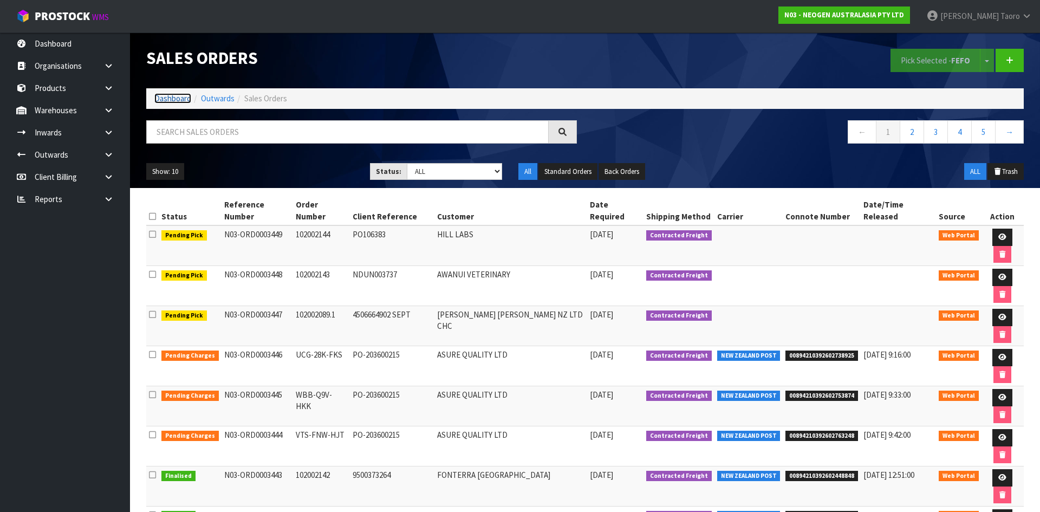
click at [173, 99] on link "Dashboard" at bounding box center [172, 98] width 37 height 10
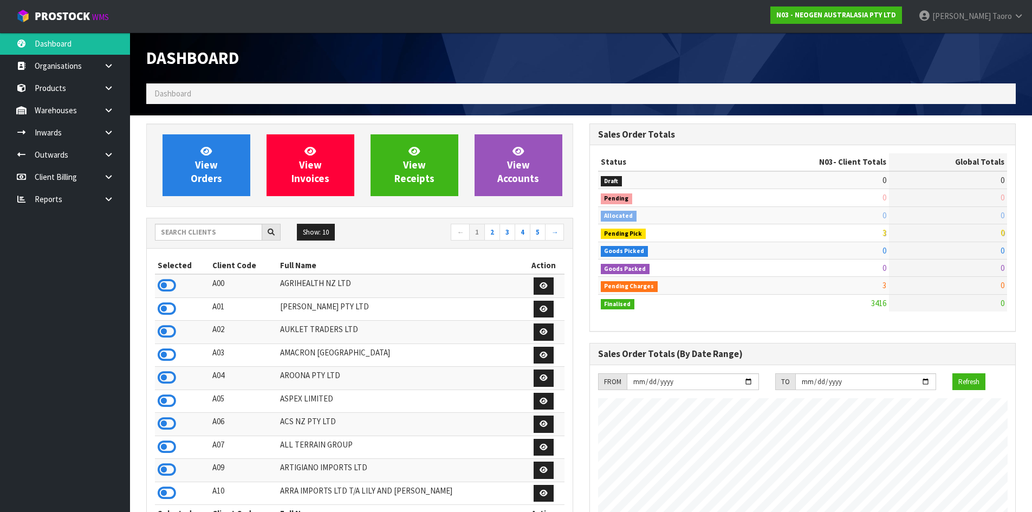
scroll to position [821, 443]
click at [323, 79] on div "Dashboard" at bounding box center [359, 57] width 443 height 51
click at [429, 44] on div "Dashboard" at bounding box center [359, 57] width 443 height 51
click at [205, 237] on input "text" at bounding box center [208, 232] width 107 height 17
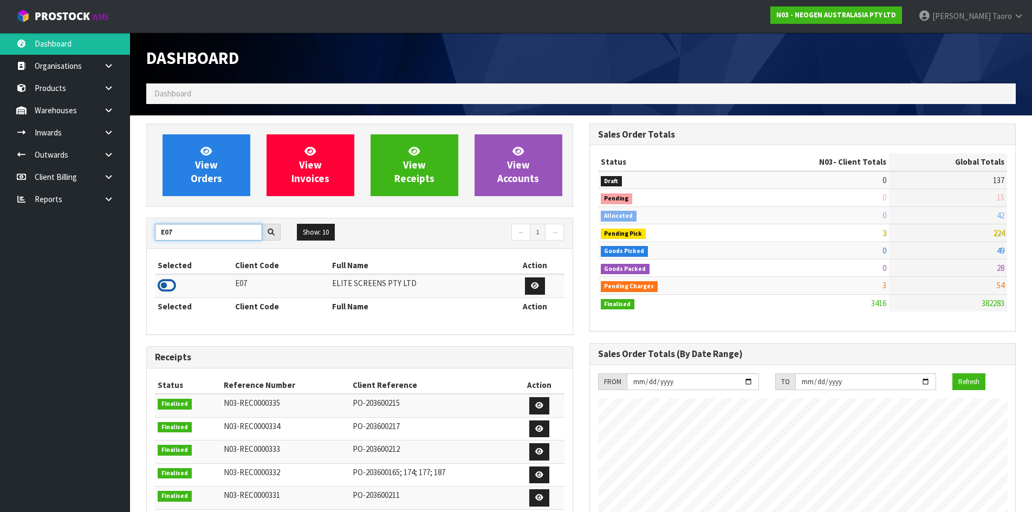
type input "E07"
click at [173, 284] on icon at bounding box center [167, 285] width 18 height 16
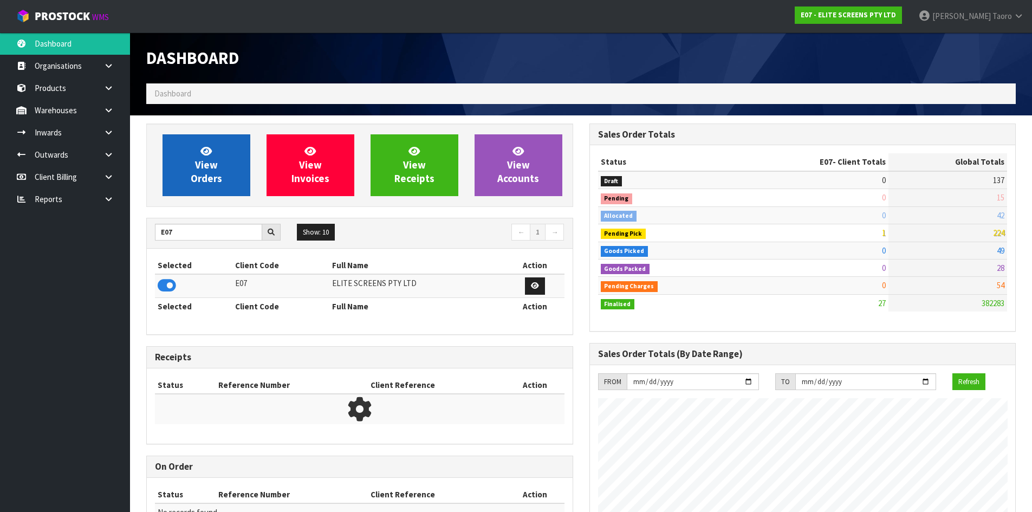
scroll to position [698, 443]
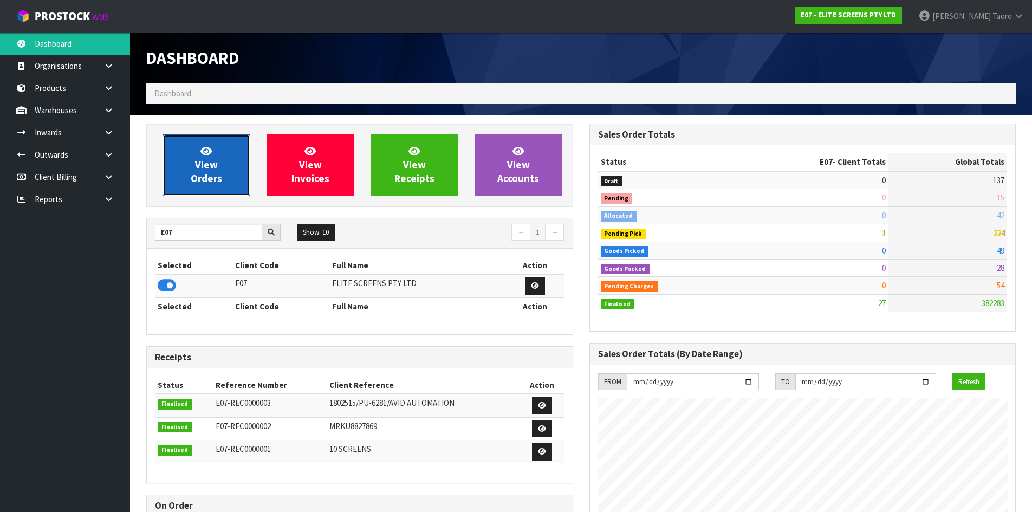
click at [203, 174] on span "View Orders" at bounding box center [206, 165] width 31 height 41
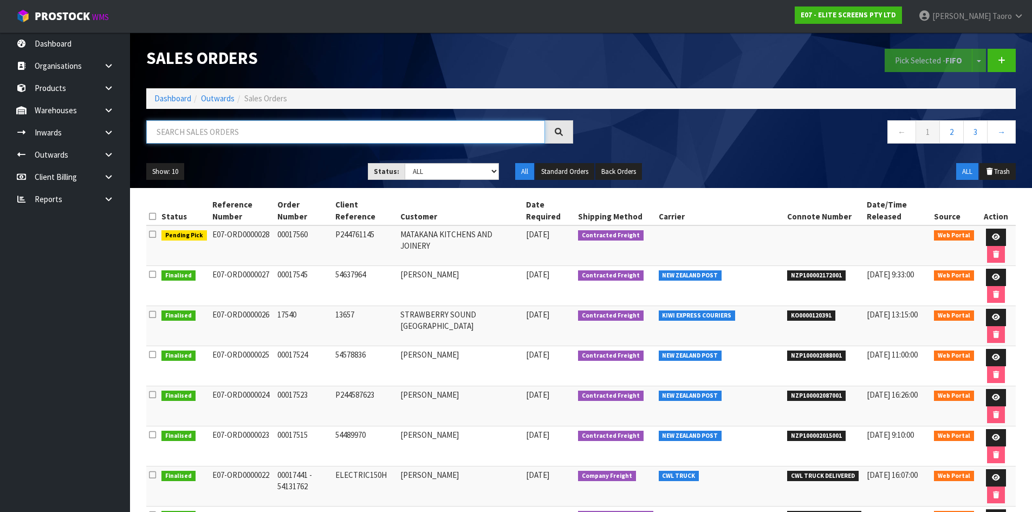
click at [229, 135] on input "text" at bounding box center [345, 131] width 399 height 23
type input "JOB-0413676"
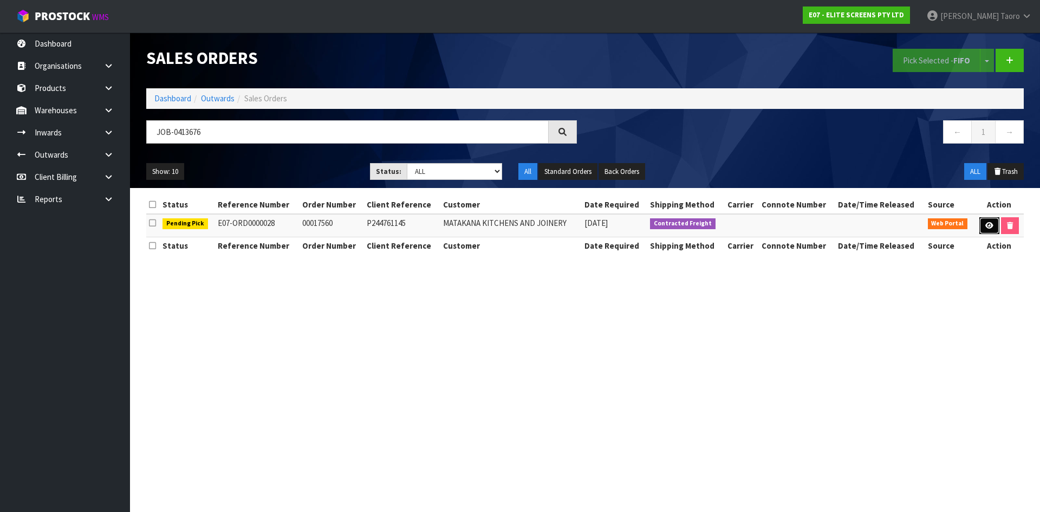
click at [992, 229] on link at bounding box center [989, 225] width 20 height 17
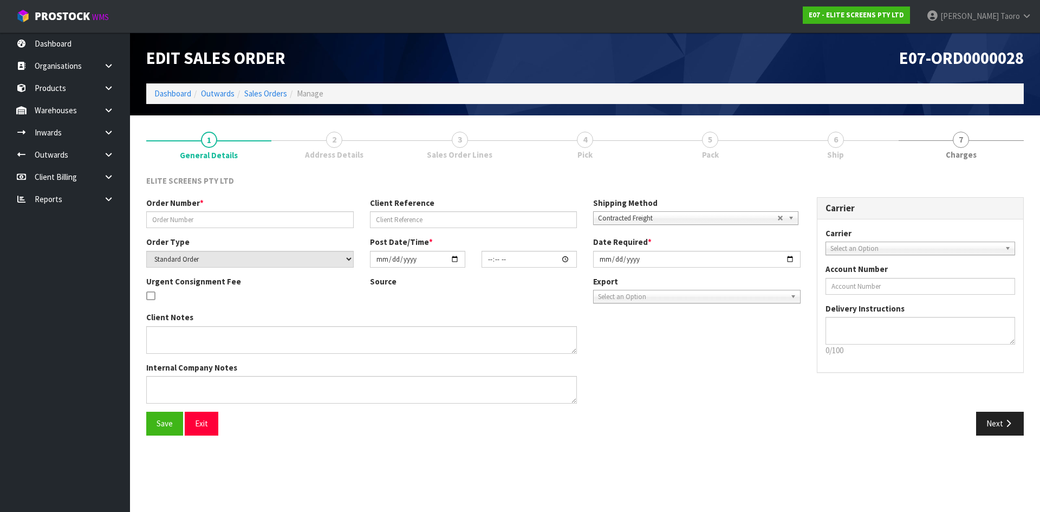
type input "00017560"
type input "P244761145"
select select "number:0"
type input "[DATE]"
type input "10:41:00.000"
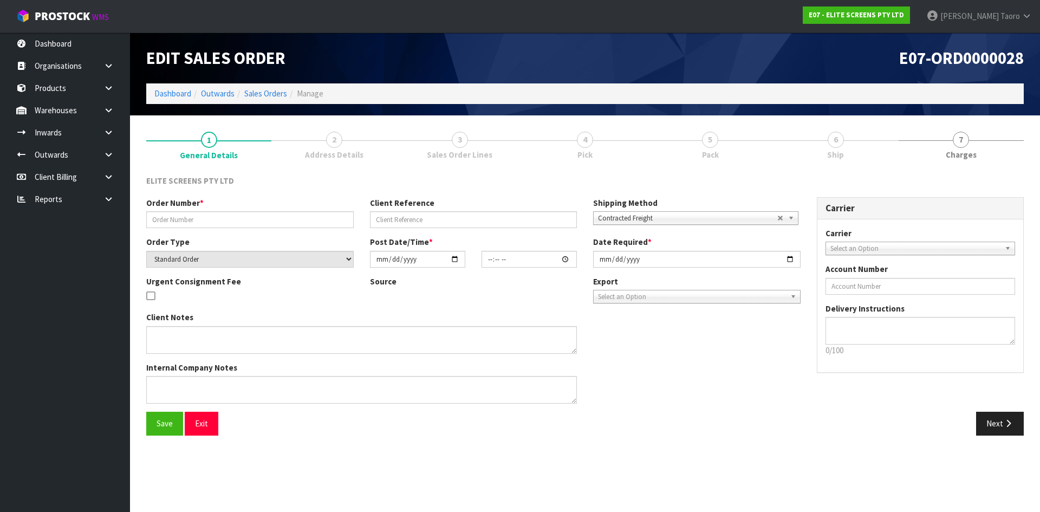
type input "[DATE]"
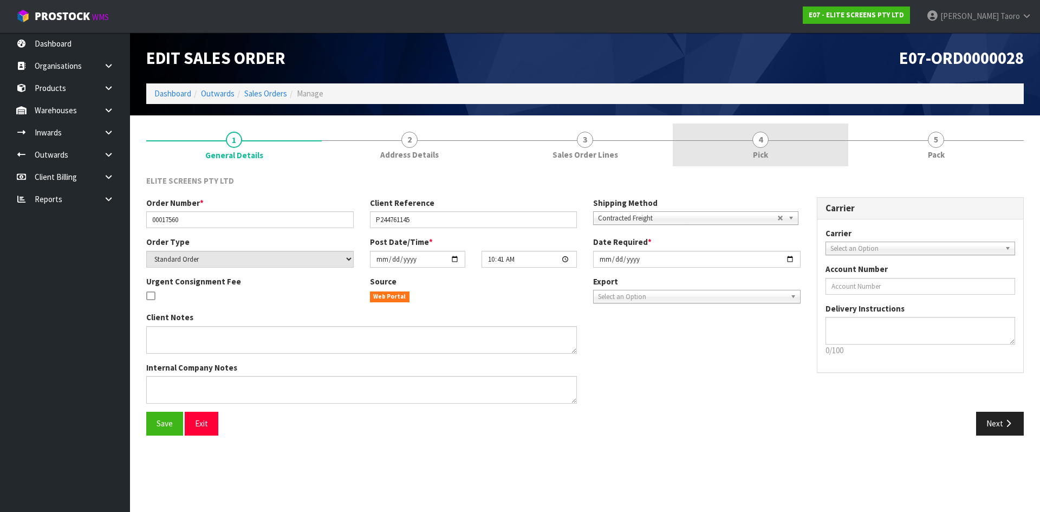
click at [755, 136] on span "4" at bounding box center [760, 140] width 16 height 16
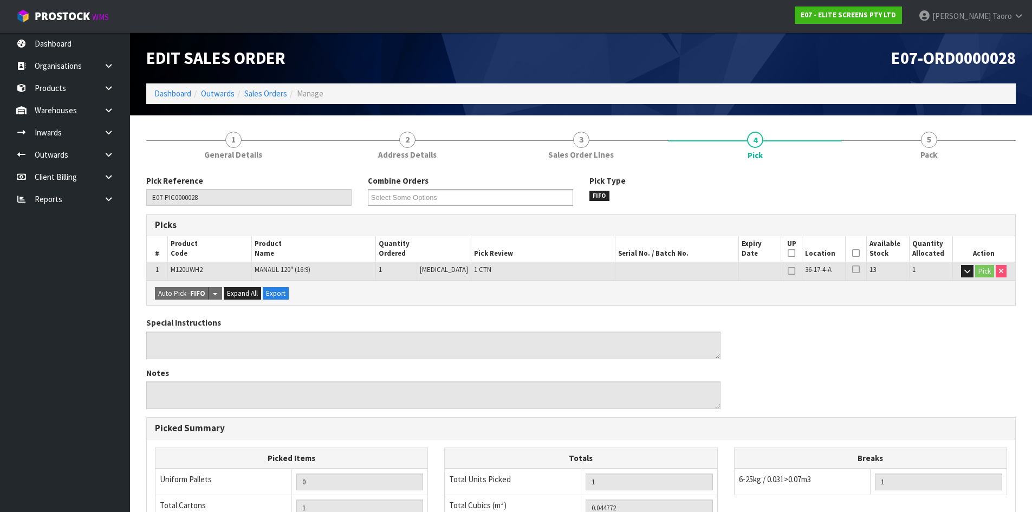
click at [853, 253] on icon at bounding box center [856, 253] width 8 height 1
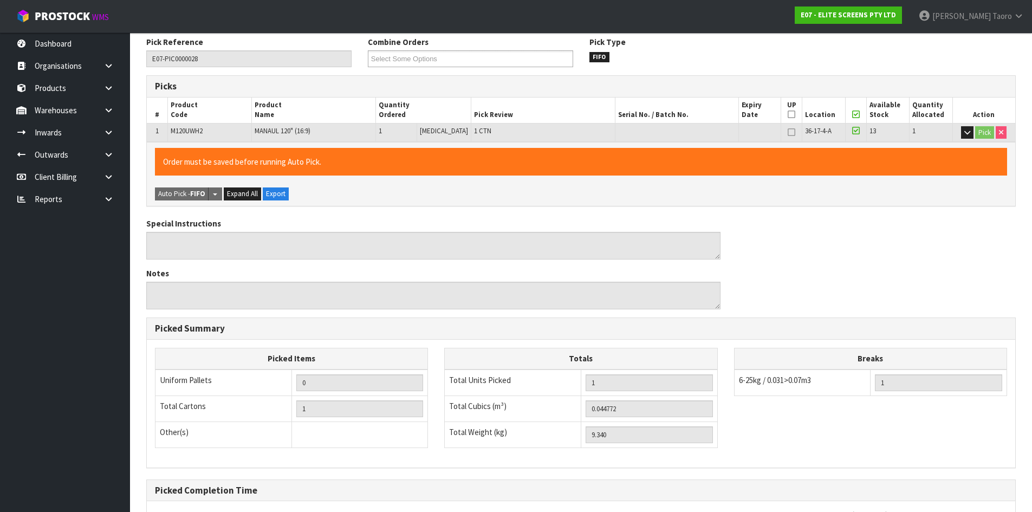
scroll to position [243, 0]
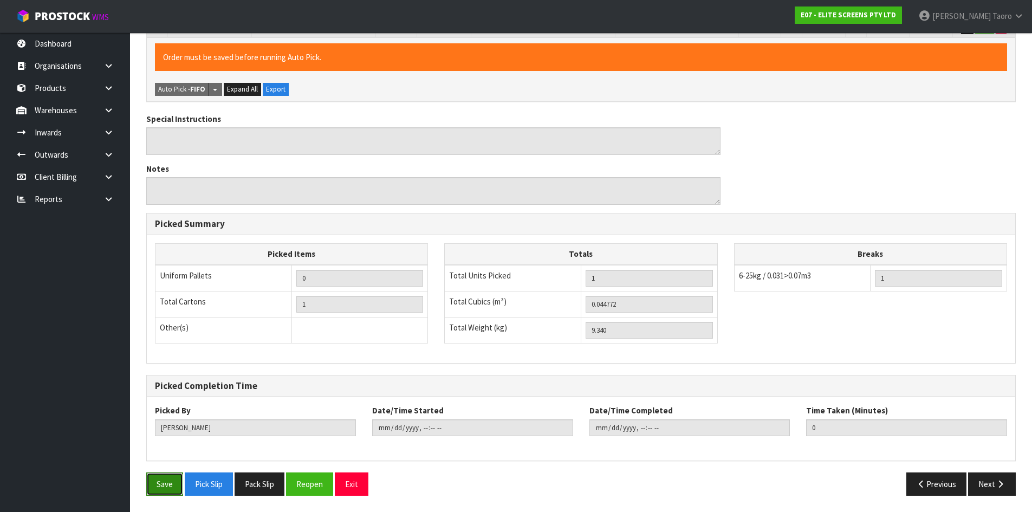
click at [180, 482] on button "Save" at bounding box center [164, 483] width 37 height 23
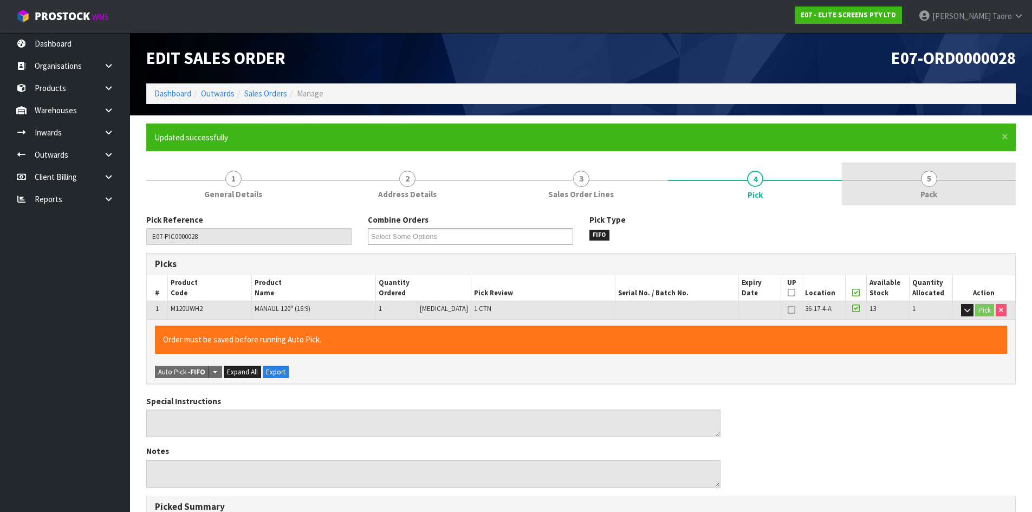
drag, startPoint x: 925, startPoint y: 191, endPoint x: 921, endPoint y: 172, distance: 19.2
click at [925, 187] on link "5 Pack" at bounding box center [929, 183] width 174 height 43
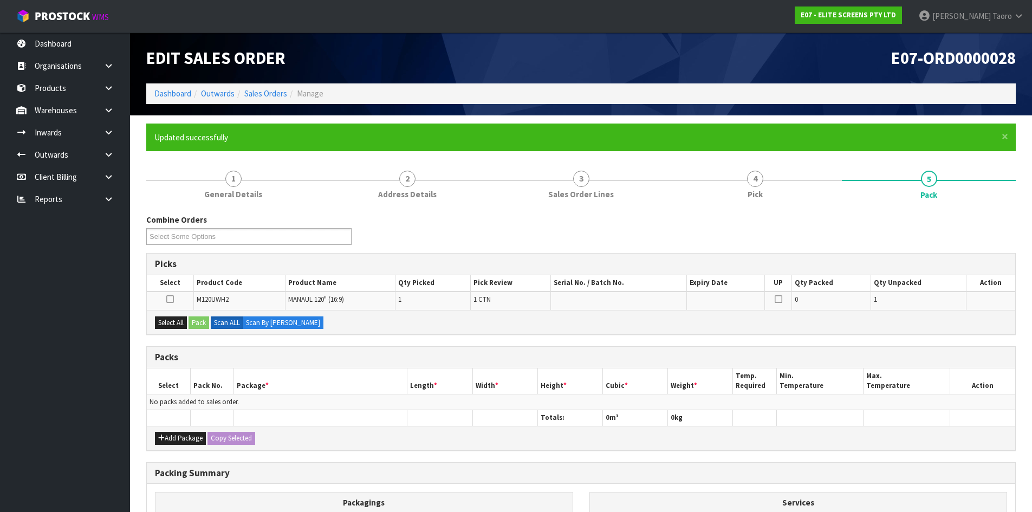
click at [886, 57] on h1 "E07-ORD0000028" at bounding box center [802, 58] width 427 height 18
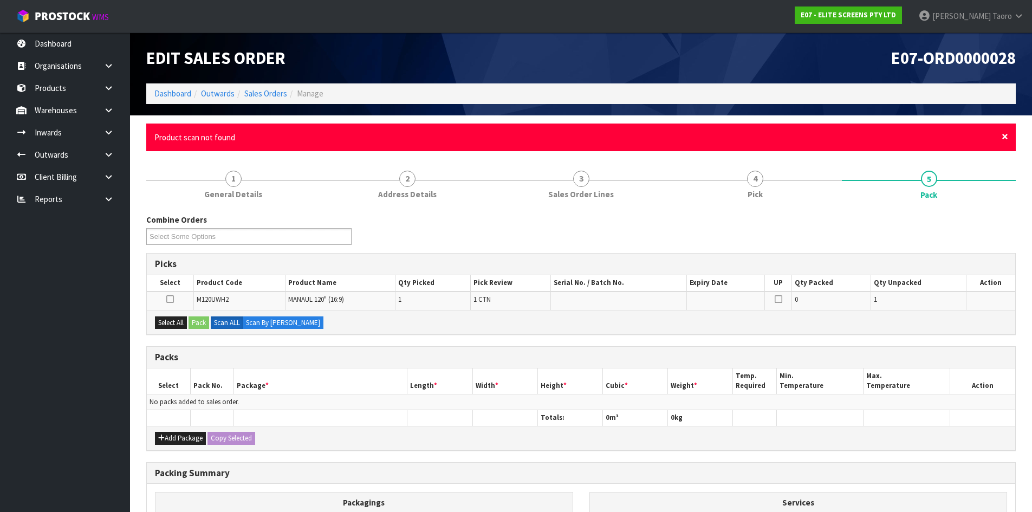
click at [1004, 133] on span "×" at bounding box center [1005, 136] width 6 height 15
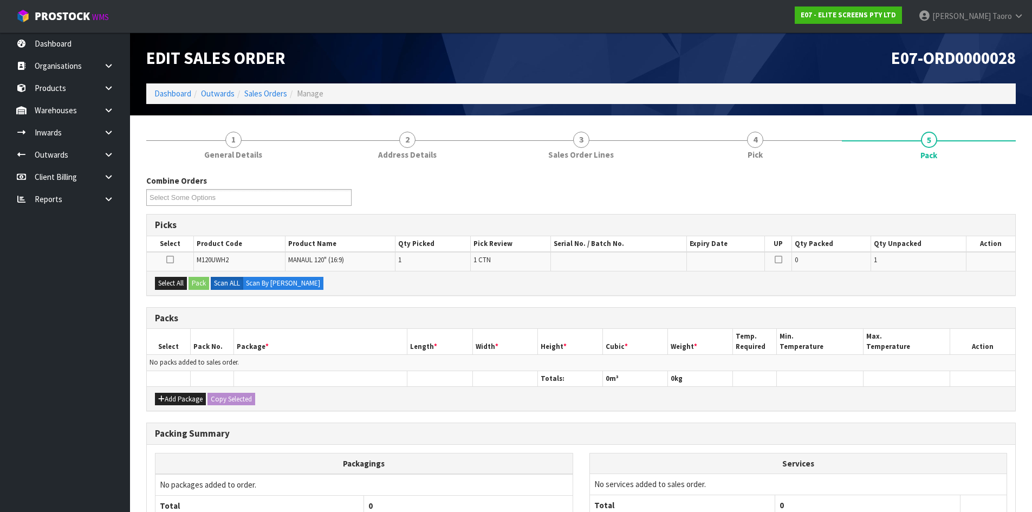
click at [1009, 172] on div "Combine Orders E07-ORD0000028 Select Some Options Picks Select Product Code Pro…" at bounding box center [580, 385] width 869 height 437
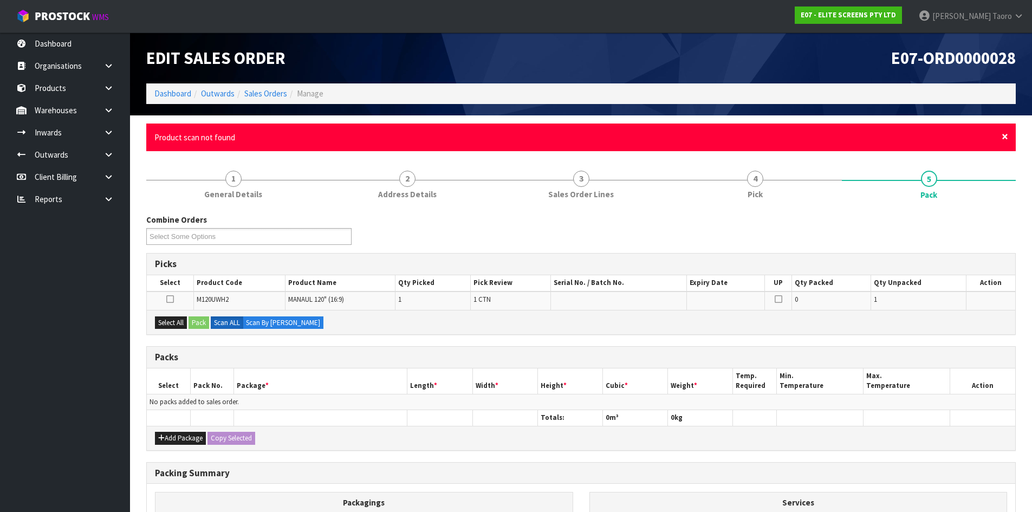
click at [1005, 136] on span "×" at bounding box center [1005, 136] width 6 height 15
click at [1005, 135] on span "×" at bounding box center [1005, 136] width 6 height 15
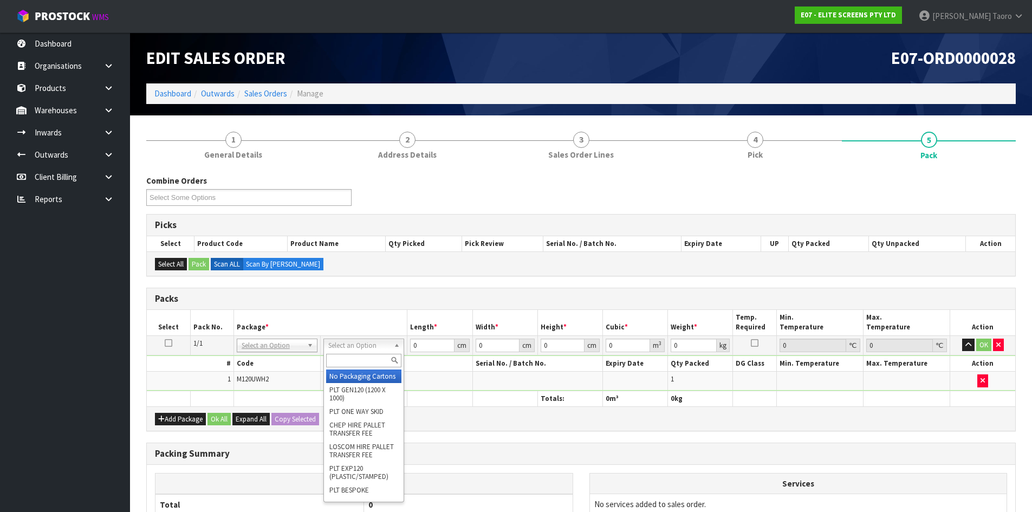
drag, startPoint x: 355, startPoint y: 373, endPoint x: 417, endPoint y: 352, distance: 64.7
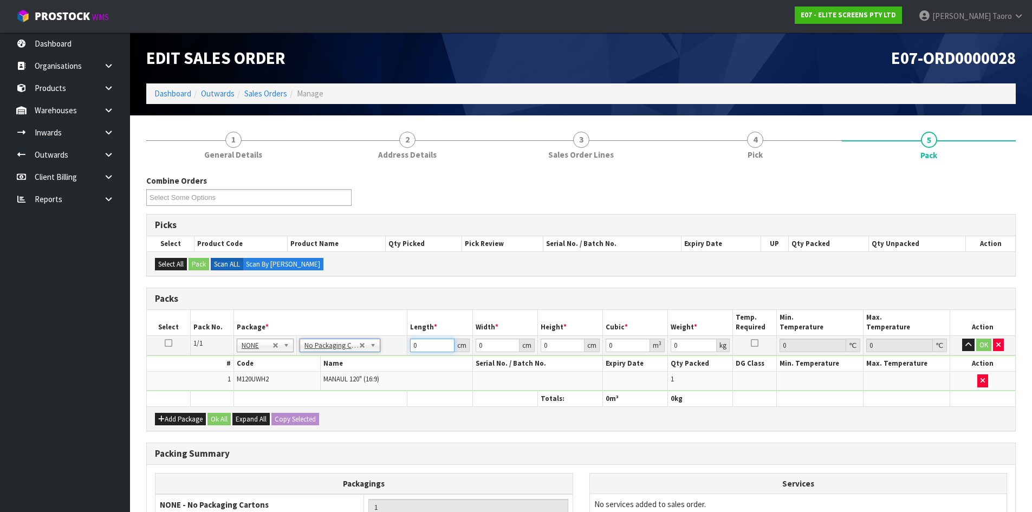
click at [422, 346] on input "0" at bounding box center [432, 346] width 44 height 14
type input "288"
type input "13"
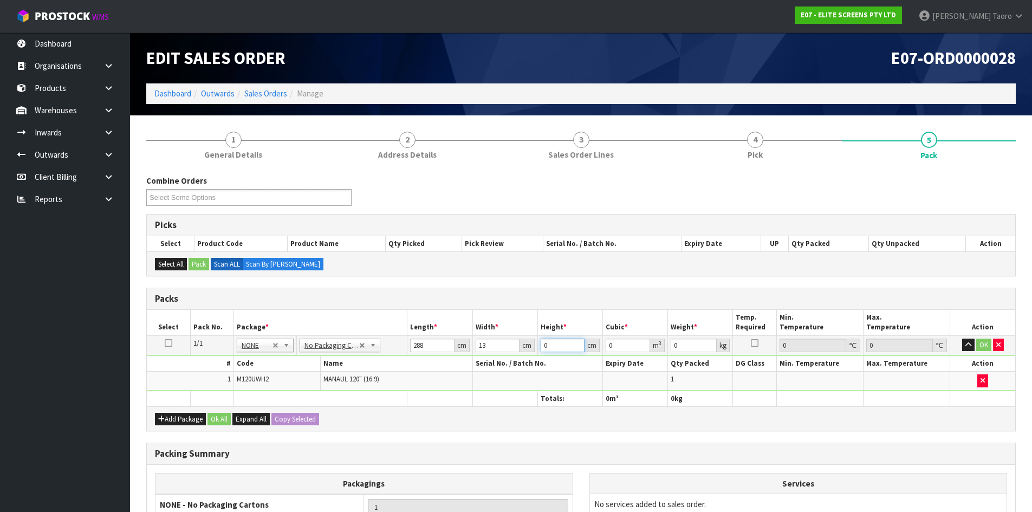
type input "1"
type input "0.003744"
type input "11"
type input "0.041184"
type input "11"
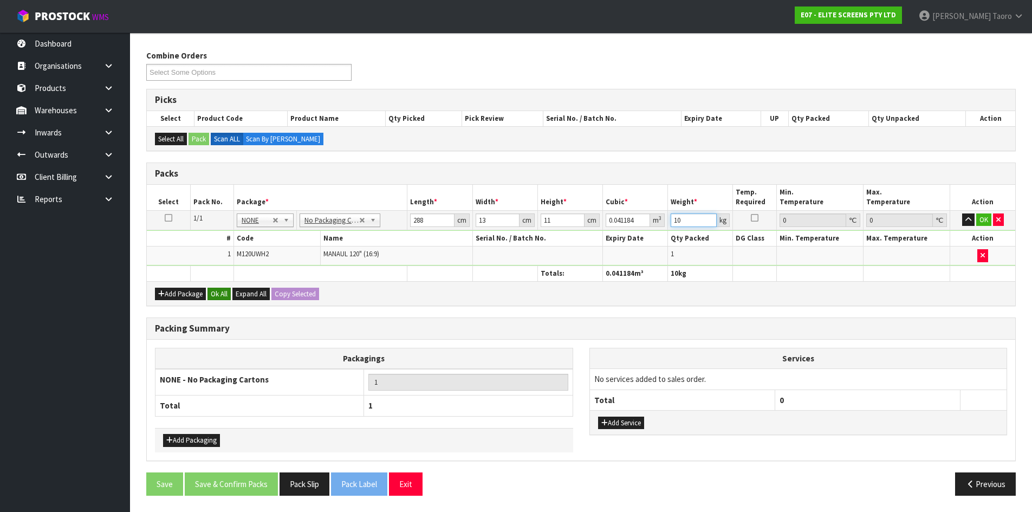
type input "10"
drag, startPoint x: 218, startPoint y: 296, endPoint x: 217, endPoint y: 352, distance: 55.8
click at [218, 296] on button "Ok All" at bounding box center [218, 294] width 23 height 13
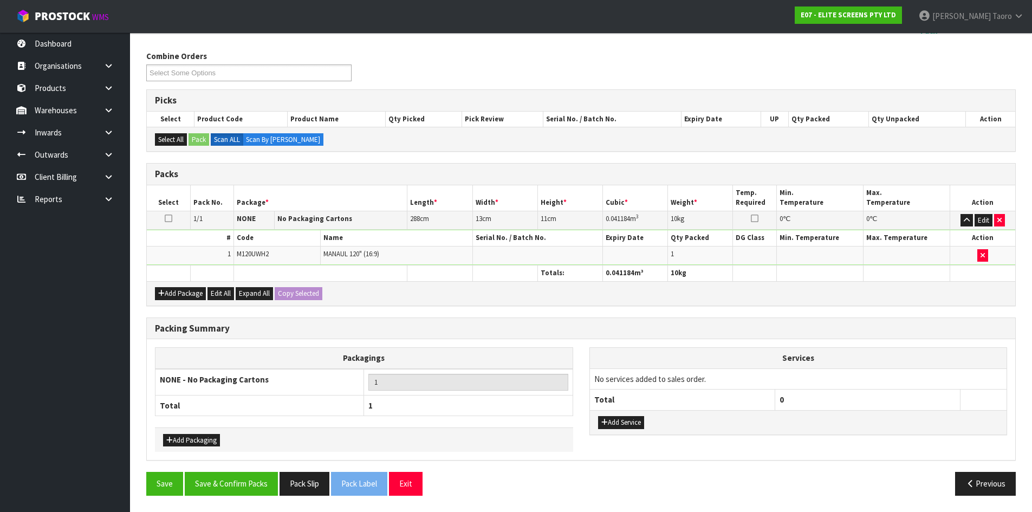
scroll to position [125, 0]
click at [270, 486] on button "Save & Confirm Packs" at bounding box center [231, 483] width 93 height 23
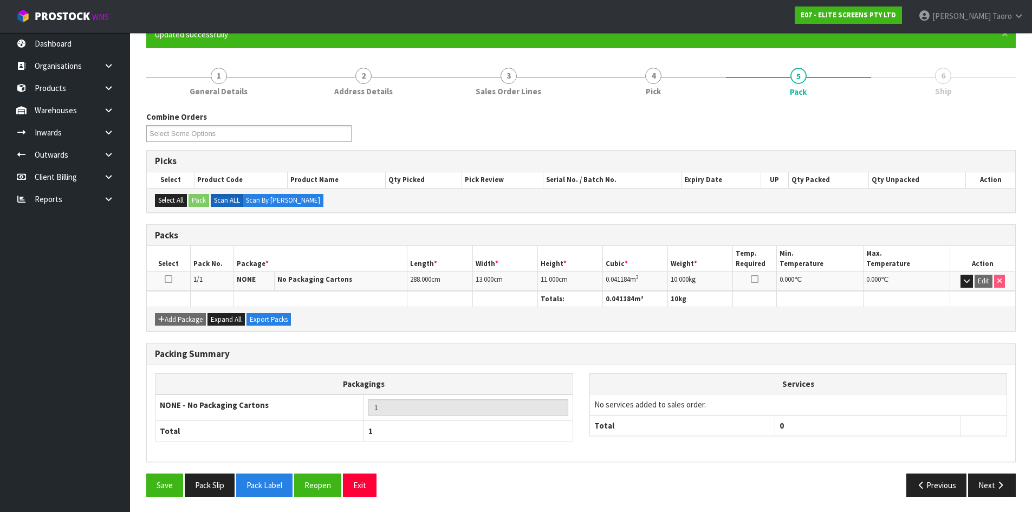
scroll to position [104, 0]
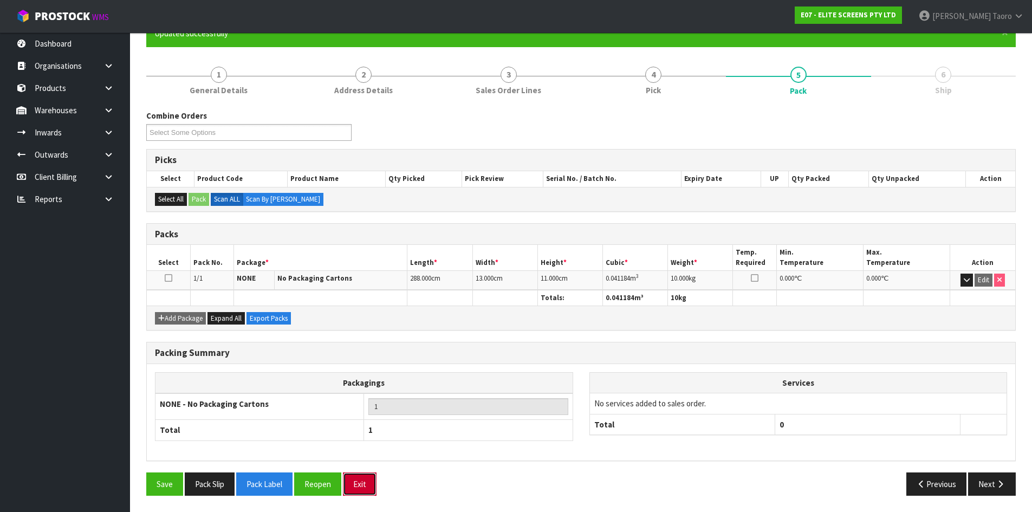
click at [369, 481] on button "Exit" at bounding box center [360, 483] width 34 height 23
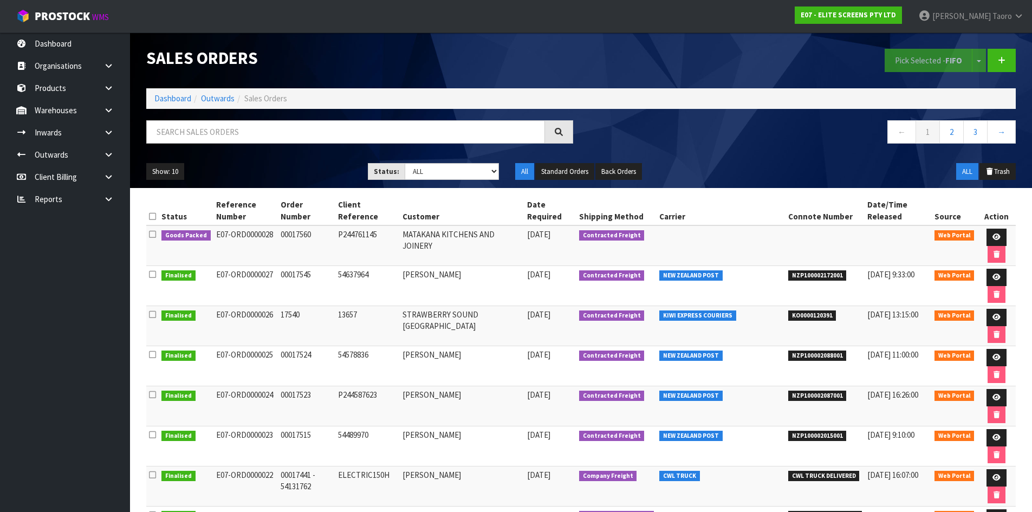
click at [301, 67] on h1 "Sales Orders" at bounding box center [359, 58] width 427 height 18
